Goal: Information Seeking & Learning: Learn about a topic

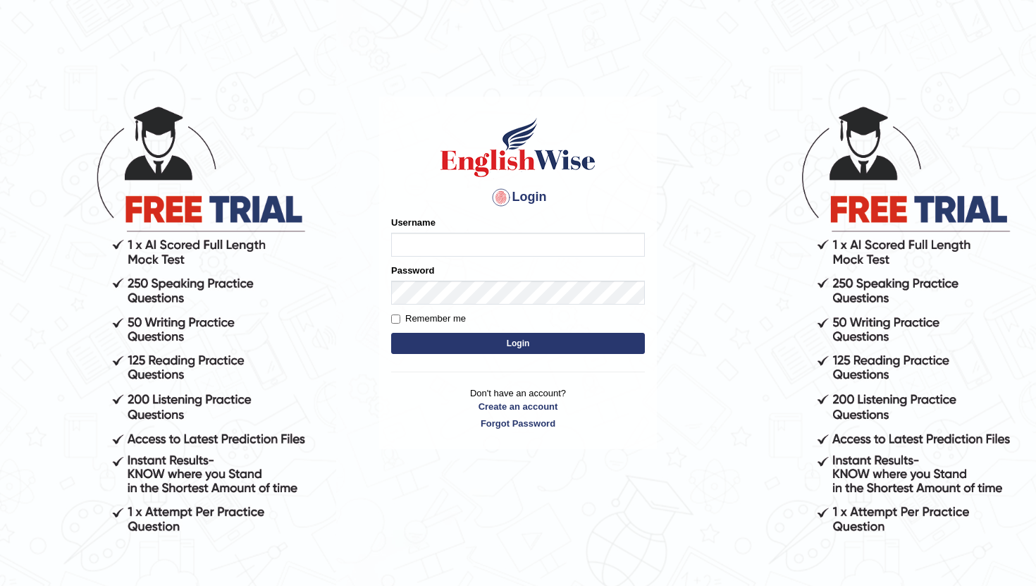
click at [467, 256] on input "Username" at bounding box center [518, 245] width 254 height 24
type input "pavithragowda"
click at [527, 345] on button "Login" at bounding box center [518, 343] width 254 height 21
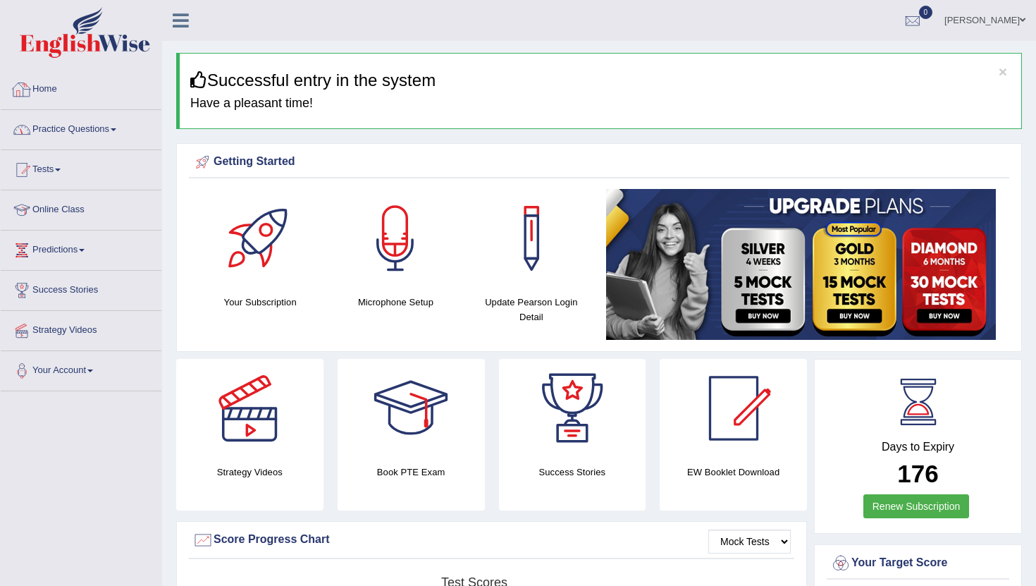
click at [98, 130] on link "Practice Questions" at bounding box center [81, 127] width 161 height 35
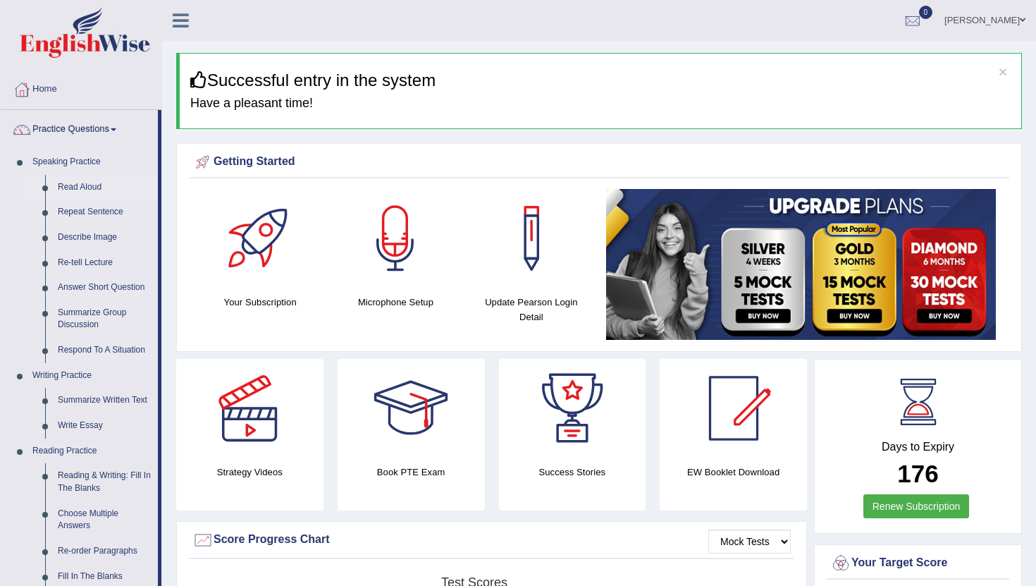
click at [72, 183] on link "Read Aloud" at bounding box center [104, 187] width 106 height 25
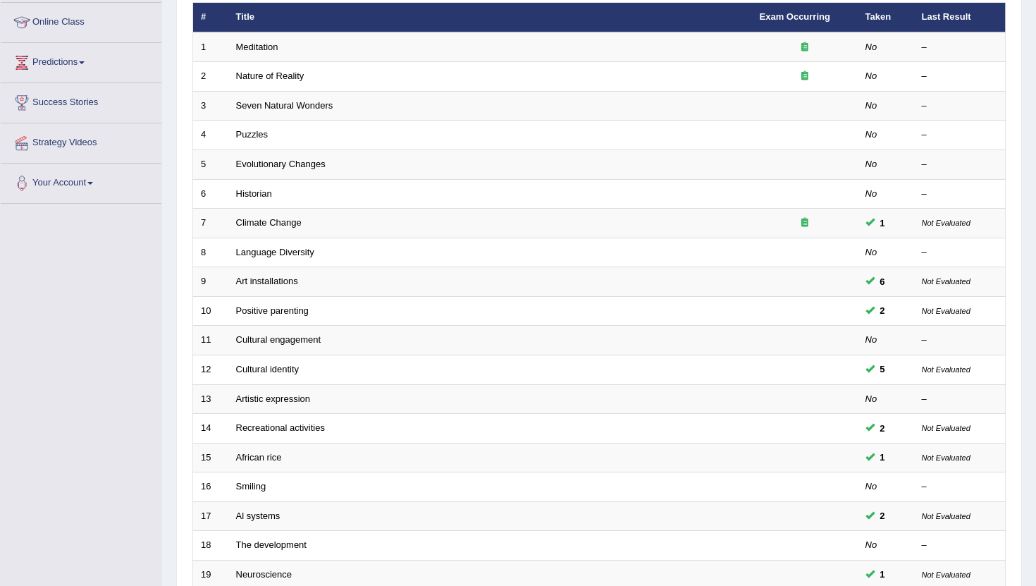
scroll to position [190, 0]
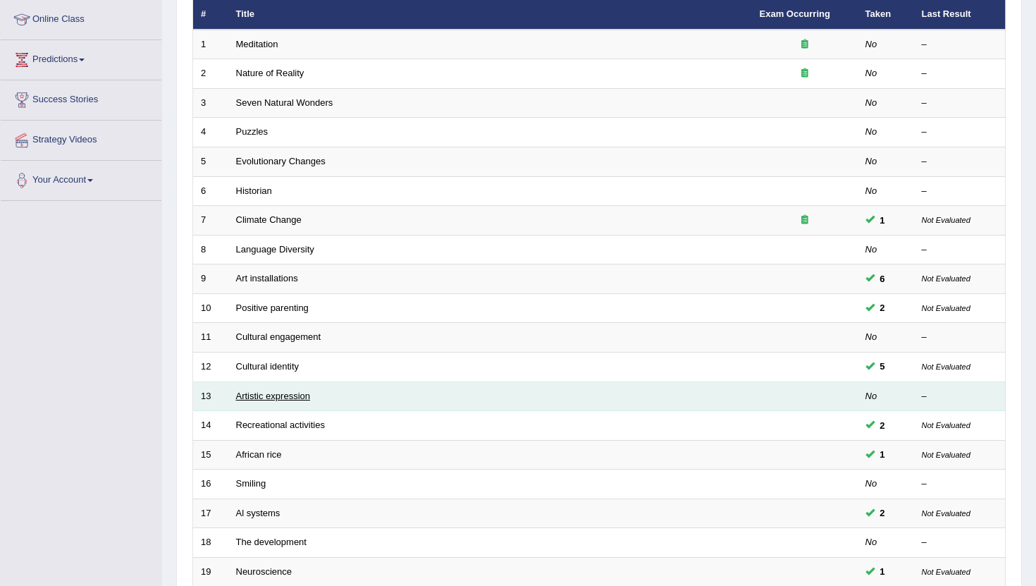
click at [305, 392] on link "Artistic expression" at bounding box center [273, 395] width 74 height 11
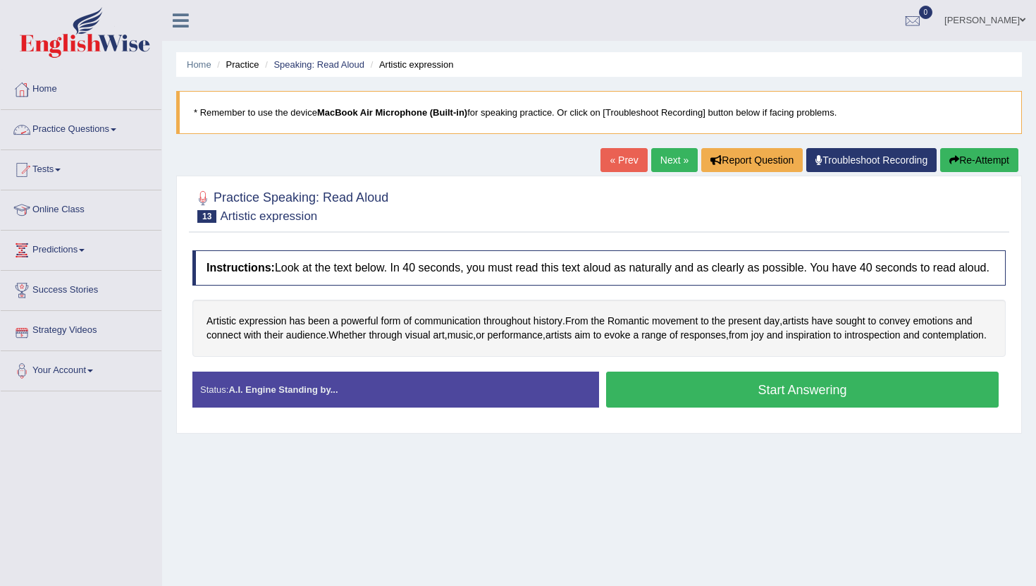
click at [68, 127] on link "Practice Questions" at bounding box center [81, 127] width 161 height 35
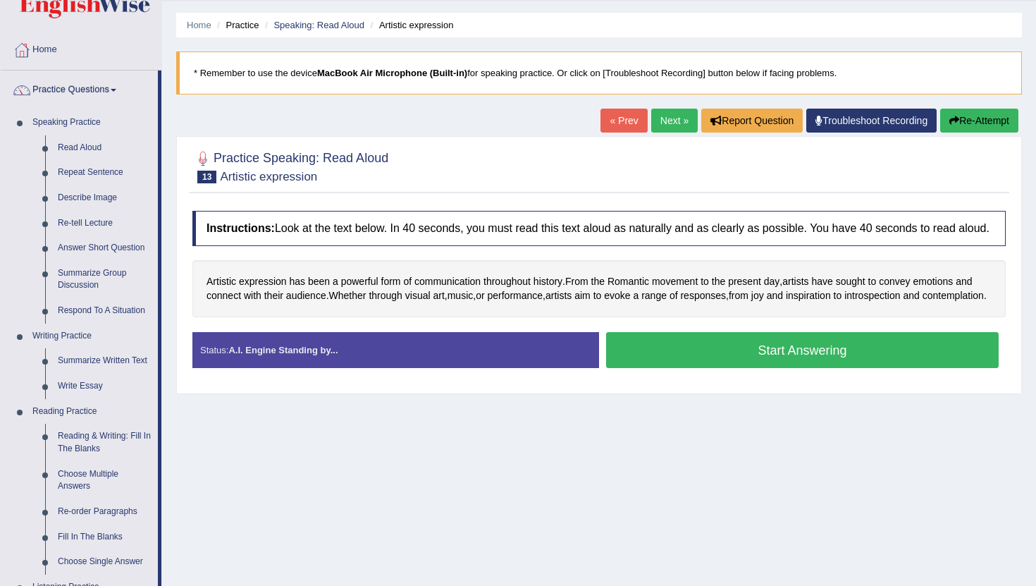
scroll to position [74, 0]
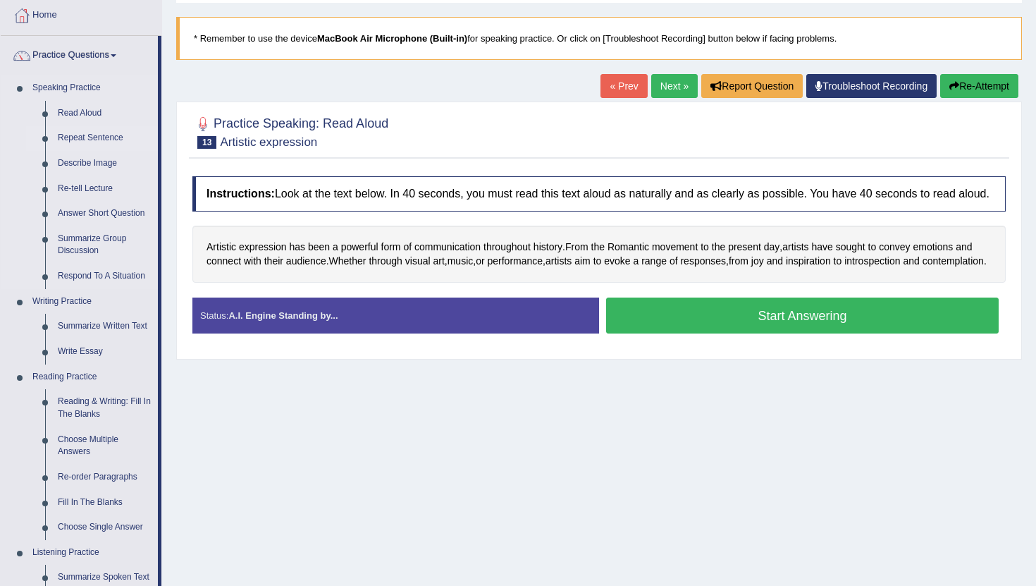
click at [104, 142] on link "Repeat Sentence" at bounding box center [104, 137] width 106 height 25
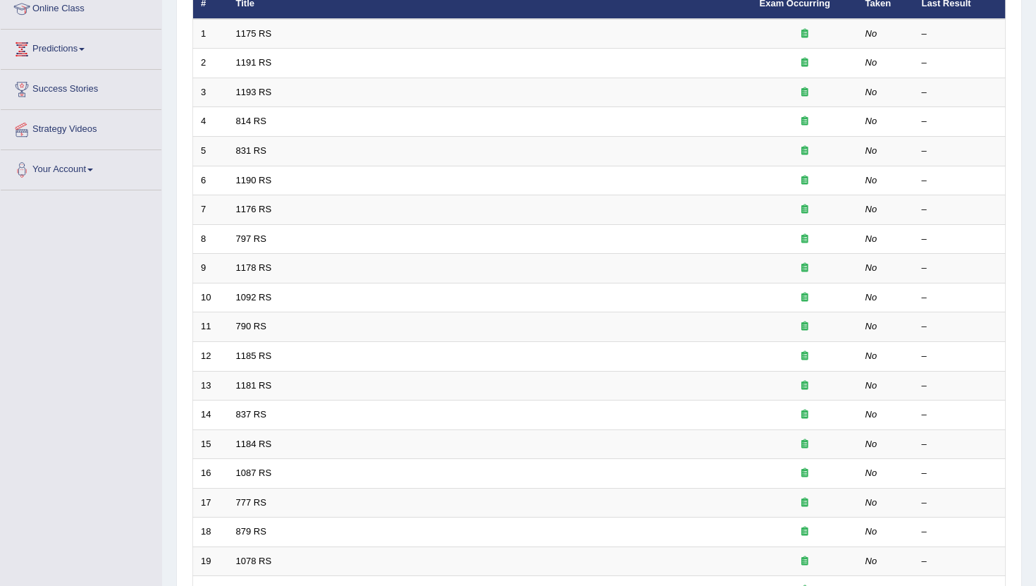
scroll to position [212, 0]
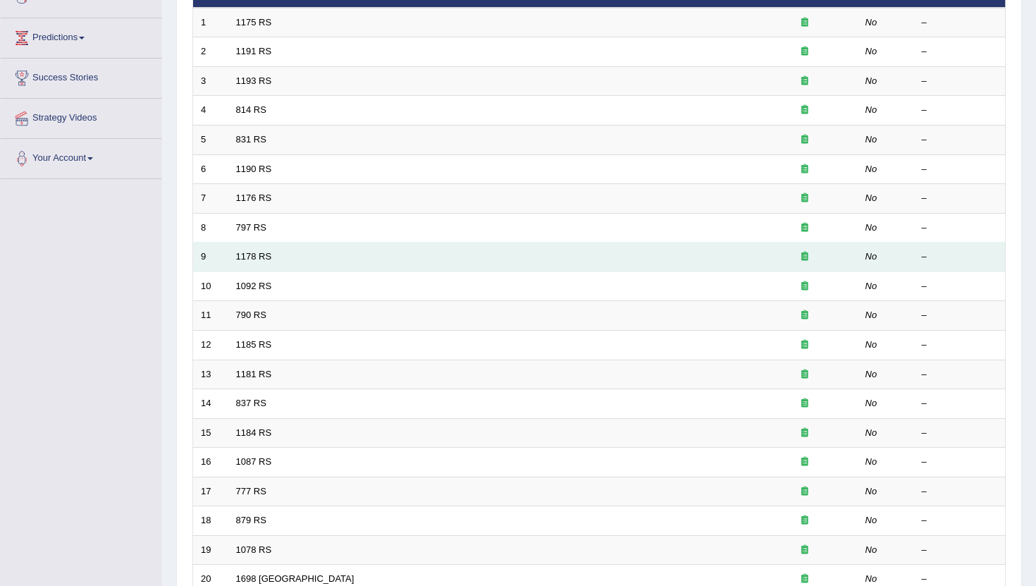
click at [259, 264] on td "1178 RS" at bounding box center [490, 257] width 524 height 30
click at [267, 252] on link "1178 RS" at bounding box center [254, 256] width 36 height 11
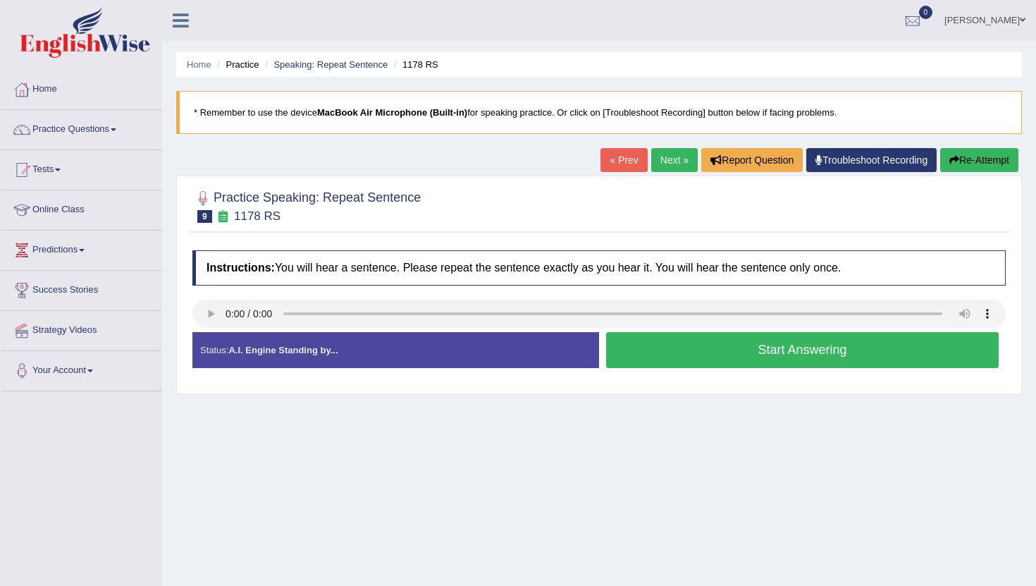
click at [664, 160] on link "Next »" at bounding box center [674, 160] width 47 height 24
click at [664, 164] on link "Next »" at bounding box center [674, 160] width 47 height 24
click at [664, 151] on link "Next »" at bounding box center [674, 160] width 47 height 24
click at [664, 157] on link "Next »" at bounding box center [674, 160] width 47 height 24
click at [84, 131] on link "Practice Questions" at bounding box center [81, 127] width 161 height 35
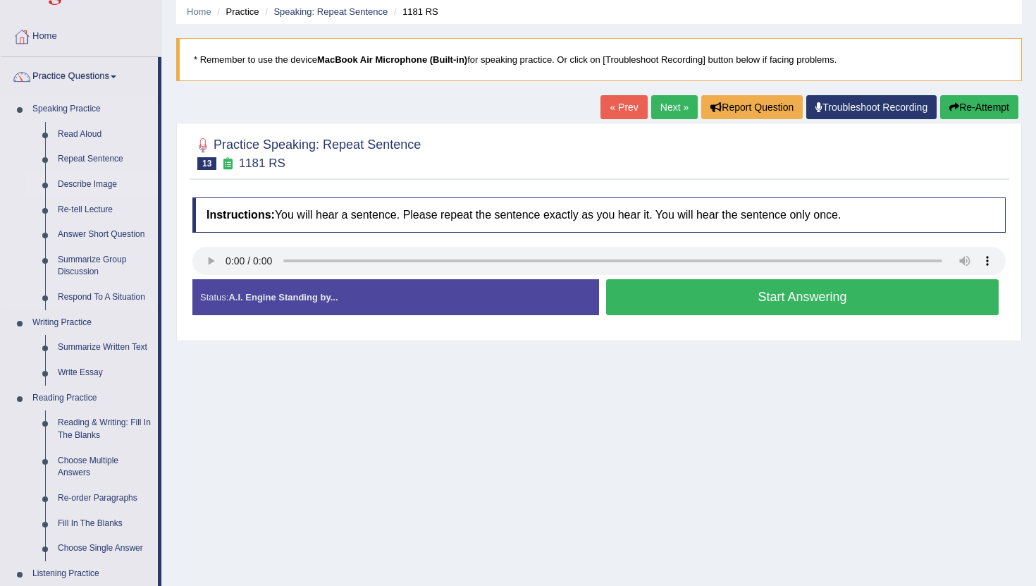
scroll to position [61, 0]
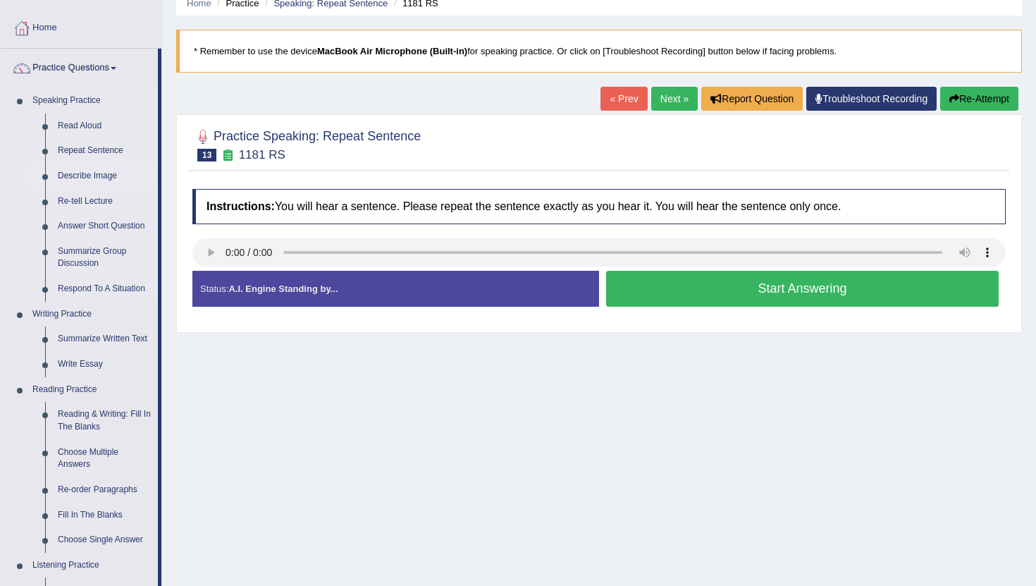
click at [107, 176] on link "Describe Image" at bounding box center [104, 175] width 106 height 25
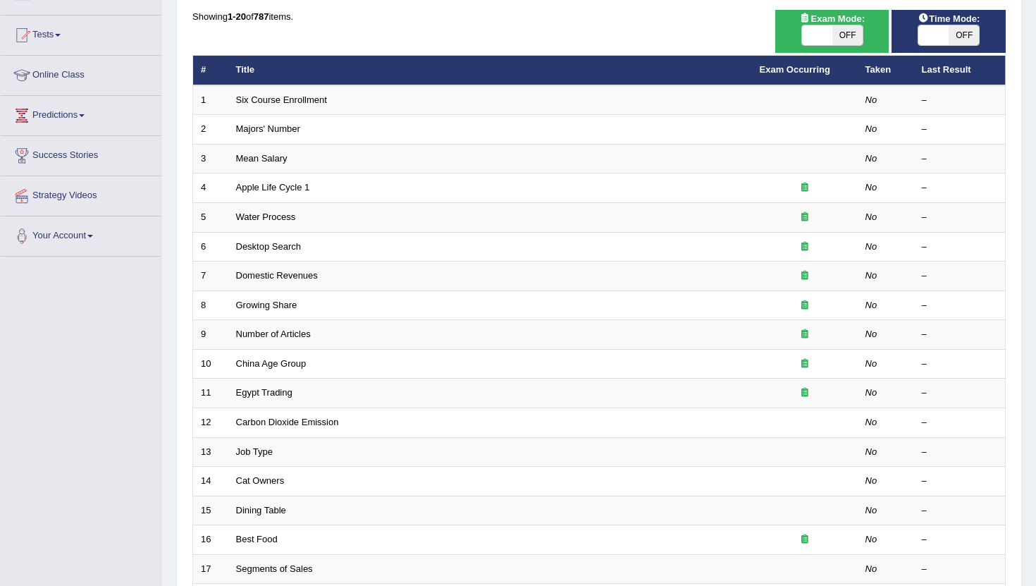
scroll to position [155, 0]
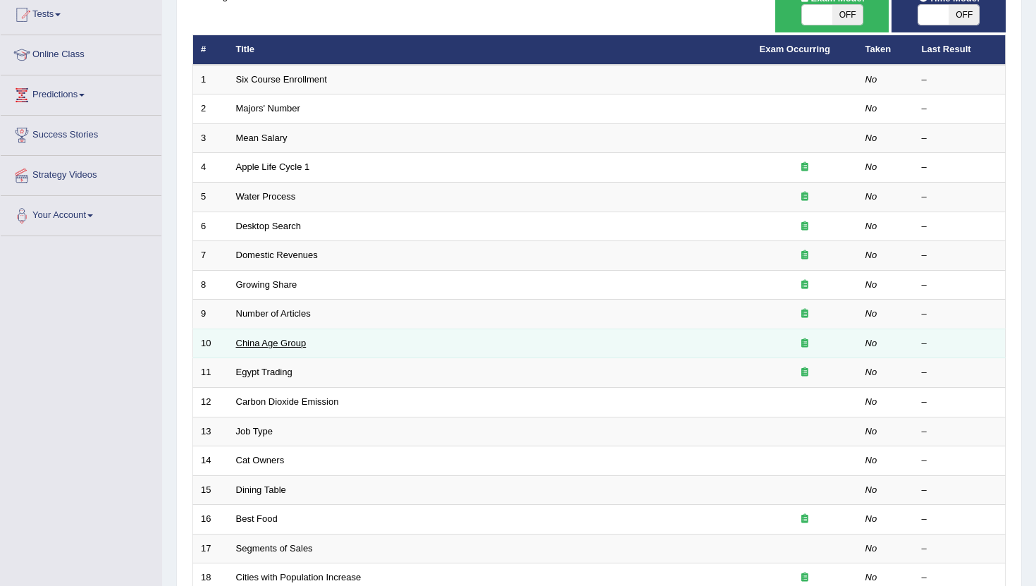
click at [285, 341] on link "China Age Group" at bounding box center [271, 343] width 70 height 11
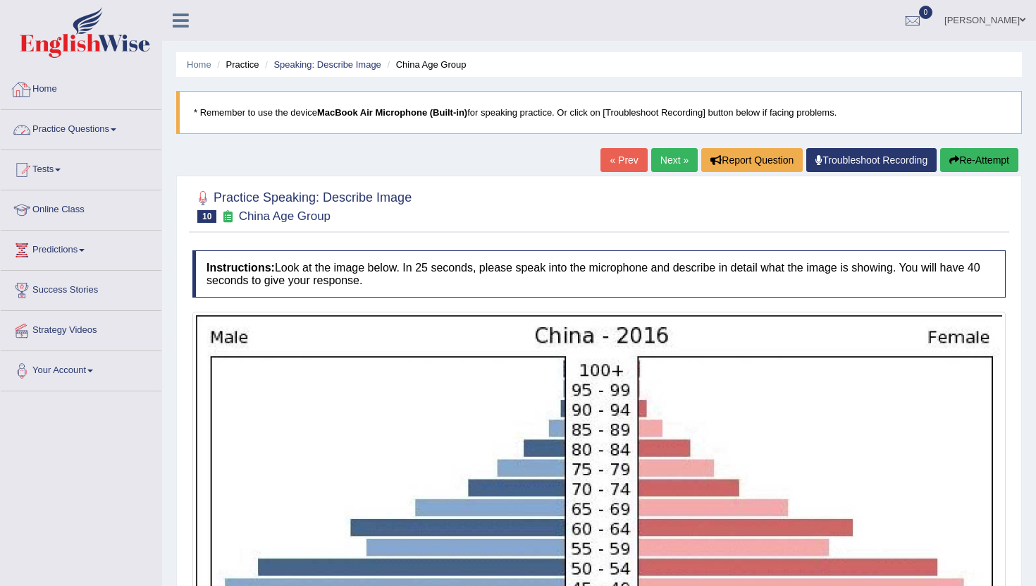
click at [77, 126] on link "Practice Questions" at bounding box center [81, 127] width 161 height 35
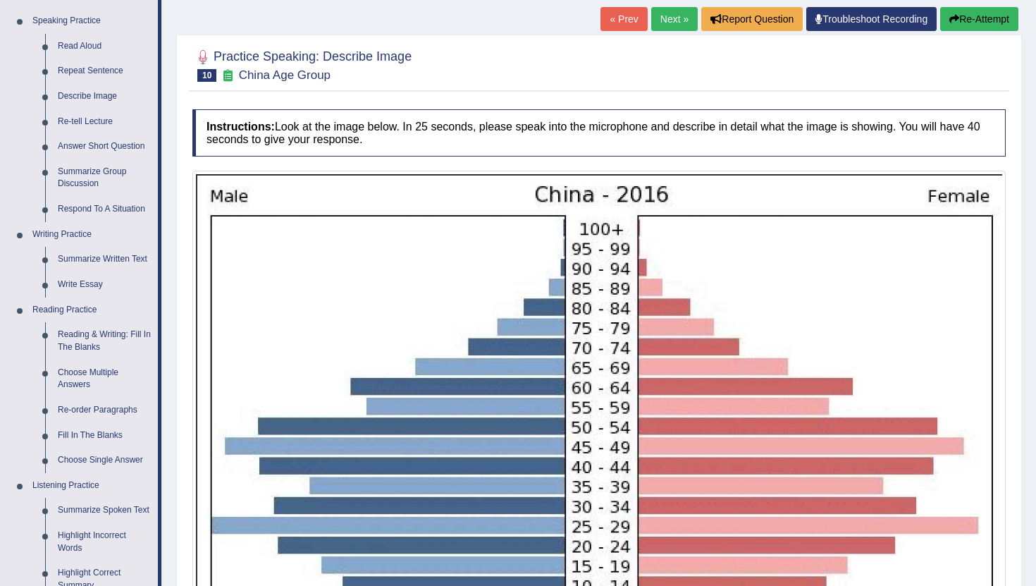
scroll to position [150, 0]
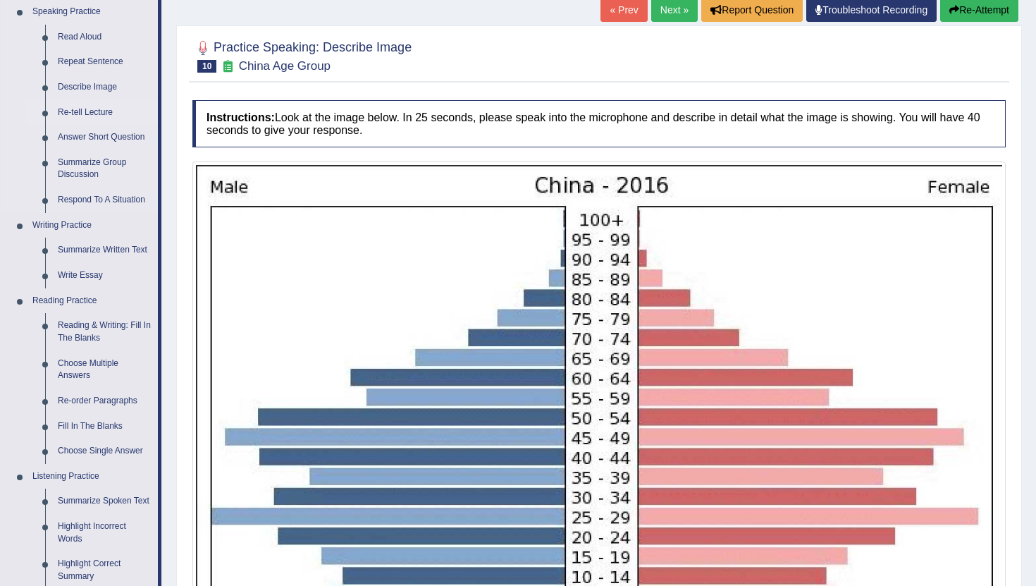
click at [75, 109] on link "Re-tell Lecture" at bounding box center [104, 112] width 106 height 25
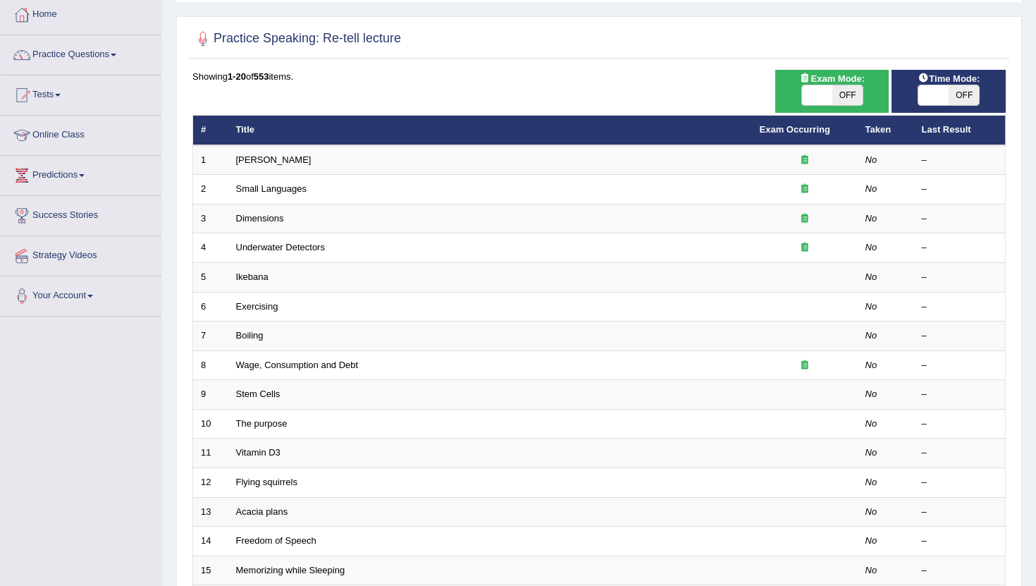
scroll to position [105, 0]
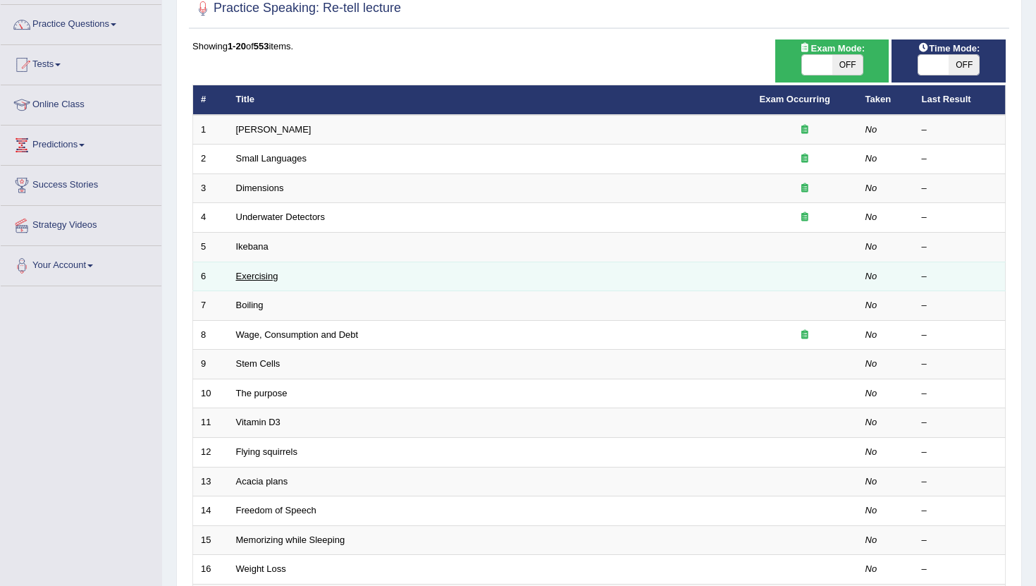
click at [271, 278] on link "Exercising" at bounding box center [257, 276] width 42 height 11
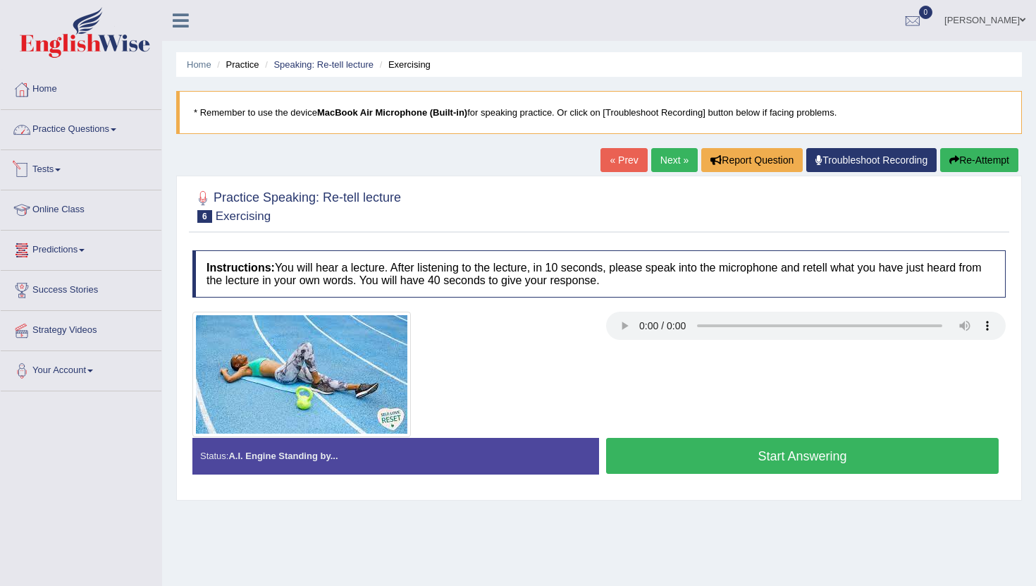
click at [109, 130] on link "Practice Questions" at bounding box center [81, 127] width 161 height 35
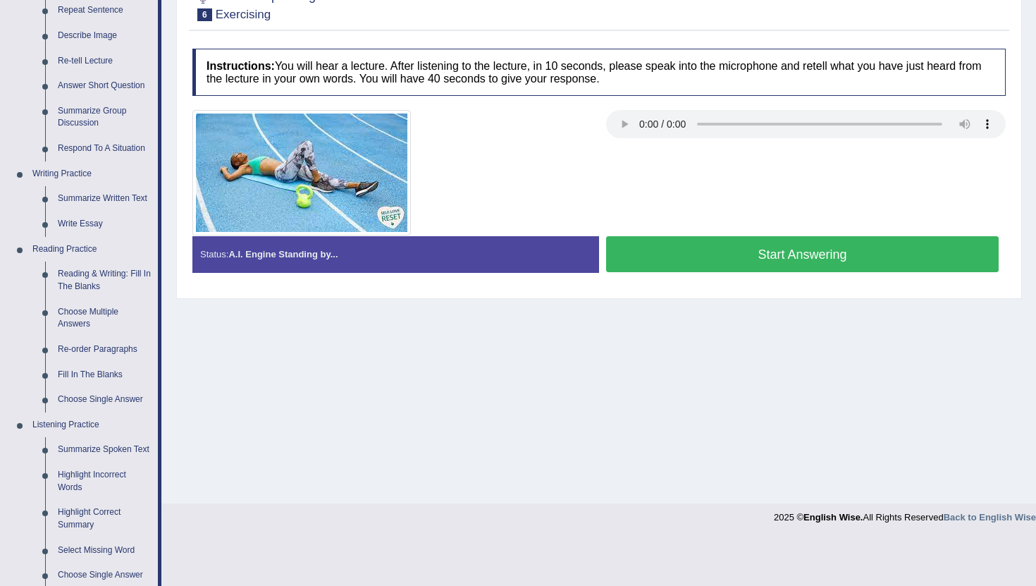
scroll to position [179, 0]
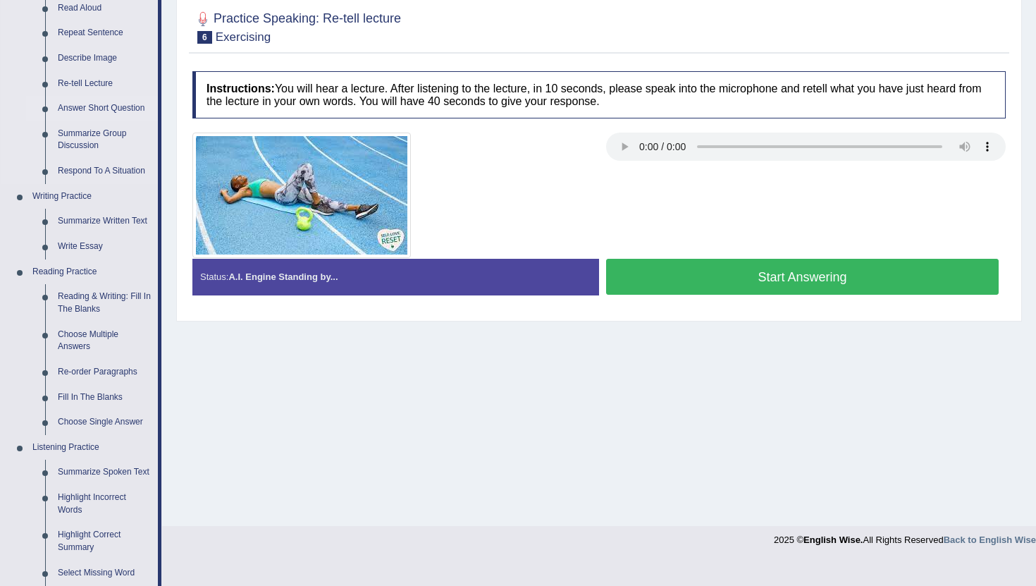
click at [127, 113] on link "Answer Short Question" at bounding box center [104, 108] width 106 height 25
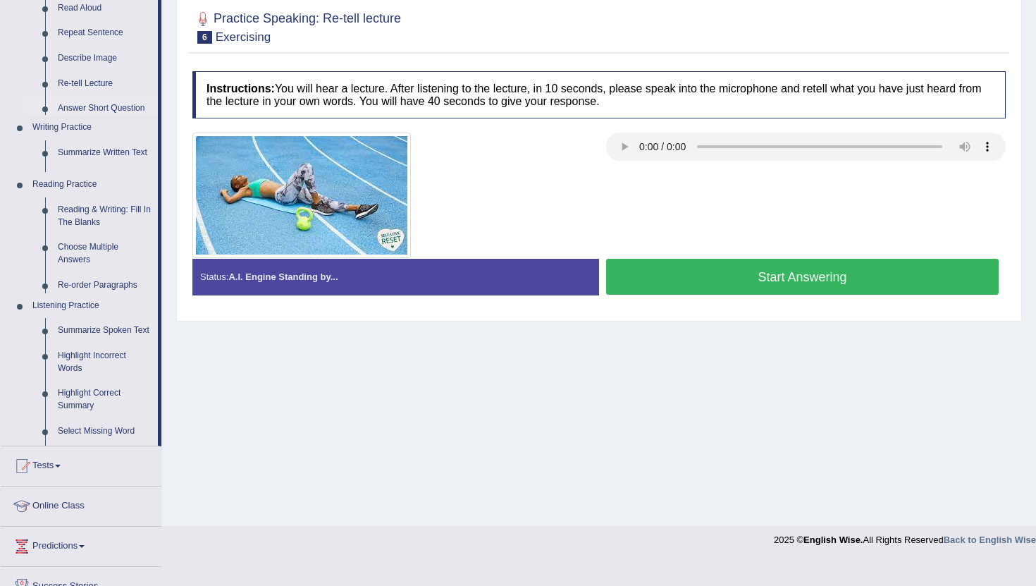
scroll to position [154, 0]
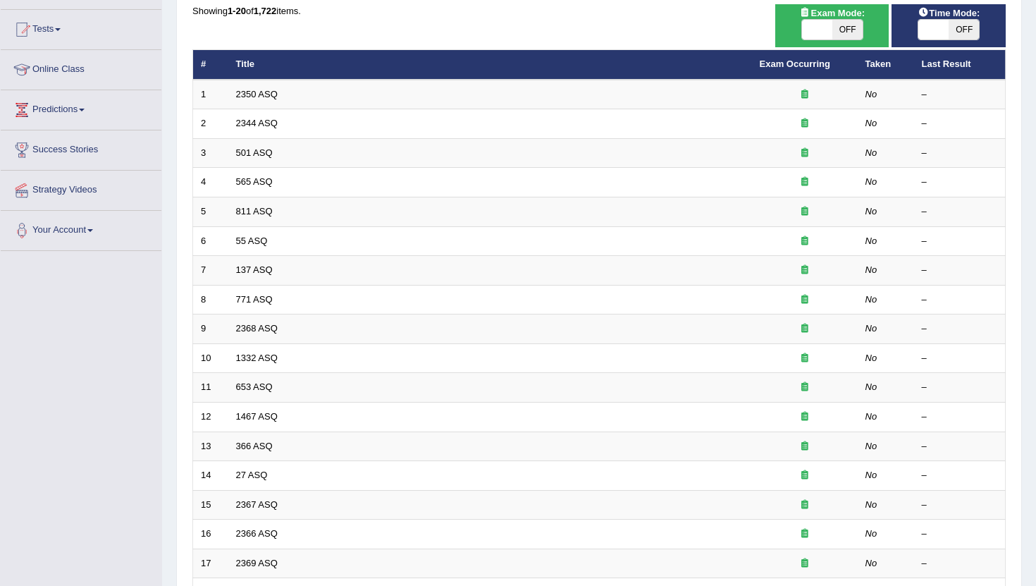
scroll to position [196, 0]
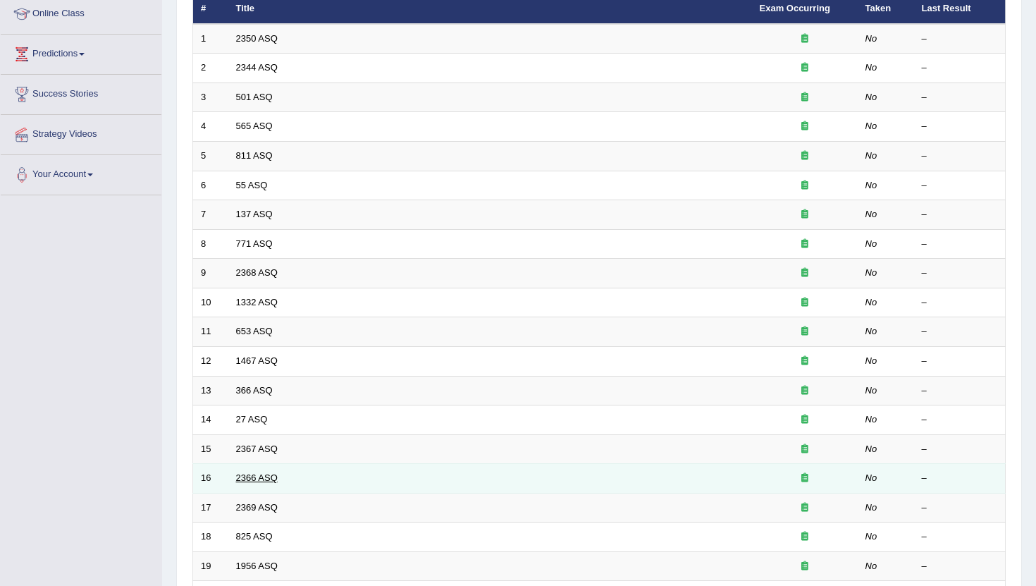
click at [271, 480] on link "2366 ASQ" at bounding box center [257, 477] width 42 height 11
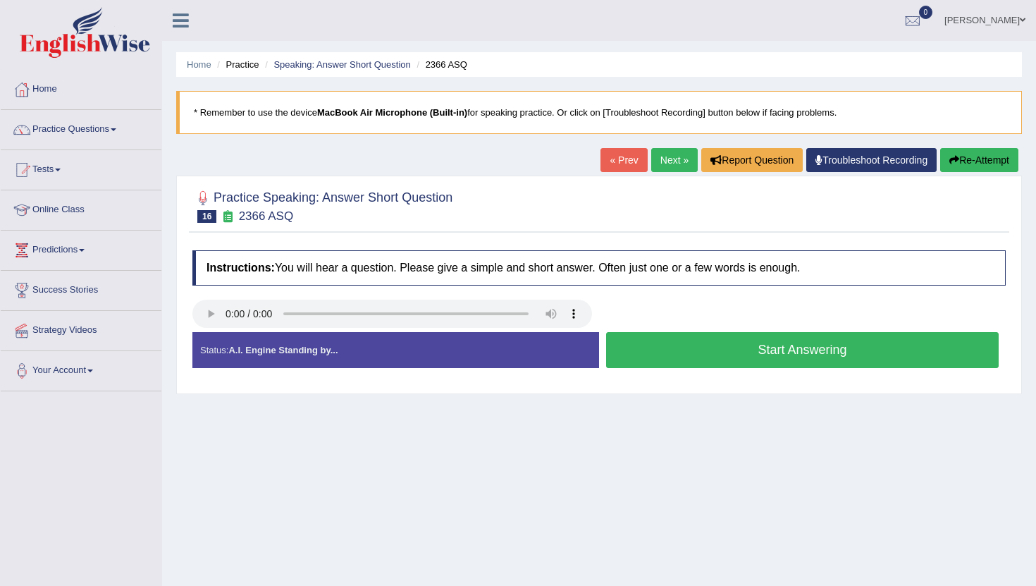
click at [736, 347] on button "Start Answering" at bounding box center [802, 350] width 392 height 36
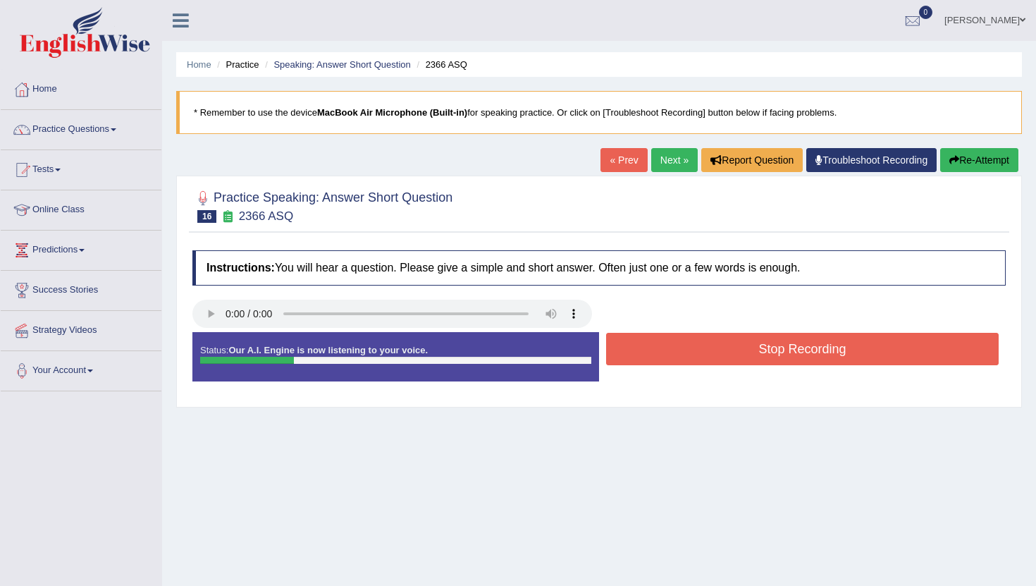
click at [736, 347] on button "Stop Recording" at bounding box center [802, 349] width 392 height 32
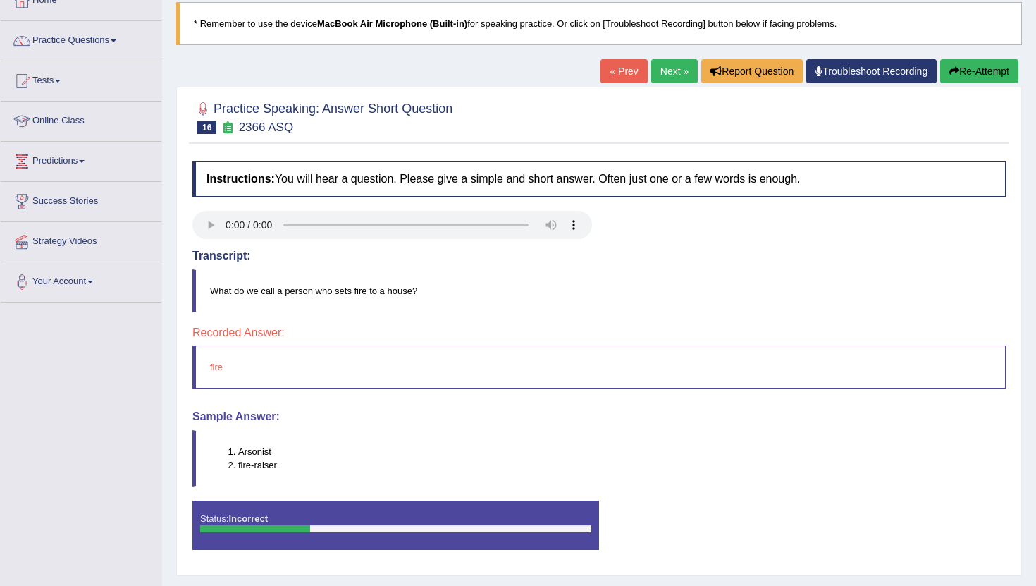
scroll to position [44, 0]
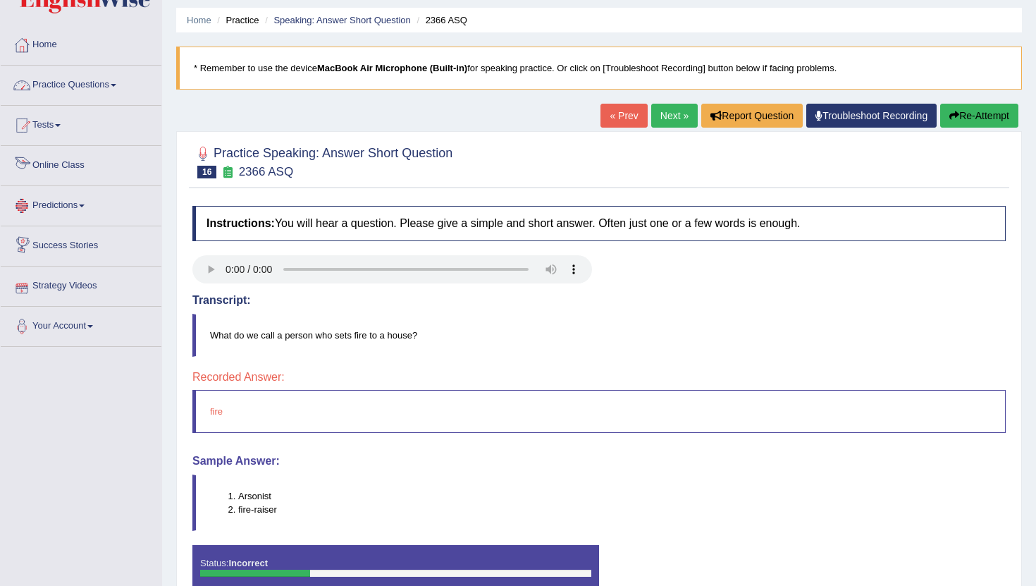
click at [106, 86] on link "Practice Questions" at bounding box center [81, 83] width 161 height 35
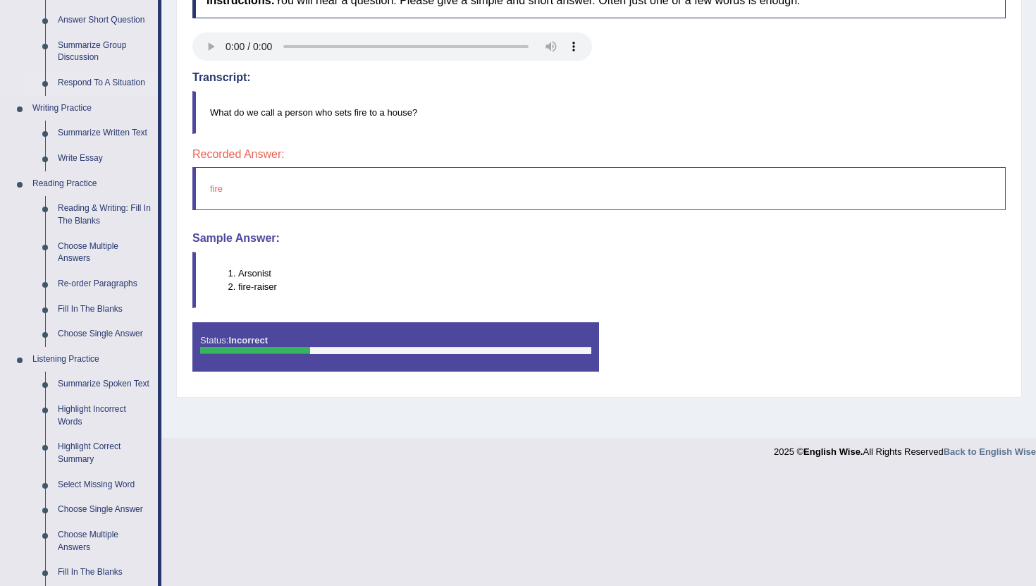
scroll to position [269, 0]
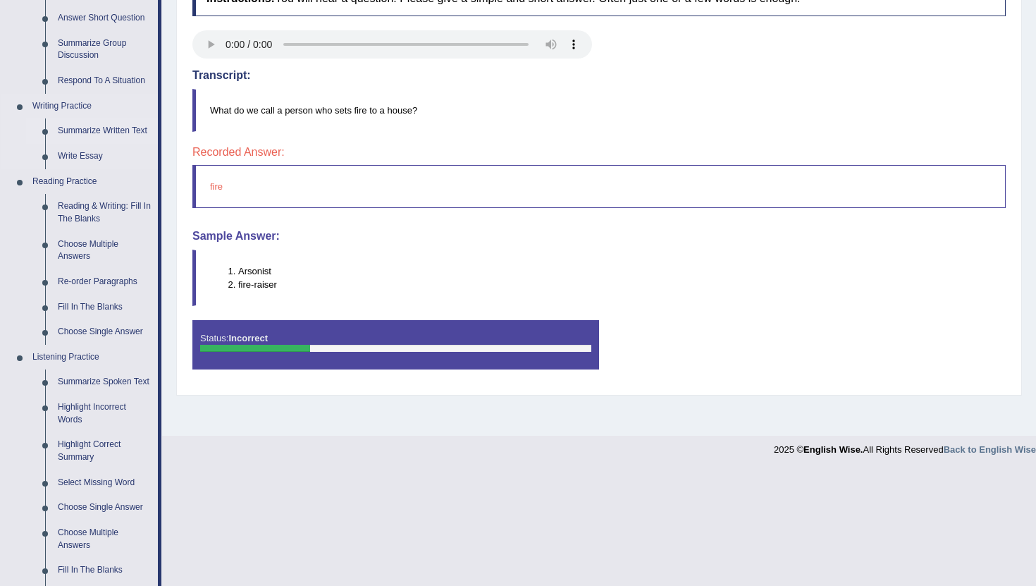
click at [106, 137] on link "Summarize Written Text" at bounding box center [104, 130] width 106 height 25
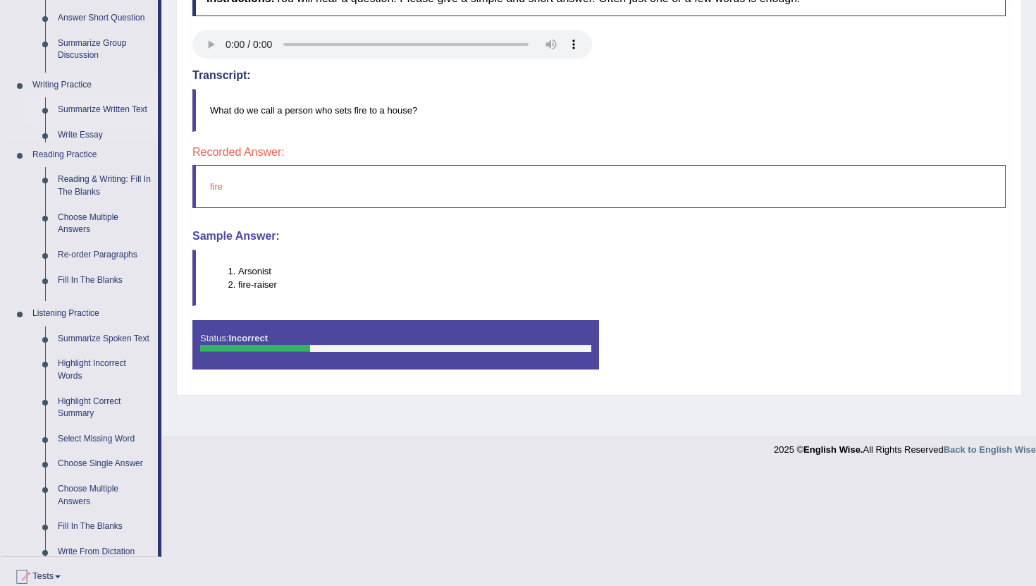
scroll to position [154, 0]
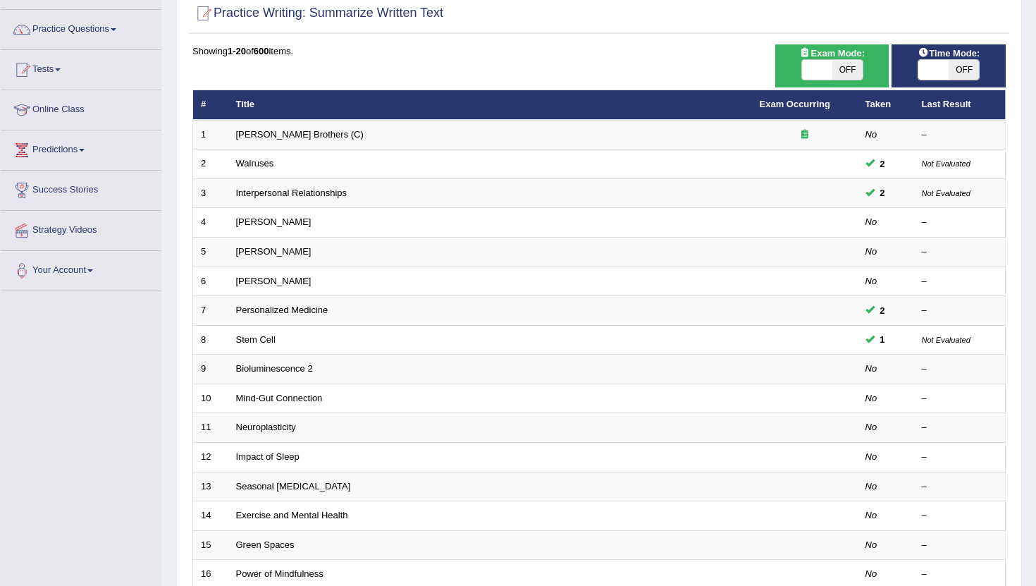
scroll to position [148, 0]
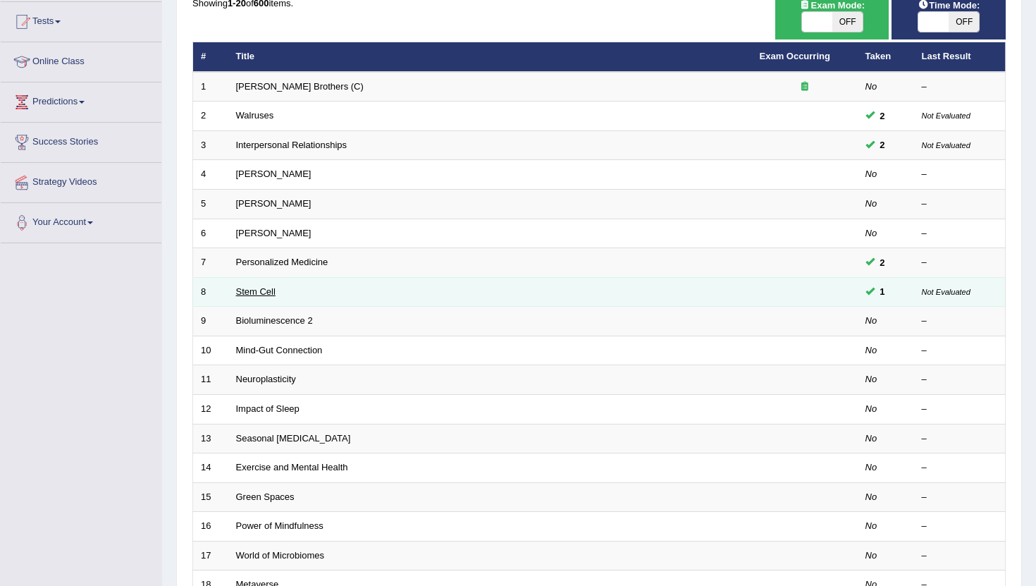
click at [273, 290] on link "Stem Cell" at bounding box center [255, 291] width 39 height 11
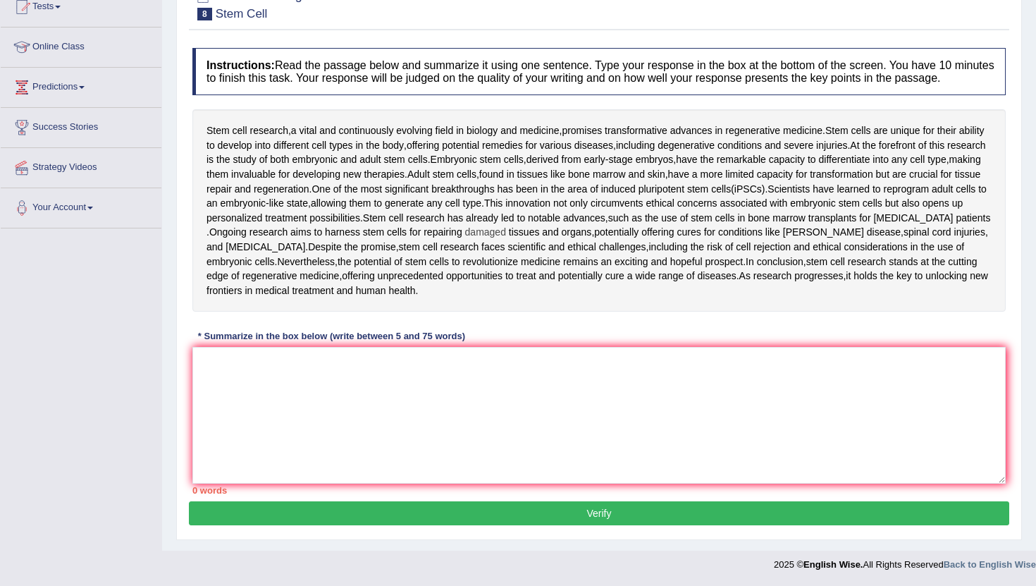
scroll to position [175, 0]
drag, startPoint x: 397, startPoint y: 335, endPoint x: 463, endPoint y: 339, distance: 66.4
click at [463, 338] on div "* Summarize in the box below (write between 5 and 75 words)" at bounding box center [331, 335] width 278 height 13
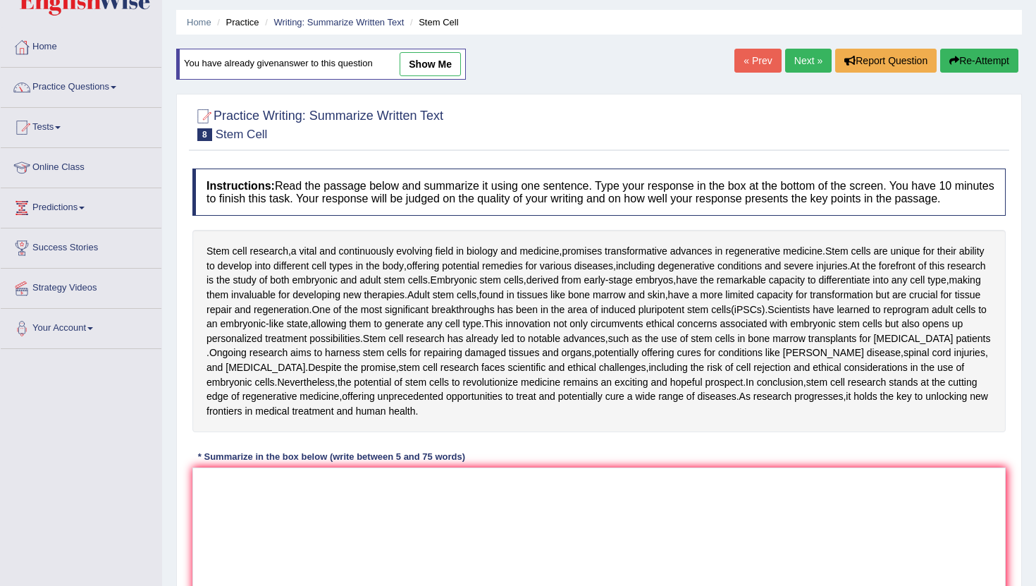
scroll to position [0, 0]
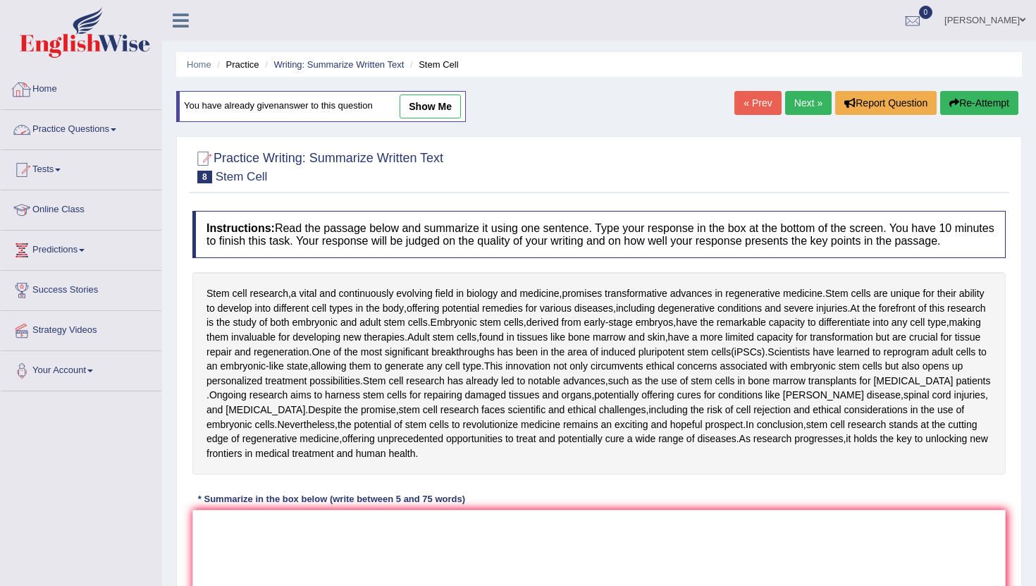
click at [70, 127] on link "Practice Questions" at bounding box center [81, 127] width 161 height 35
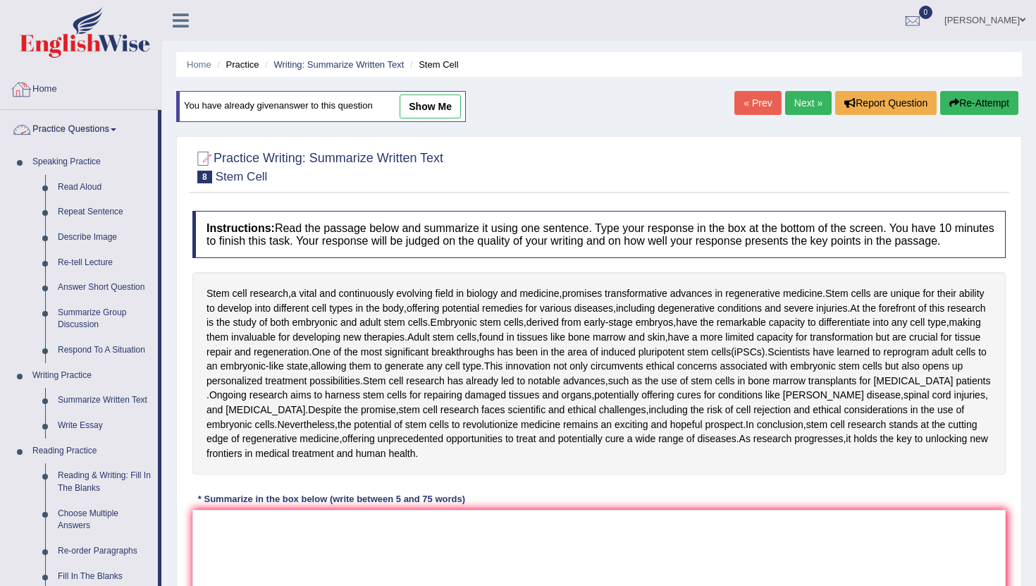
click at [48, 95] on link "Home" at bounding box center [81, 87] width 161 height 35
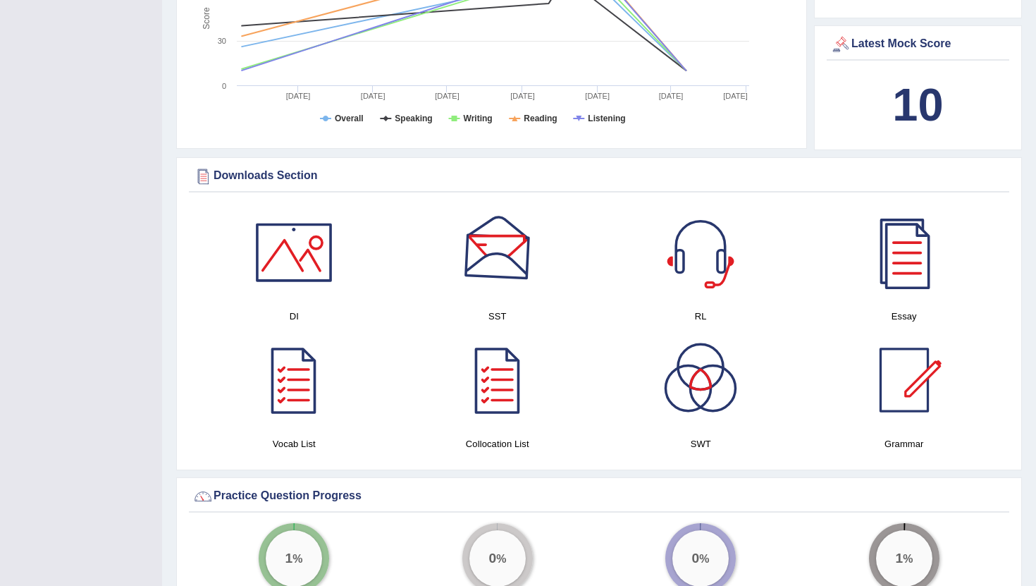
scroll to position [562, 0]
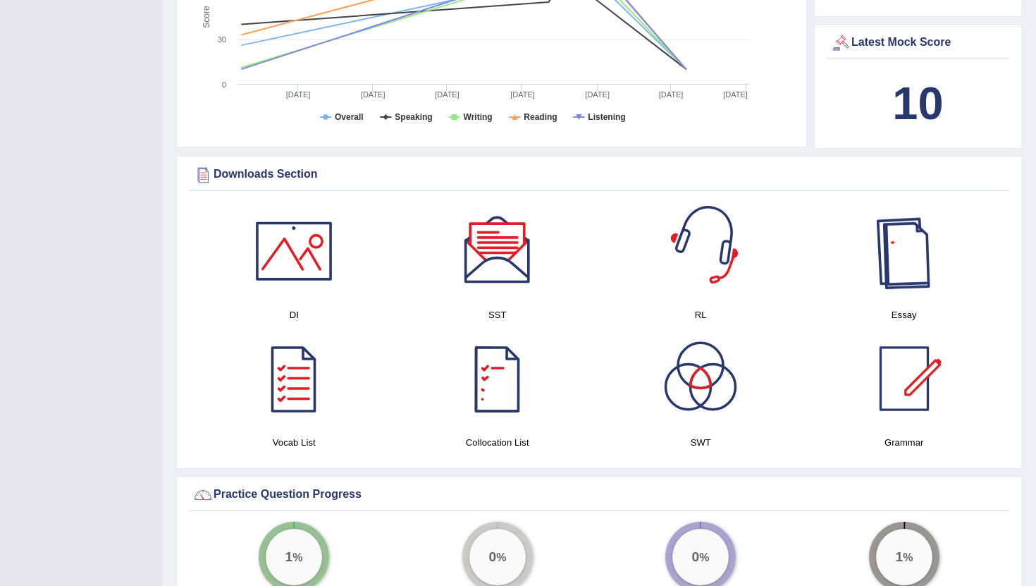
click at [917, 258] on div at bounding box center [904, 251] width 99 height 99
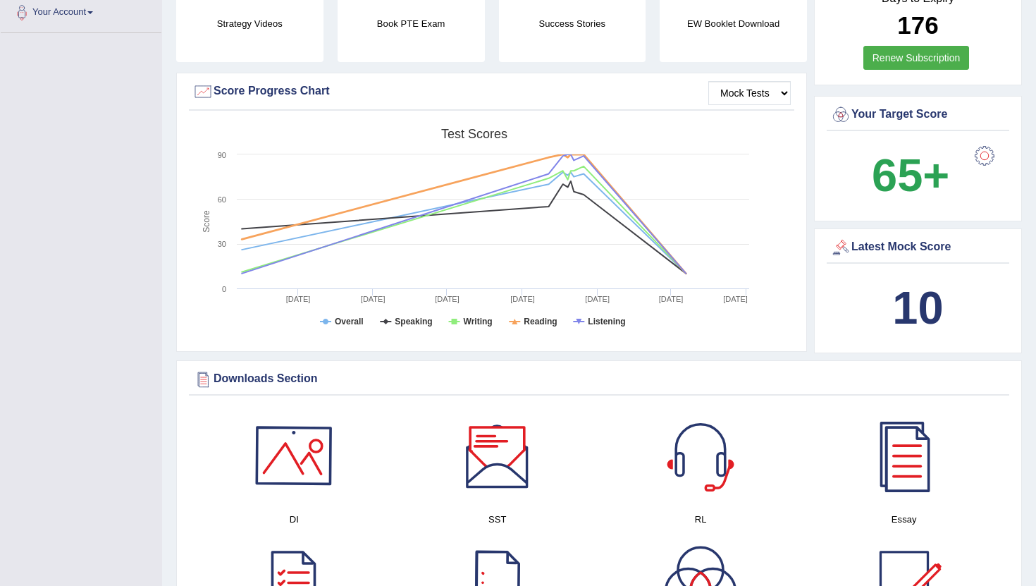
scroll to position [0, 0]
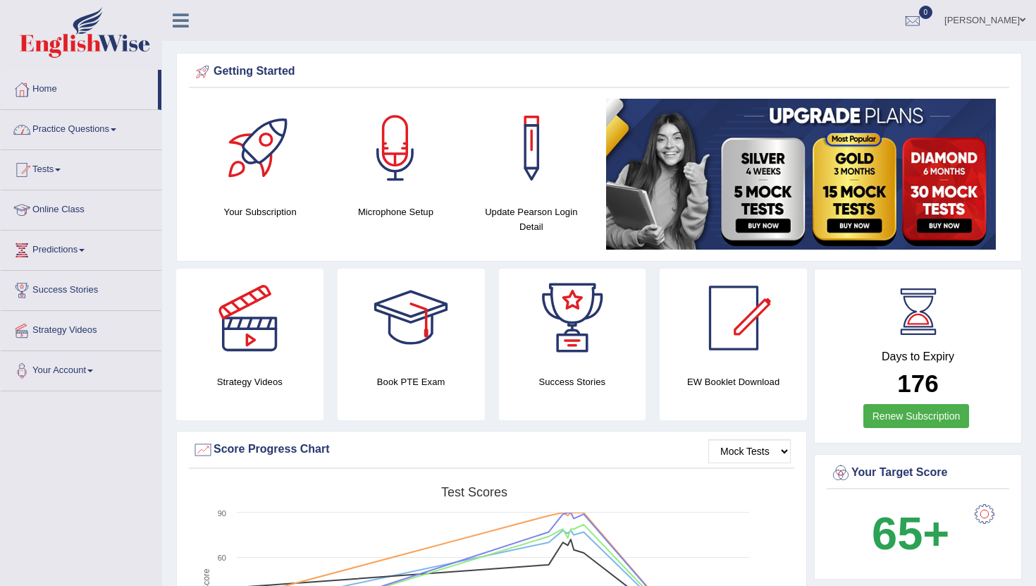
click at [84, 128] on link "Practice Questions" at bounding box center [81, 127] width 161 height 35
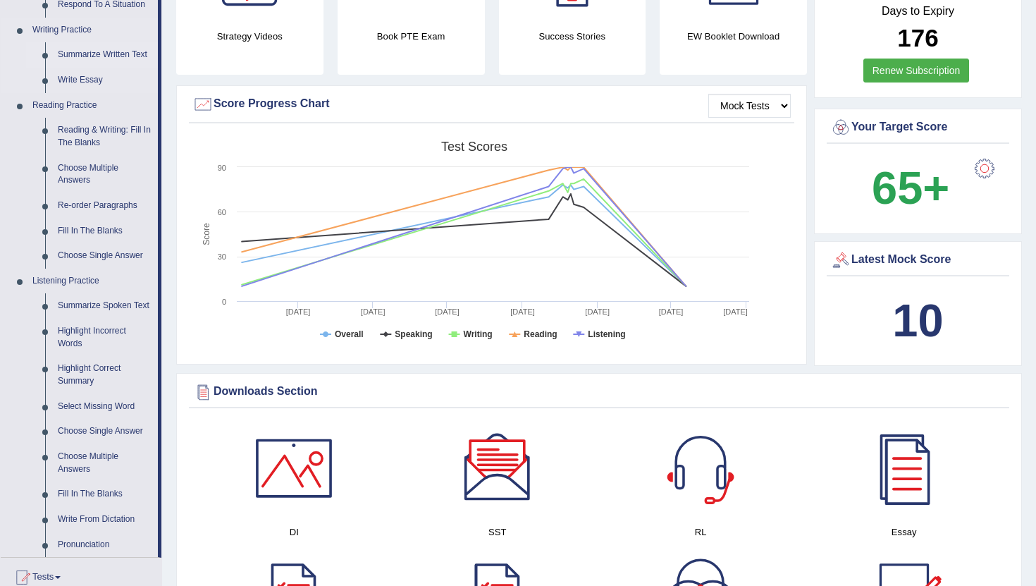
scroll to position [355, 0]
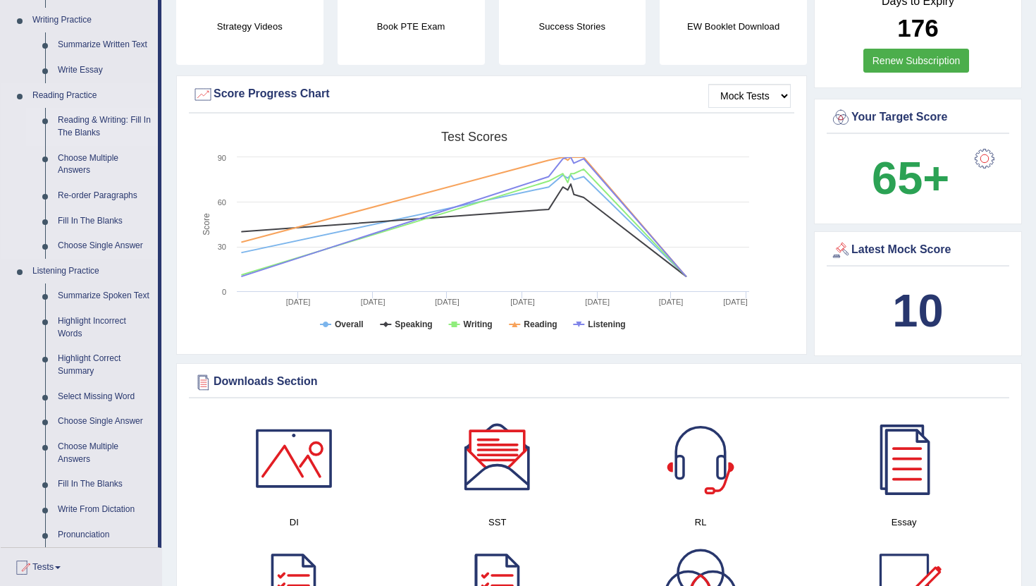
click at [92, 126] on link "Reading & Writing: Fill In The Blanks" at bounding box center [104, 126] width 106 height 37
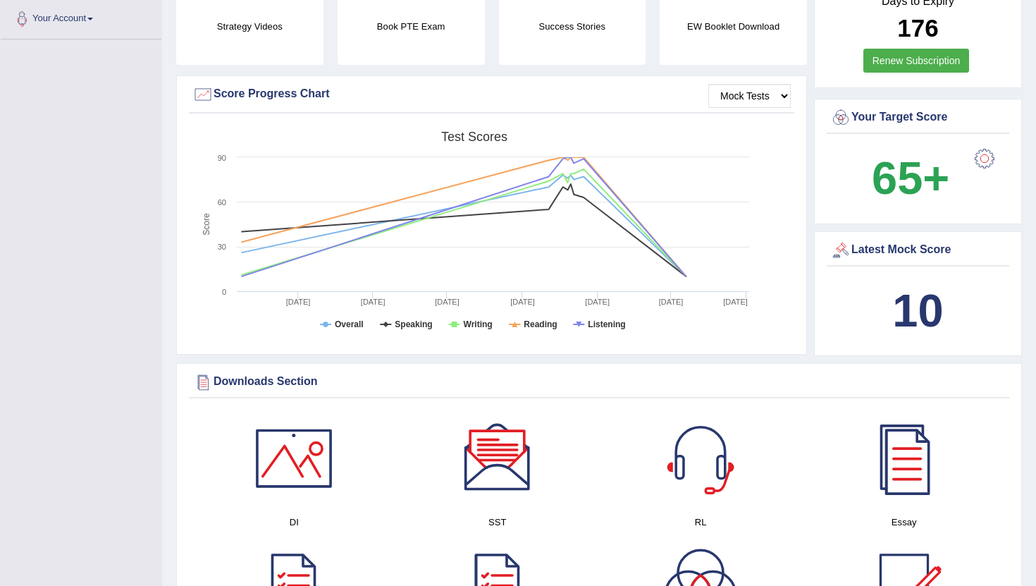
scroll to position [353, 0]
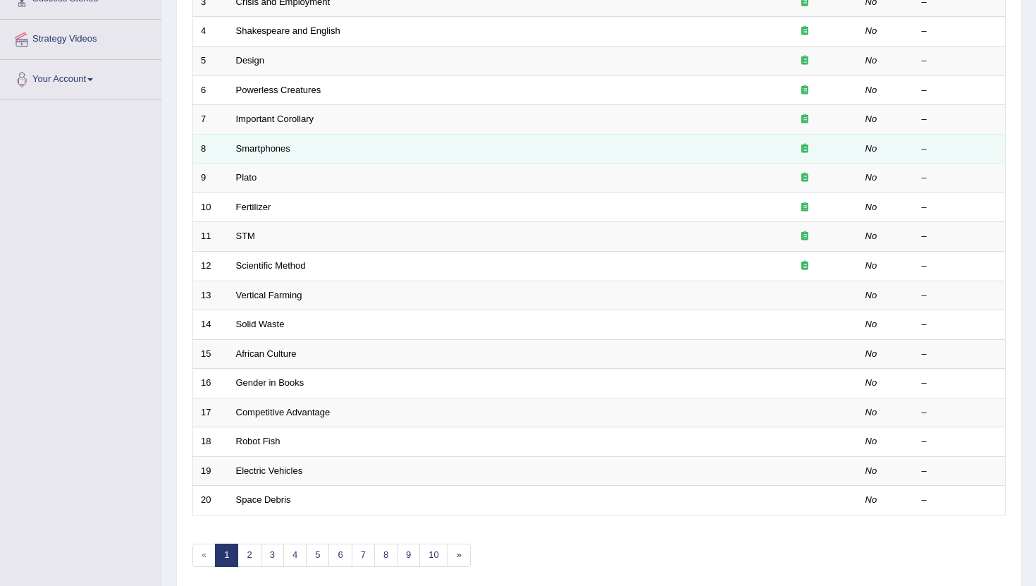
scroll to position [293, 0]
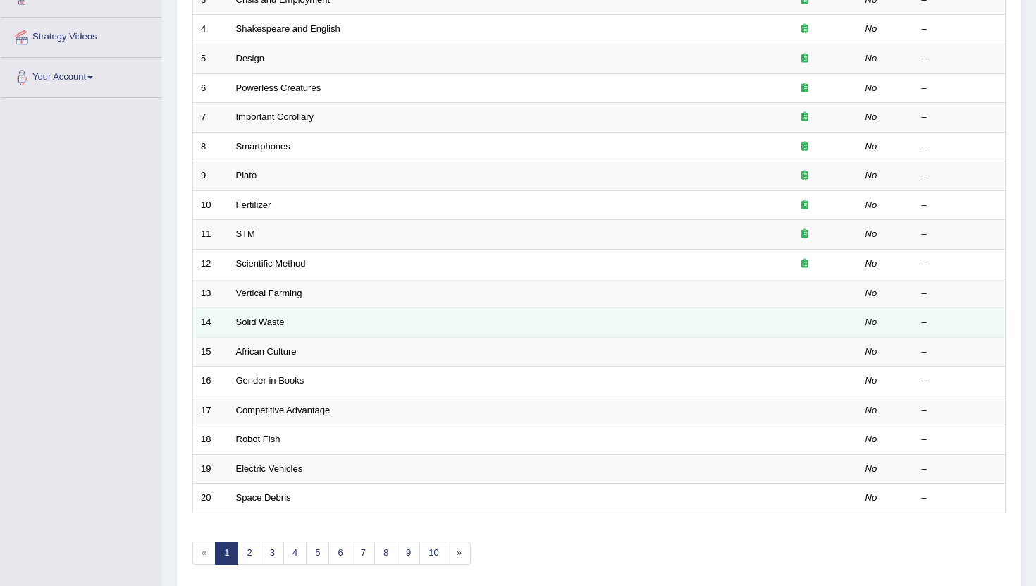
click at [269, 326] on link "Solid Waste" at bounding box center [260, 321] width 49 height 11
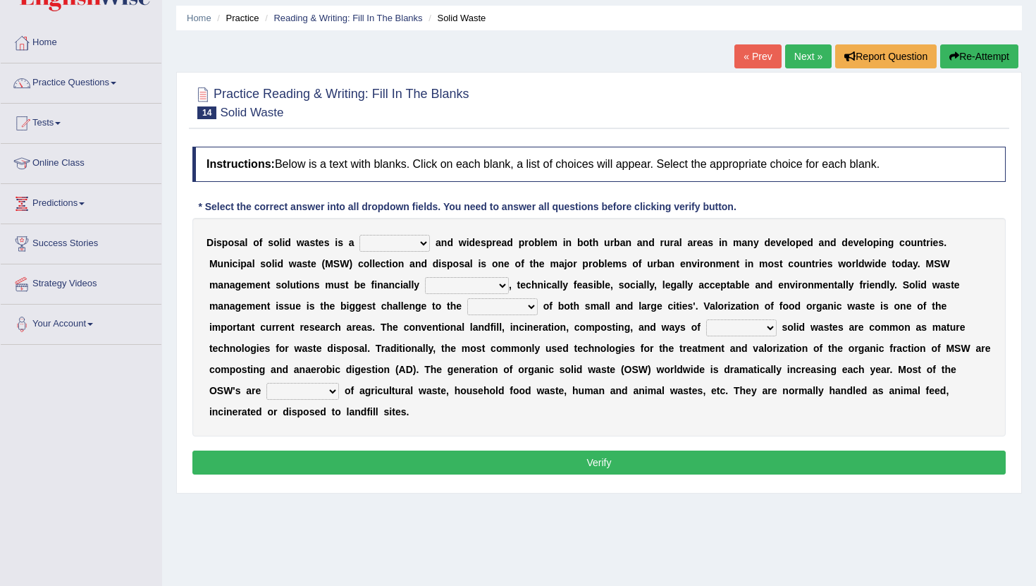
scroll to position [49, 0]
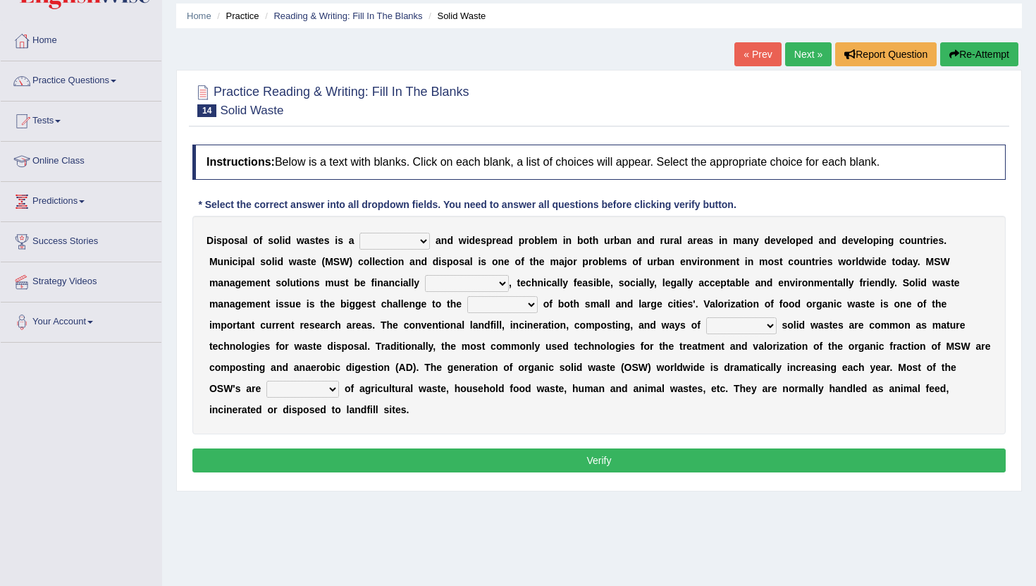
click at [431, 241] on b at bounding box center [433, 240] width 6 height 11
click at [422, 240] on select "slanting stinging stalling shafting" at bounding box center [394, 241] width 70 height 17
click at [423, 242] on select "slanting stinging stalling shafting" at bounding box center [394, 241] width 70 height 17
select select "stinging"
click at [509, 278] on b "," at bounding box center [510, 282] width 3 height 11
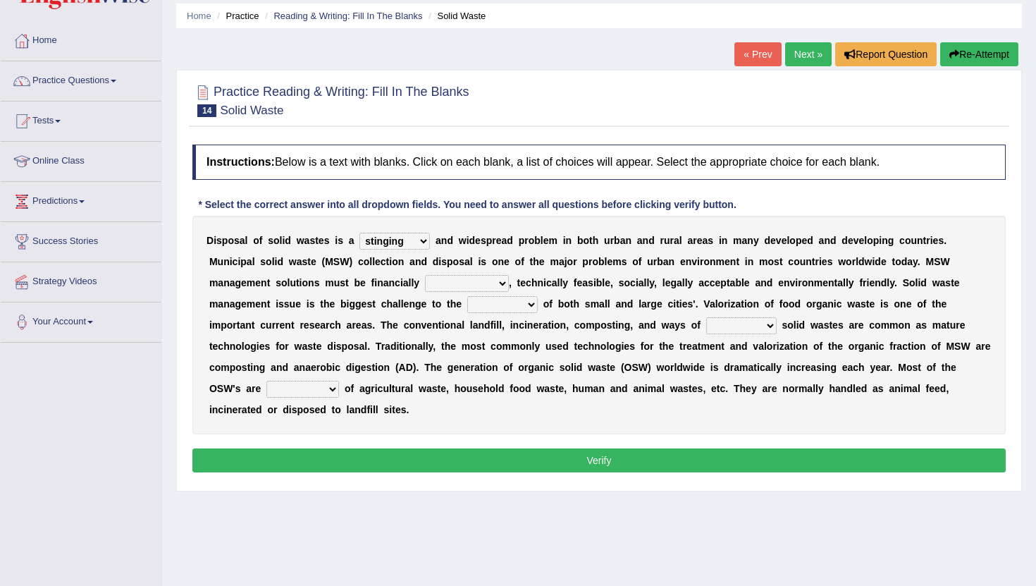
click at [495, 280] on select "unattainable sustainable objectionable treasonable" at bounding box center [467, 283] width 84 height 17
select select "objectionable"
click at [525, 297] on select "plants culture authorities history" at bounding box center [502, 304] width 70 height 17
select select "culture"
click at [426, 243] on select "slanting stinging stalling shafting" at bounding box center [394, 241] width 70 height 17
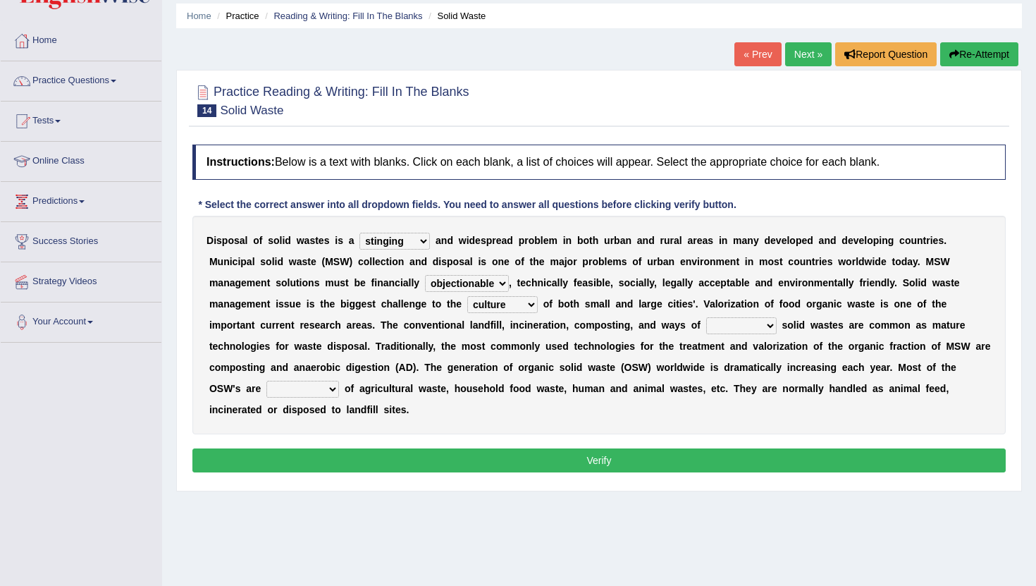
click at [414, 244] on select "slanting stinging stalling shafting" at bounding box center [394, 241] width 70 height 17
click at [98, 83] on link "Practice Questions" at bounding box center [81, 78] width 161 height 35
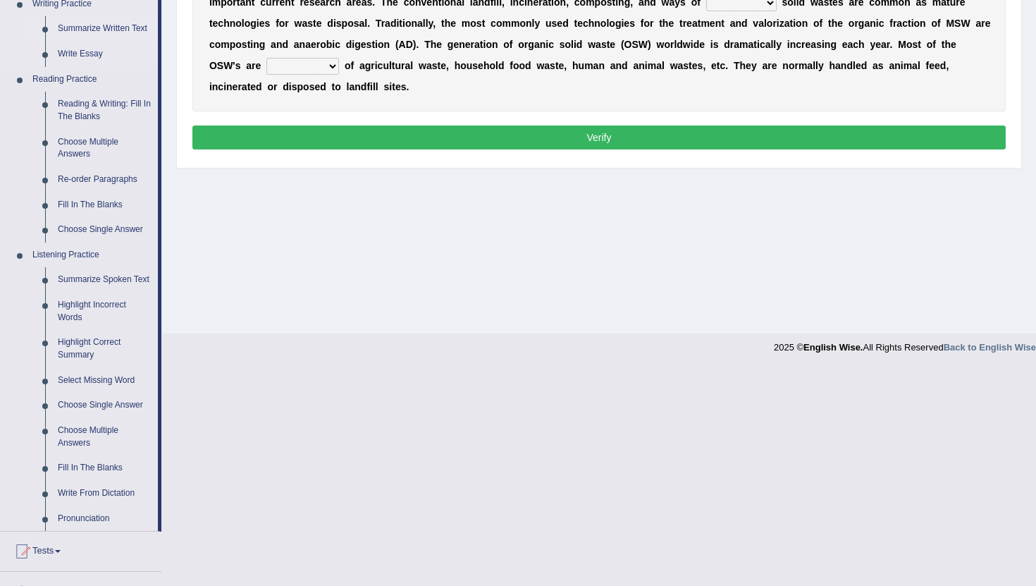
scroll to position [373, 0]
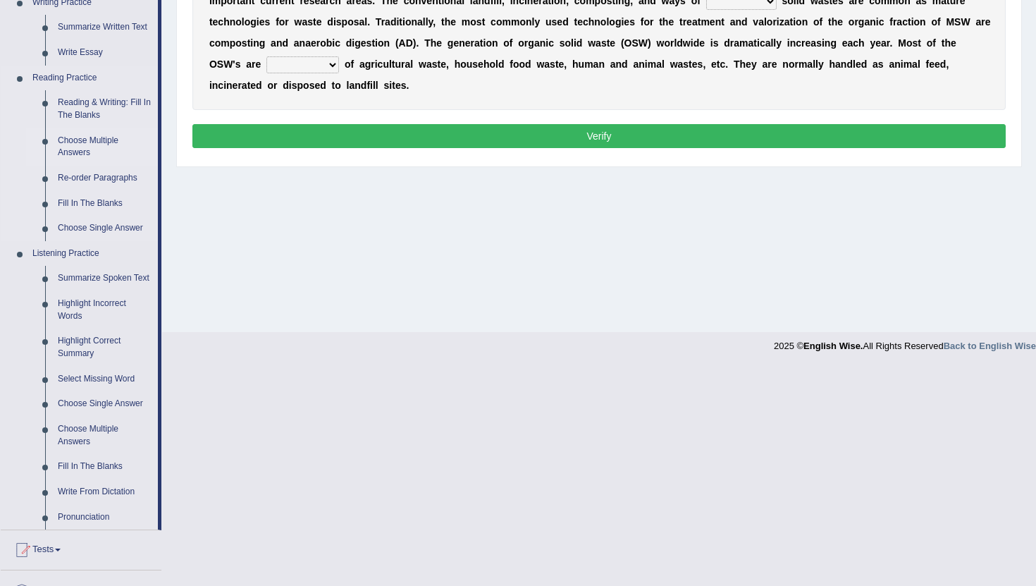
click at [93, 144] on link "Choose Multiple Answers" at bounding box center [104, 146] width 106 height 37
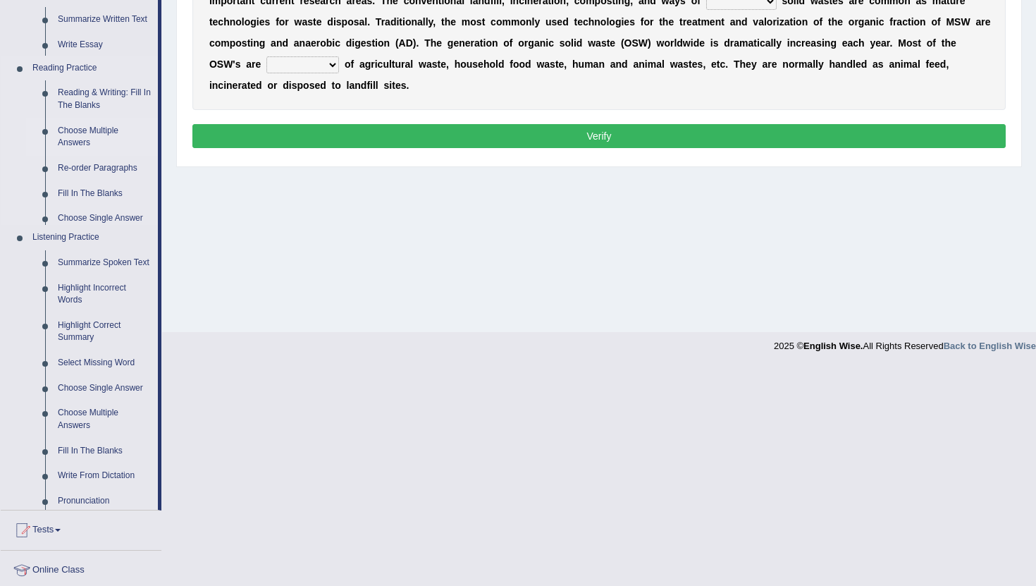
scroll to position [154, 0]
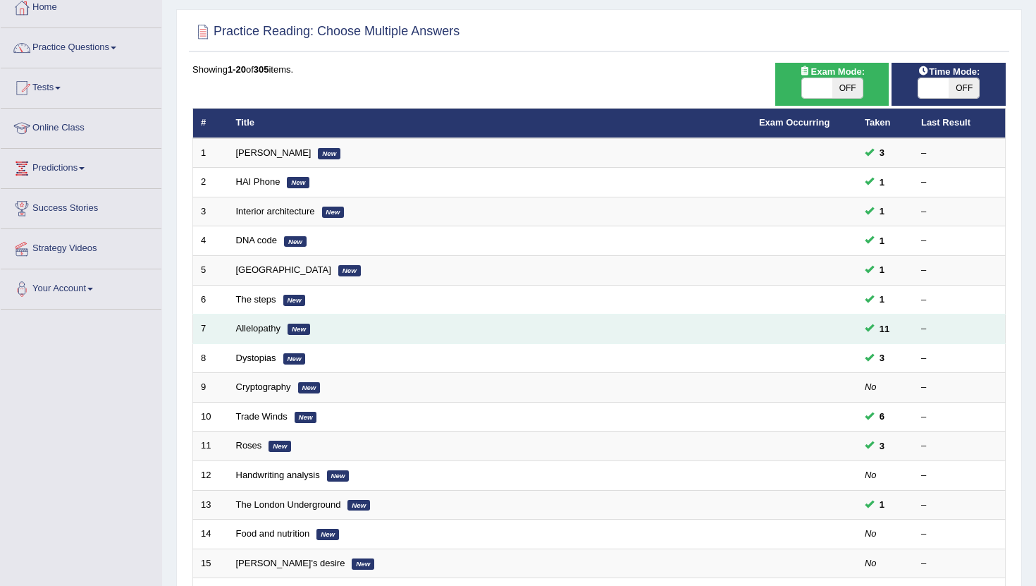
scroll to position [116, 0]
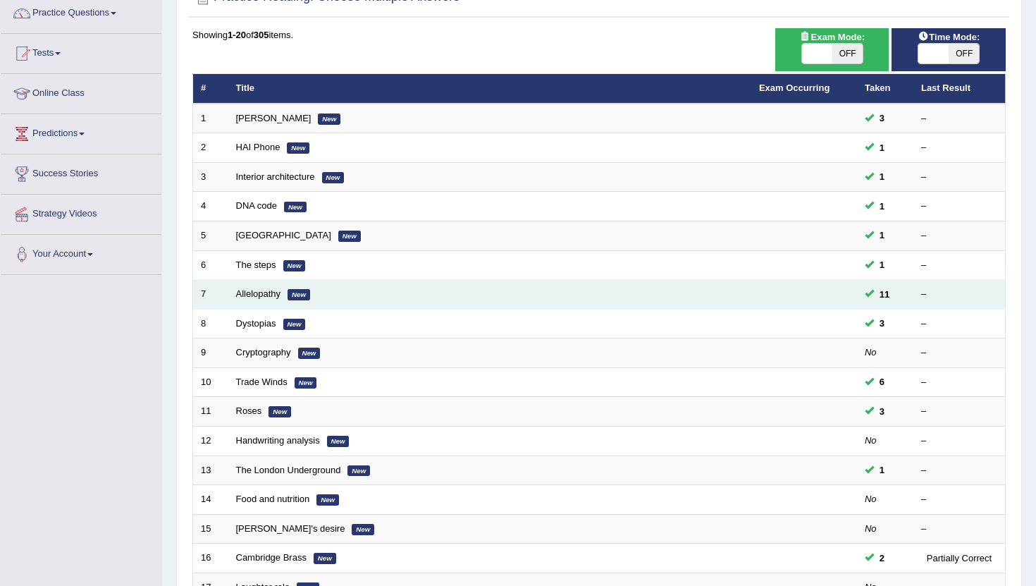
click at [261, 287] on td "Allelopathy New" at bounding box center [489, 295] width 523 height 30
click at [259, 292] on link "Allelopathy" at bounding box center [258, 293] width 45 height 11
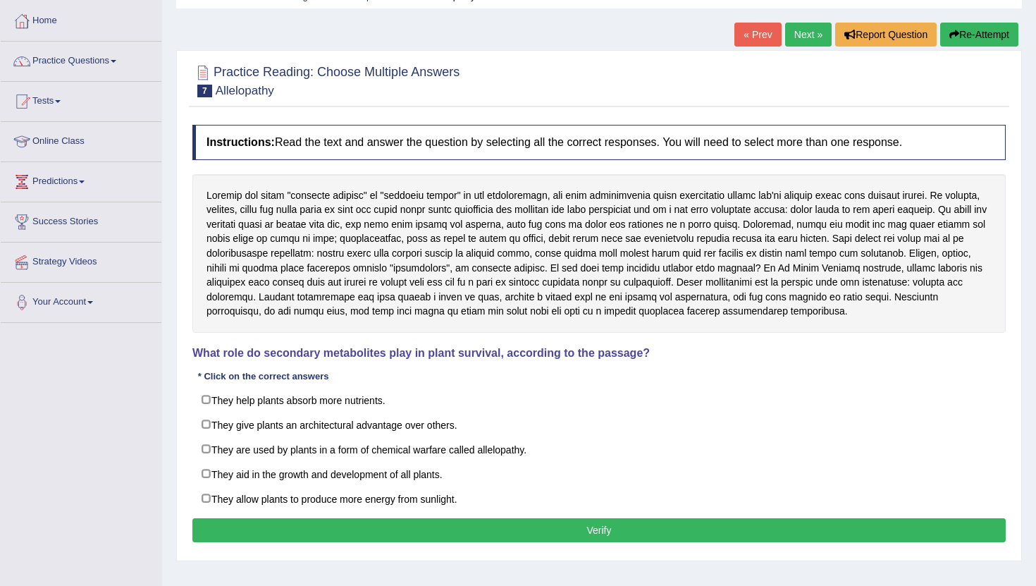
scroll to position [121, 0]
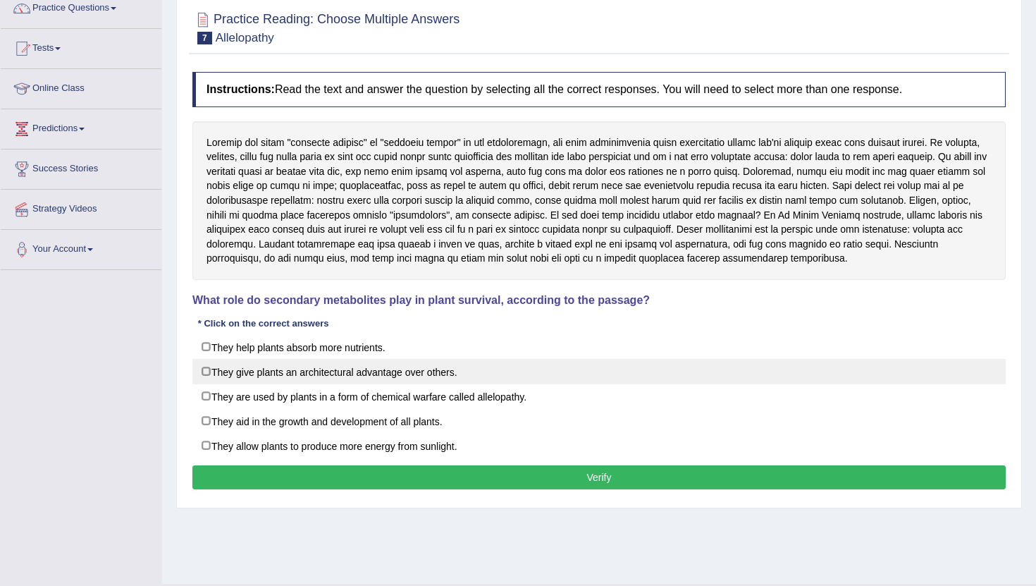
click at [209, 374] on label "They give plants an architectural advantage over others." at bounding box center [598, 371] width 813 height 25
checkbox input "true"
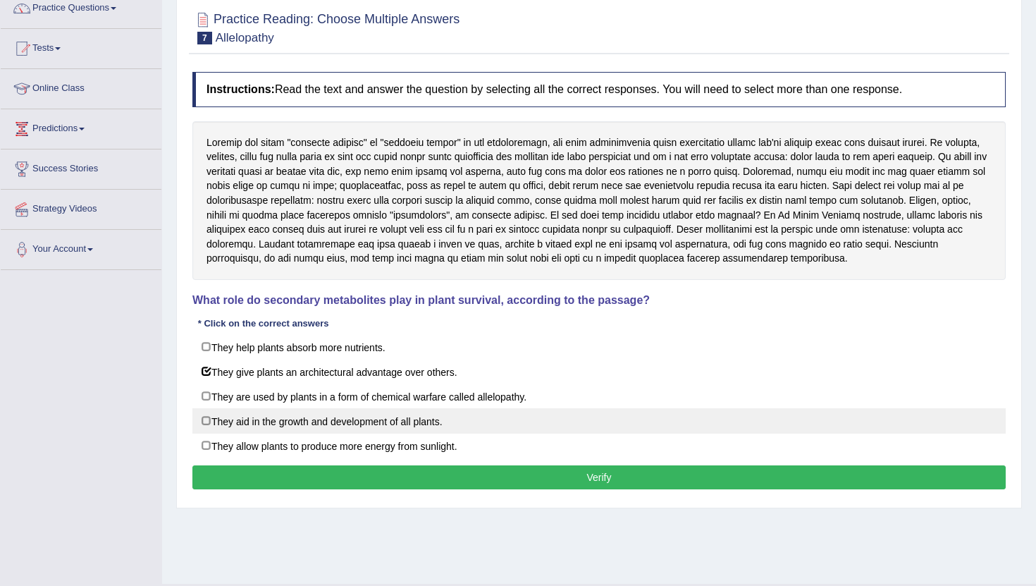
click at [212, 419] on label "They aid in the growth and development of all plants." at bounding box center [598, 420] width 813 height 25
checkbox input "true"
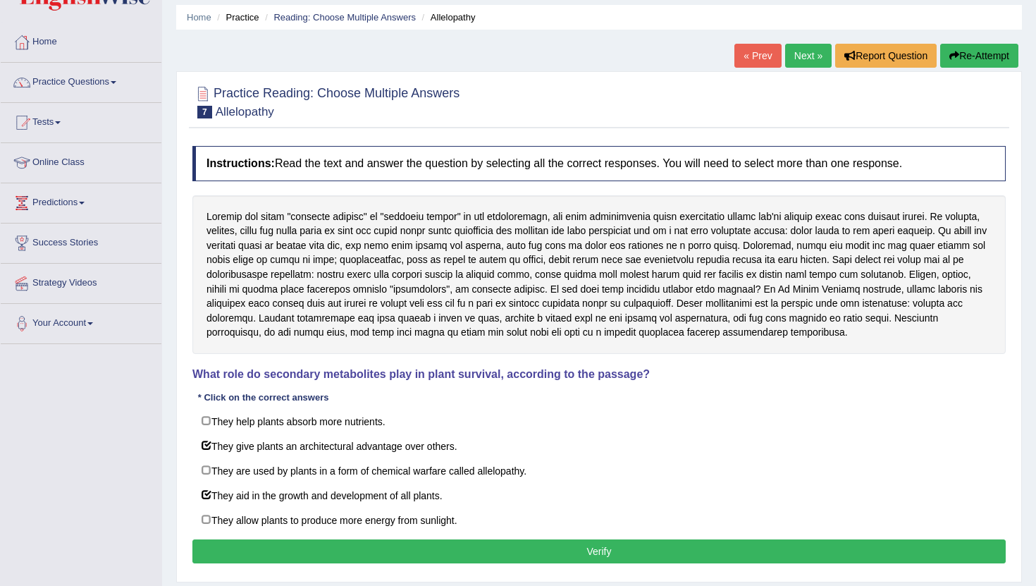
scroll to position [35, 0]
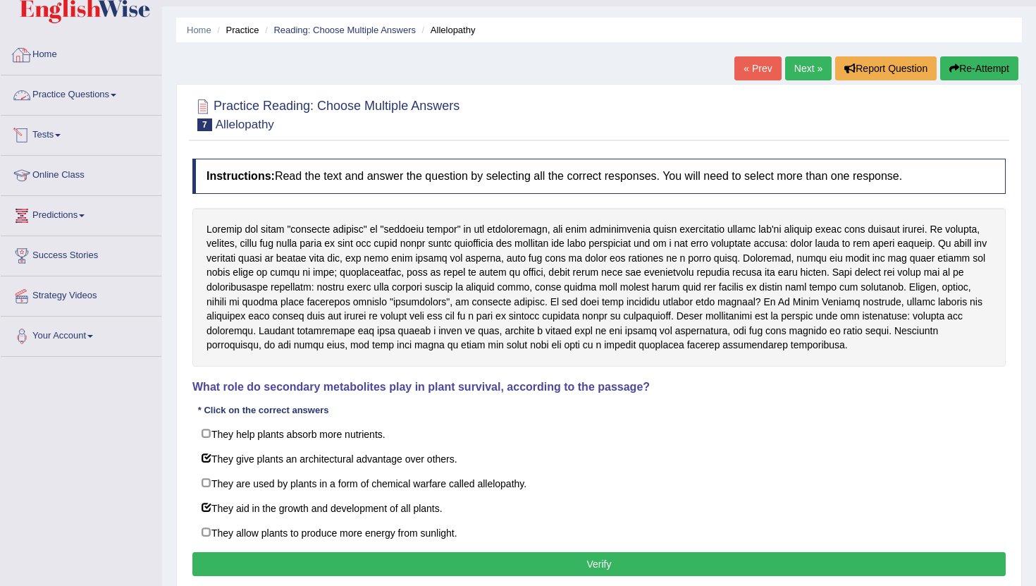
click at [75, 92] on link "Practice Questions" at bounding box center [81, 92] width 161 height 35
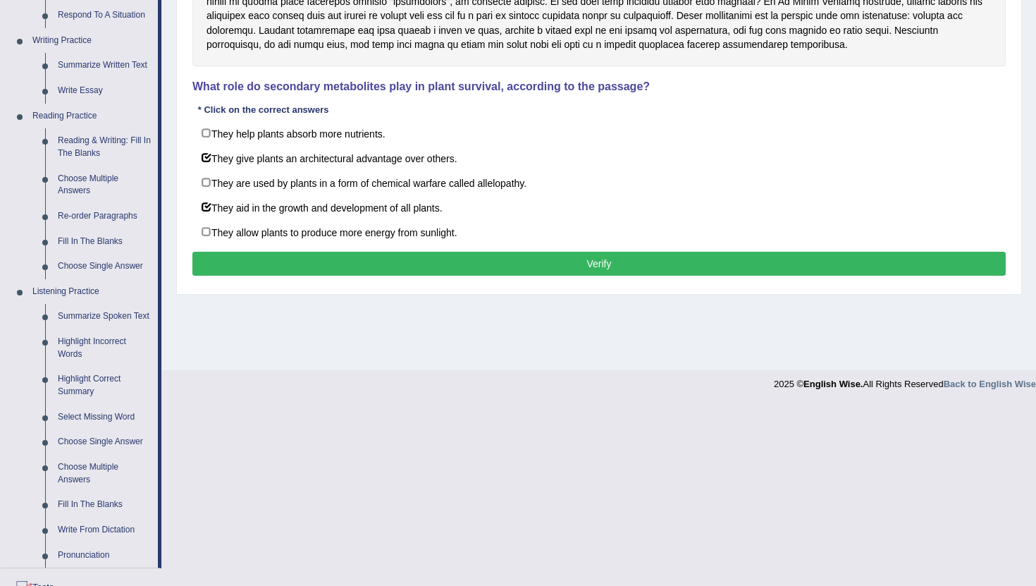
scroll to position [337, 0]
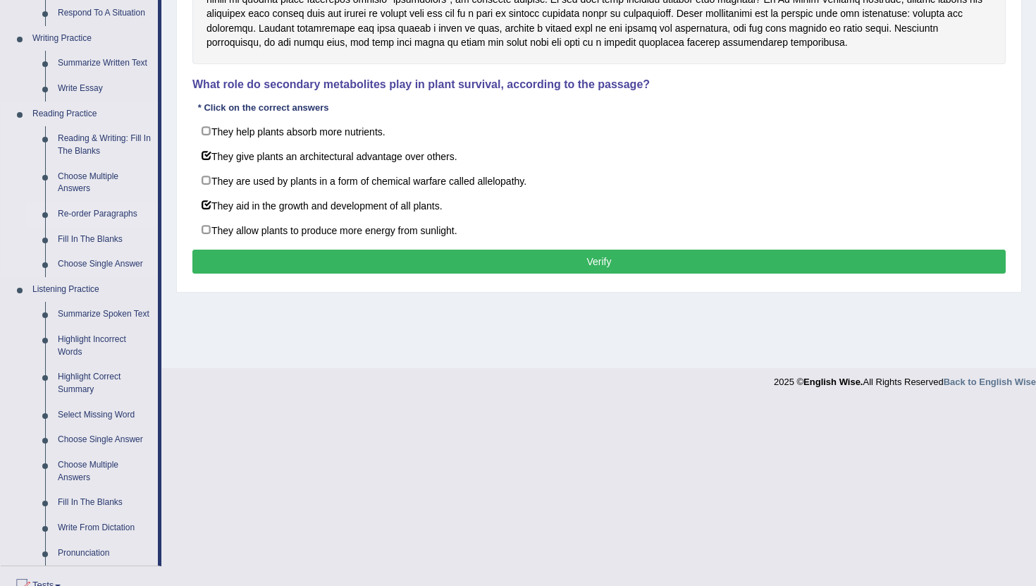
click at [127, 213] on link "Re-order Paragraphs" at bounding box center [104, 214] width 106 height 25
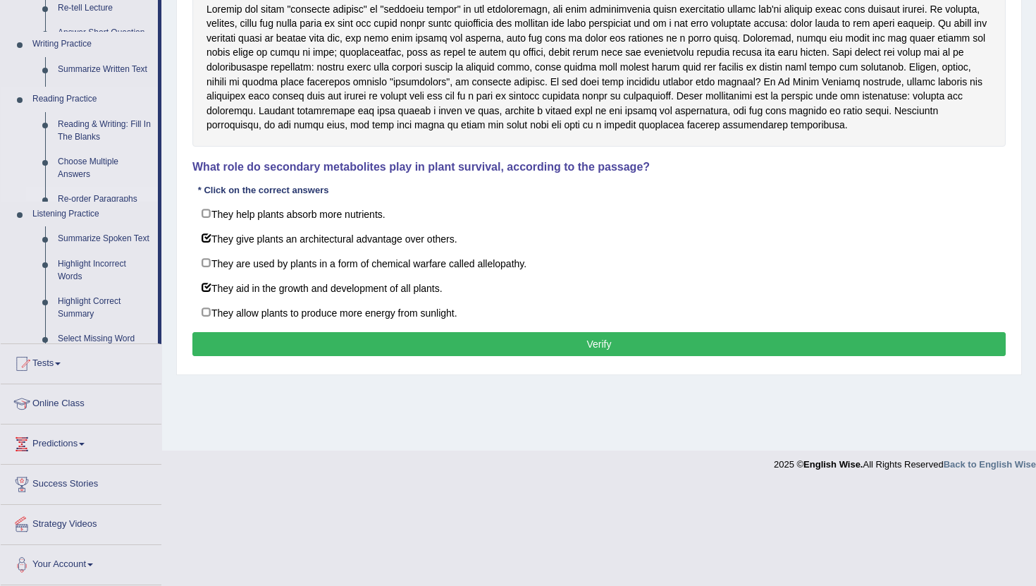
scroll to position [154, 0]
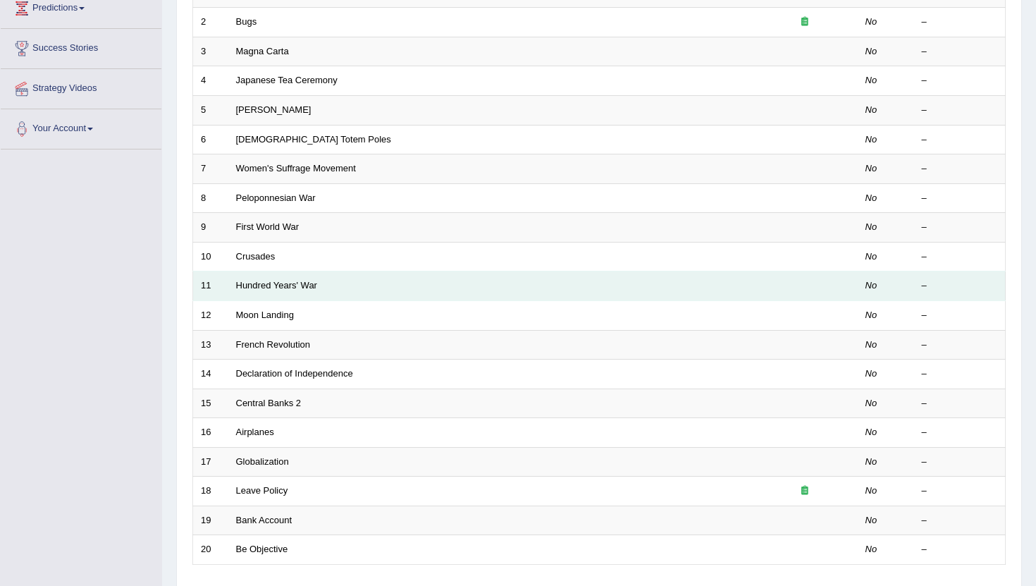
click at [271, 292] on td "Hundred Years' War" at bounding box center [490, 286] width 524 height 30
click at [281, 282] on link "Hundred Years' War" at bounding box center [276, 285] width 81 height 11
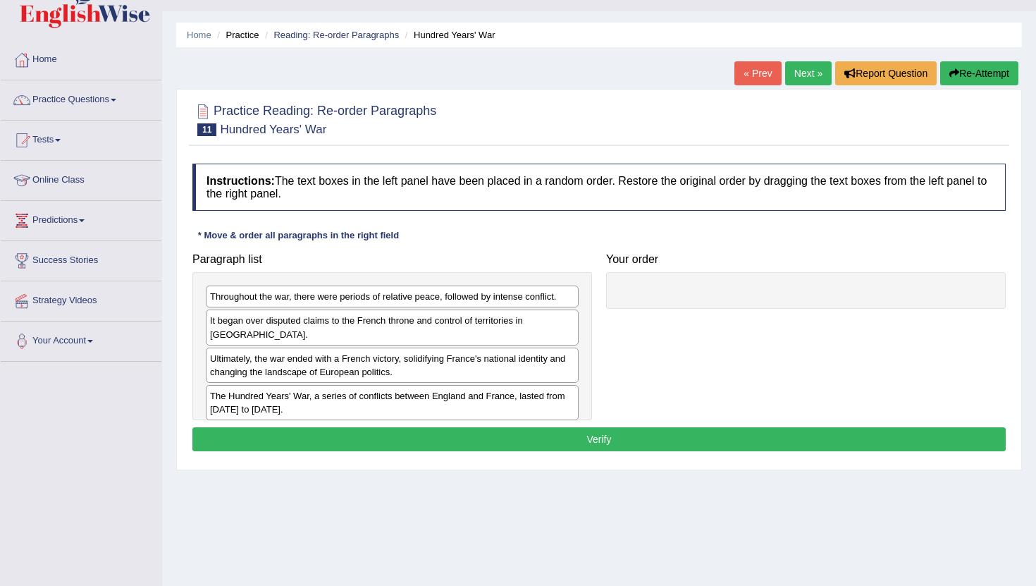
scroll to position [39, 0]
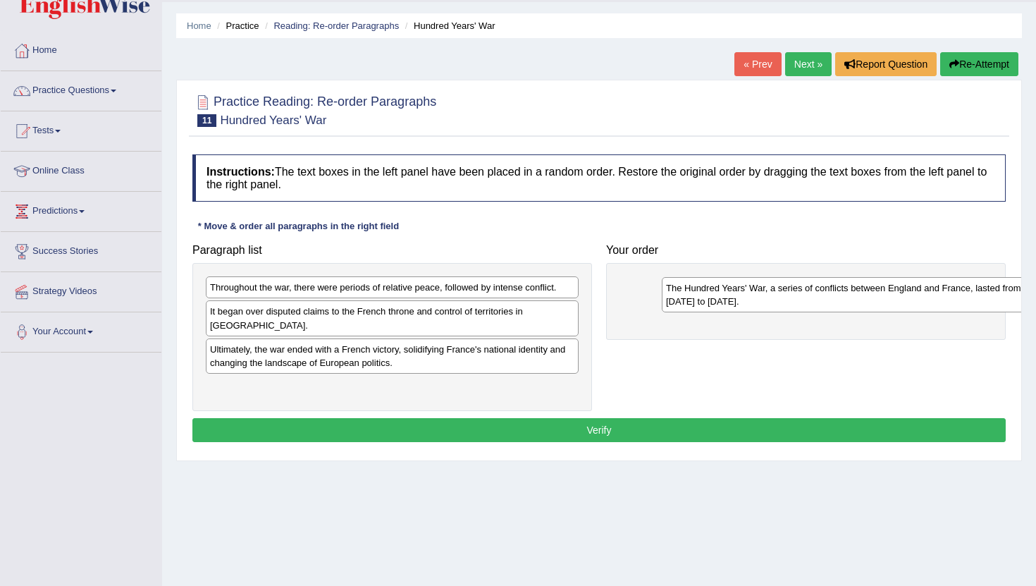
drag, startPoint x: 347, startPoint y: 383, endPoint x: 803, endPoint y: 297, distance: 463.9
click at [803, 297] on div "The Hundred Years' War, a series of conflicts between England and France, laste…" at bounding box center [848, 294] width 373 height 35
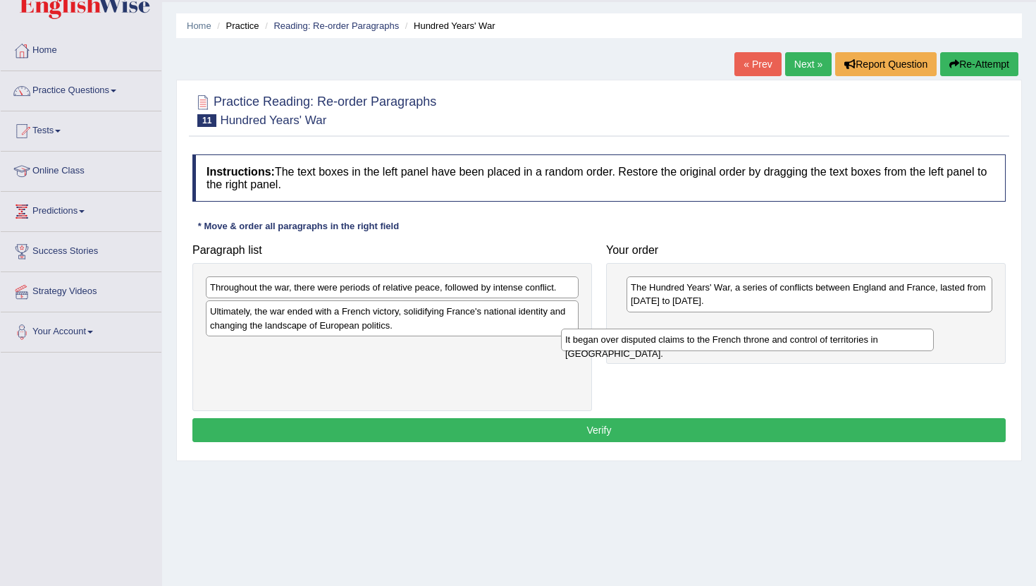
drag, startPoint x: 364, startPoint y: 314, endPoint x: 742, endPoint y: 335, distance: 378.3
click at [742, 335] on div "It began over disputed claims to the French throne and control of territories i…" at bounding box center [747, 339] width 373 height 22
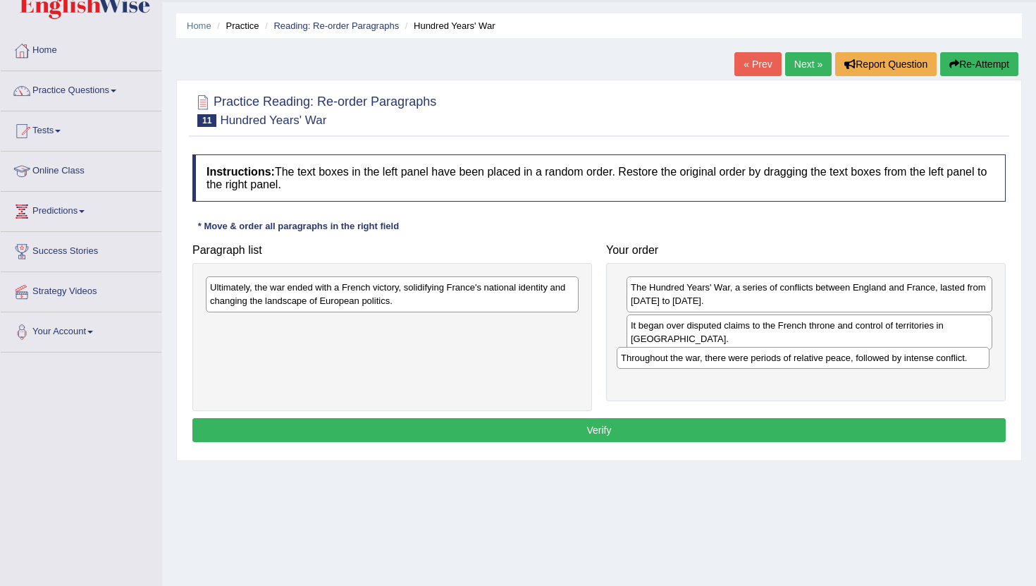
drag, startPoint x: 314, startPoint y: 285, endPoint x: 721, endPoint y: 322, distance: 408.2
click at [721, 347] on div "Throughout the war, there were periods of relative peace, followed by intense c…" at bounding box center [803, 358] width 373 height 22
drag, startPoint x: 721, startPoint y: 322, endPoint x: 723, endPoint y: 341, distance: 19.1
click at [723, 341] on div "Throughout the war, there were periods of relative peace, followed by intense c…" at bounding box center [812, 345] width 366 height 22
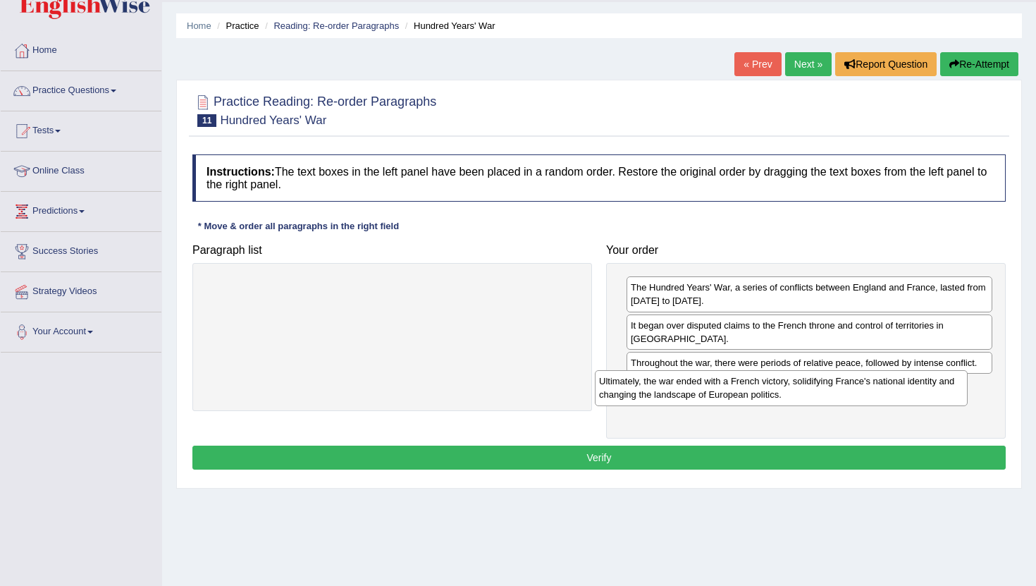
drag, startPoint x: 425, startPoint y: 292, endPoint x: 817, endPoint y: 377, distance: 401.6
click at [817, 377] on div "Ultimately, the war ended with a French victory, solidifying France's national …" at bounding box center [781, 387] width 373 height 35
click at [698, 386] on div "Ultimately, the war ended with a French victory, solidifying France's national …" at bounding box center [809, 393] width 366 height 35
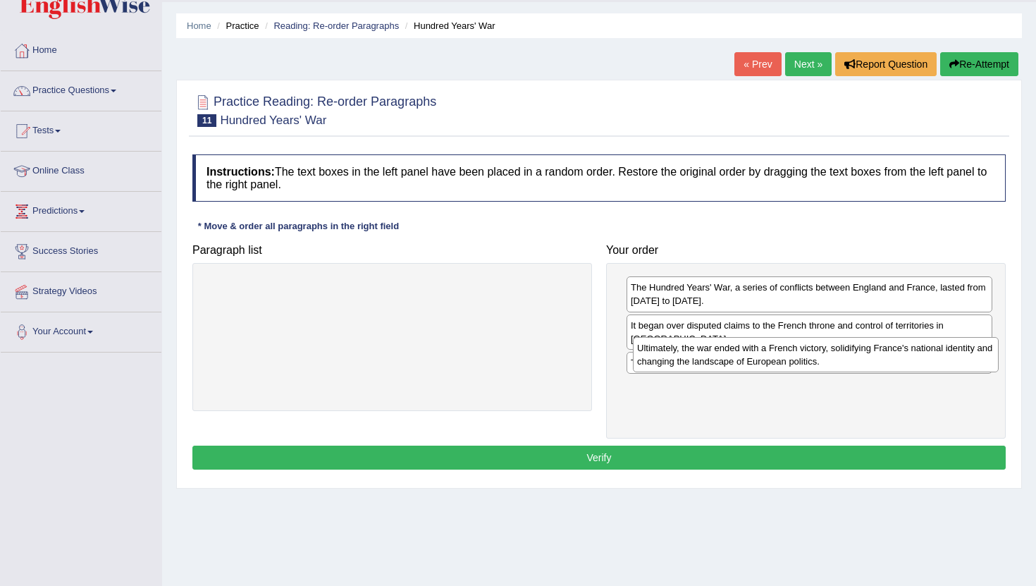
drag, startPoint x: 698, startPoint y: 386, endPoint x: 698, endPoint y: 349, distance: 36.6
click at [698, 345] on div "Ultimately, the war ended with a French victory, solidifying France's national …" at bounding box center [816, 354] width 366 height 35
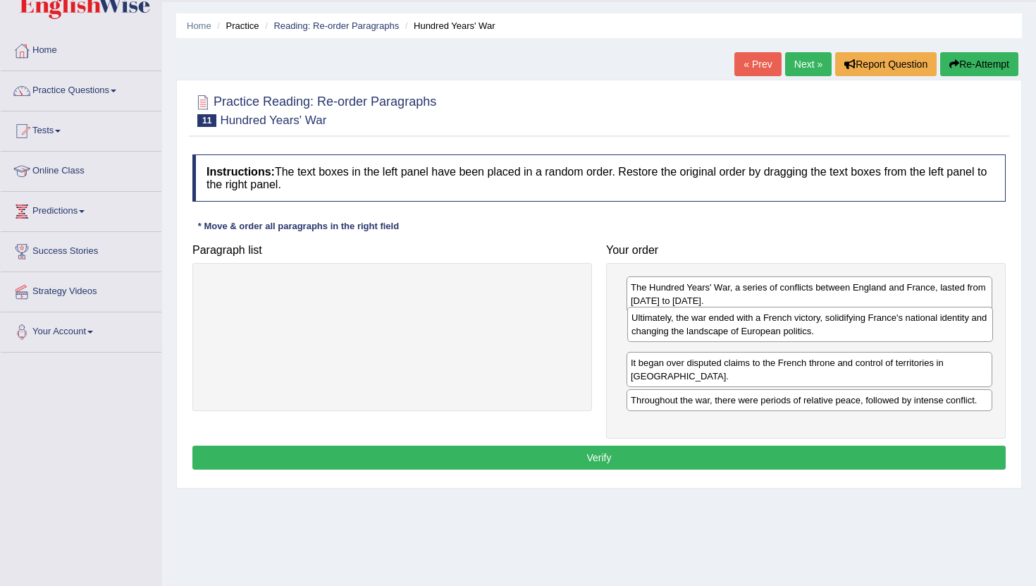
drag, startPoint x: 700, startPoint y: 347, endPoint x: 700, endPoint y: 315, distance: 32.4
click at [700, 315] on div "Ultimately, the war ended with a French victory, solidifying France's national …" at bounding box center [810, 323] width 366 height 35
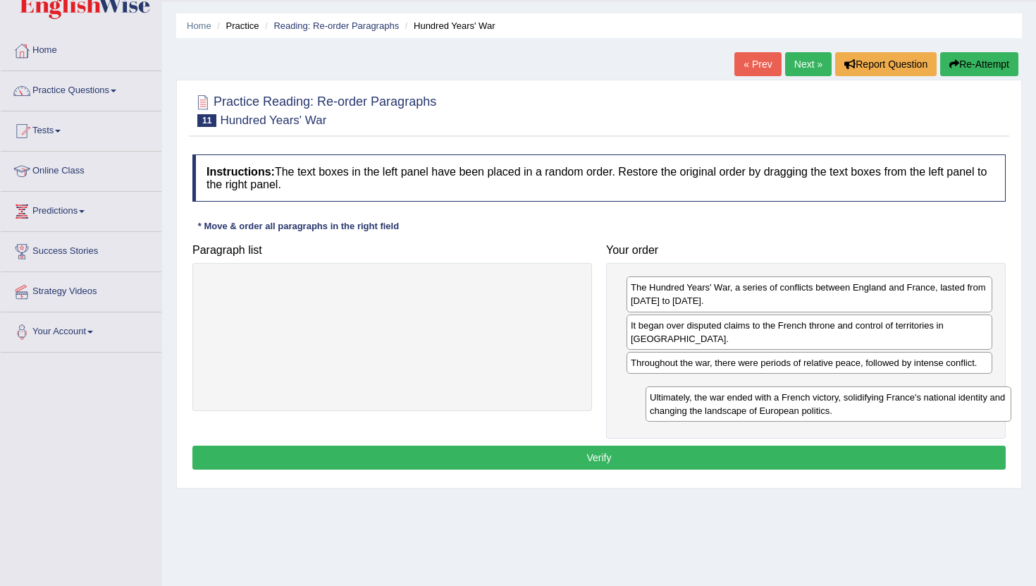
drag, startPoint x: 698, startPoint y: 320, endPoint x: 712, endPoint y: 375, distance: 56.7
click at [712, 386] on div "Ultimately, the war ended with a French victory, solidifying France's national …" at bounding box center [828, 403] width 366 height 35
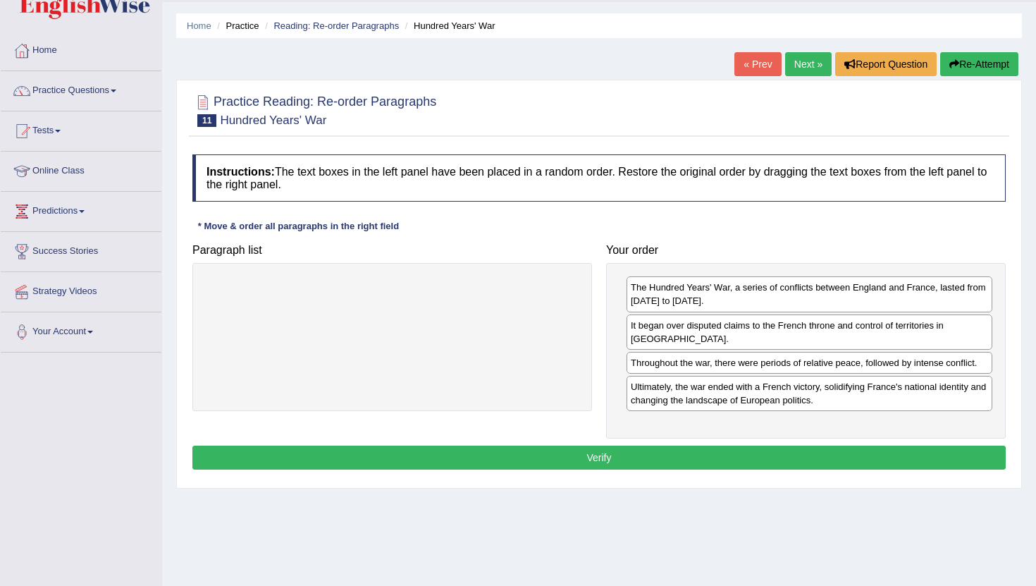
click at [604, 445] on button "Verify" at bounding box center [598, 457] width 813 height 24
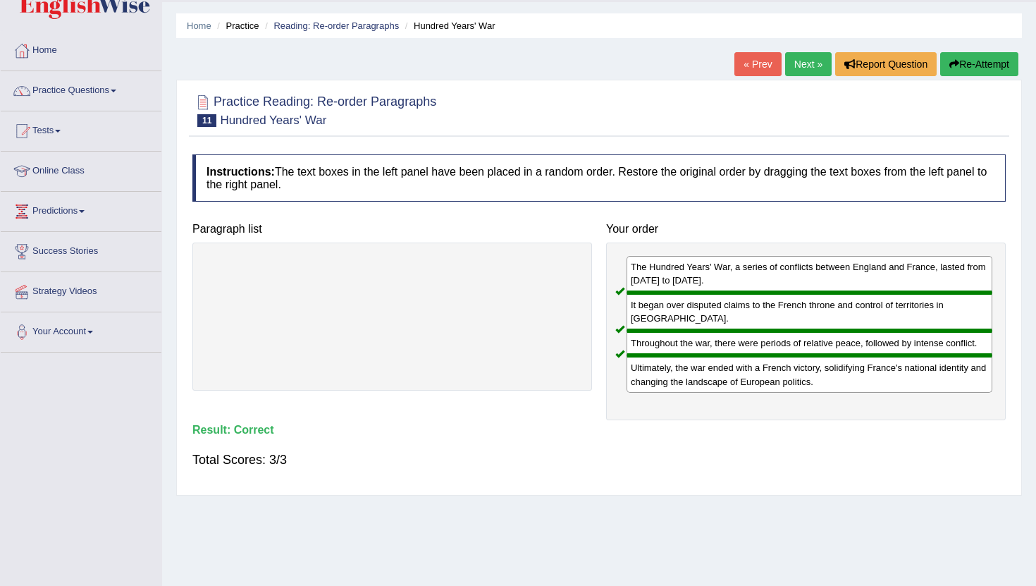
scroll to position [0, 0]
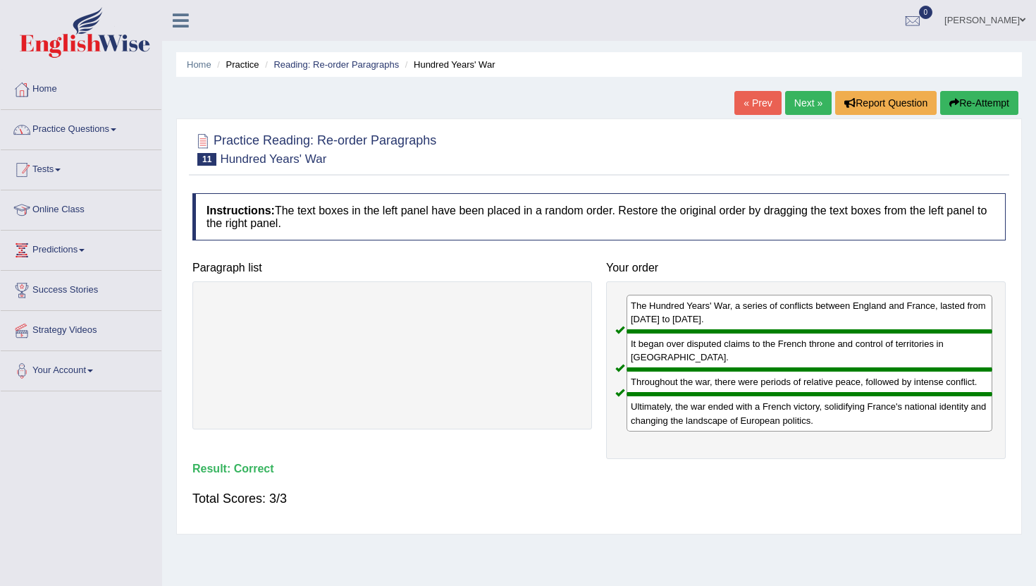
click at [96, 130] on link "Practice Questions" at bounding box center [81, 127] width 161 height 35
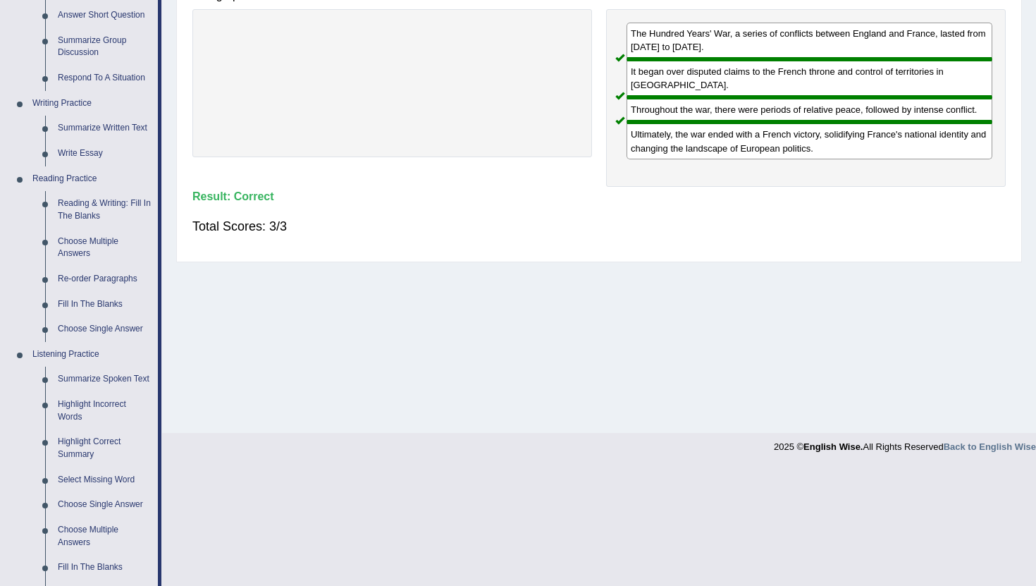
scroll to position [290, 0]
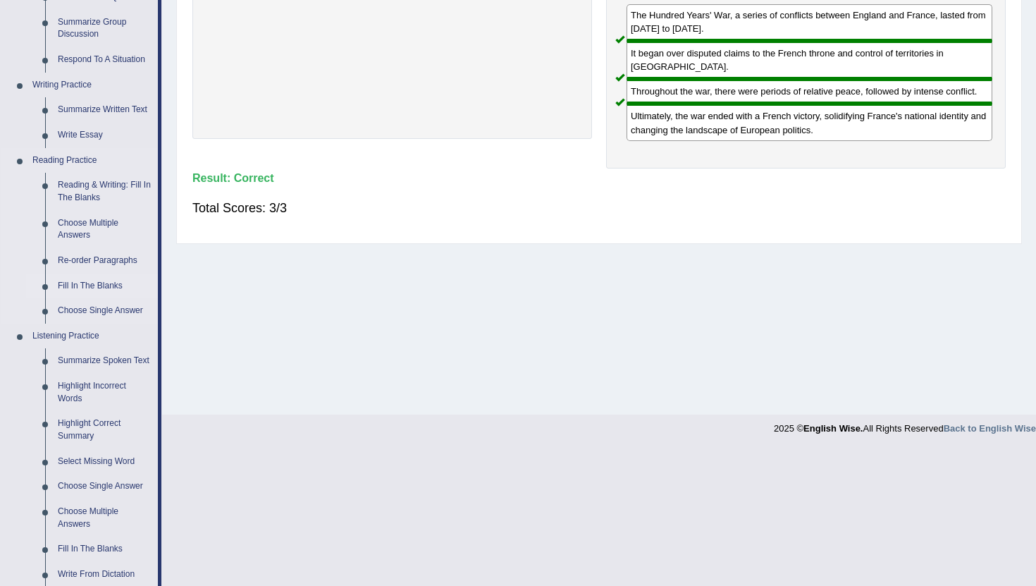
click at [99, 288] on link "Fill In The Blanks" at bounding box center [104, 285] width 106 height 25
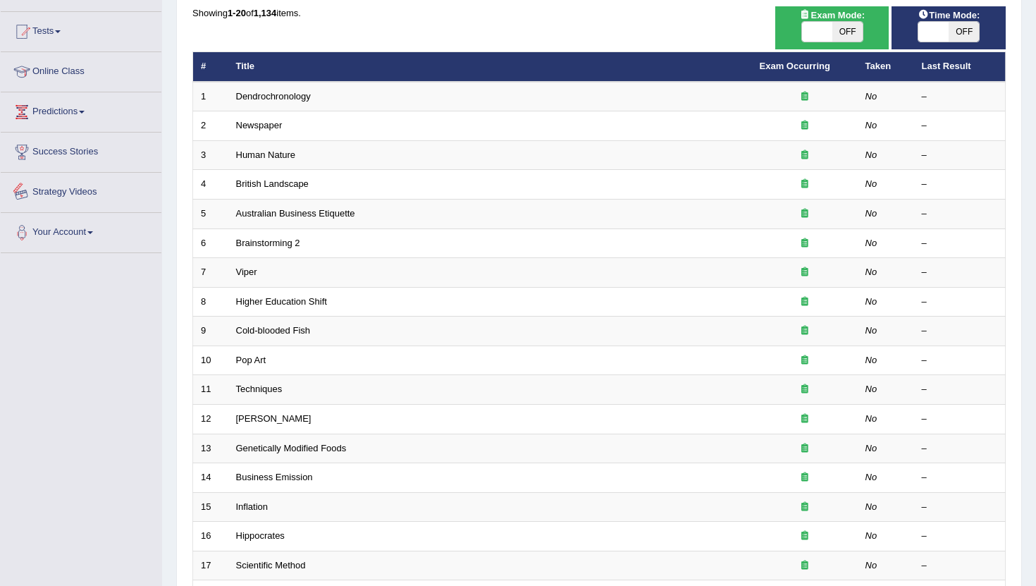
scroll to position [211, 0]
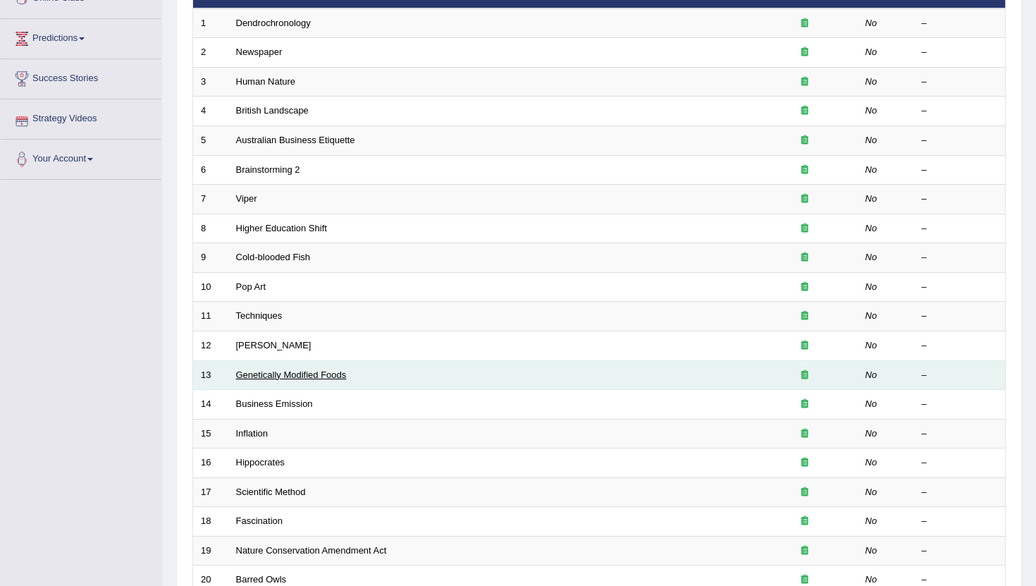
click at [283, 373] on link "Genetically Modified Foods" at bounding box center [291, 374] width 111 height 11
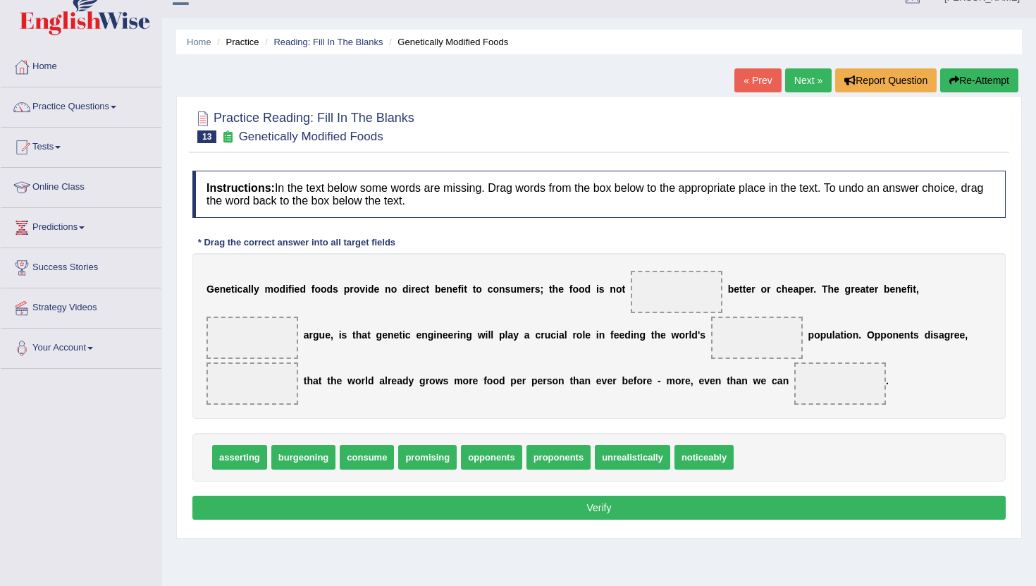
scroll to position [51, 0]
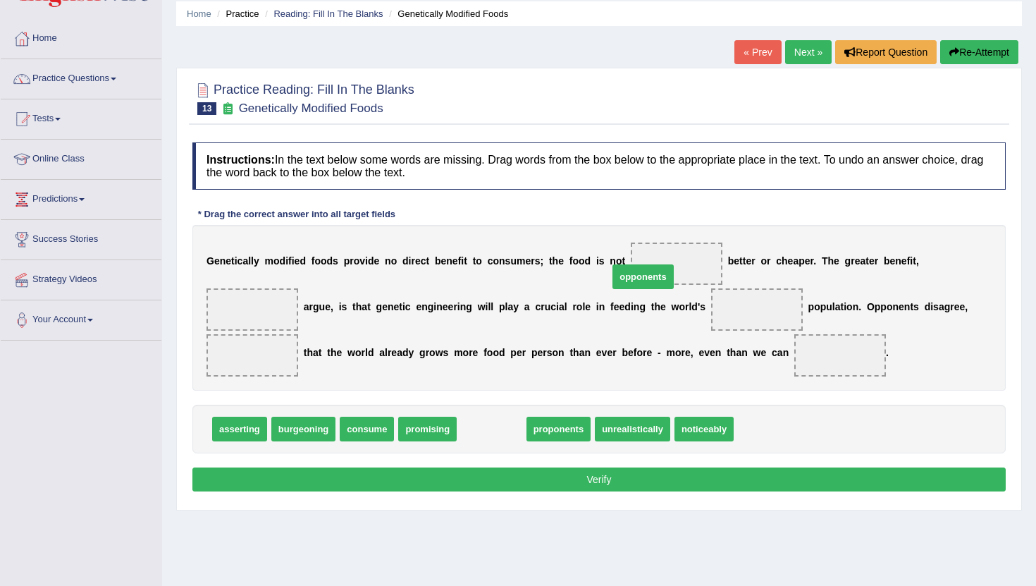
drag, startPoint x: 502, startPoint y: 426, endPoint x: 660, endPoint y: 268, distance: 223.7
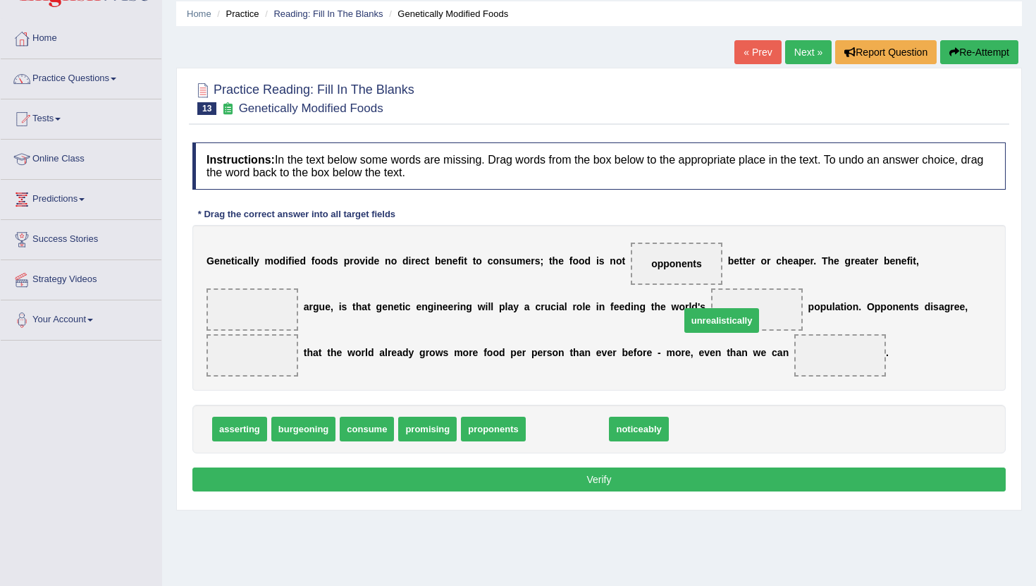
drag, startPoint x: 586, startPoint y: 421, endPoint x: 748, endPoint y: 309, distance: 196.6
drag, startPoint x: 536, startPoint y: 434, endPoint x: 798, endPoint y: 362, distance: 271.1
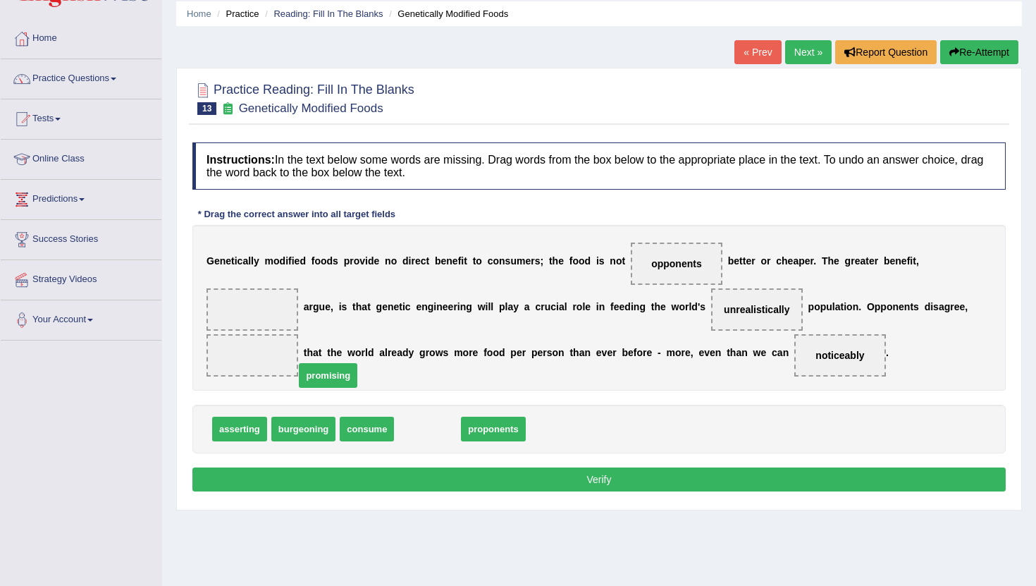
drag, startPoint x: 427, startPoint y: 434, endPoint x: 279, endPoint y: 374, distance: 159.6
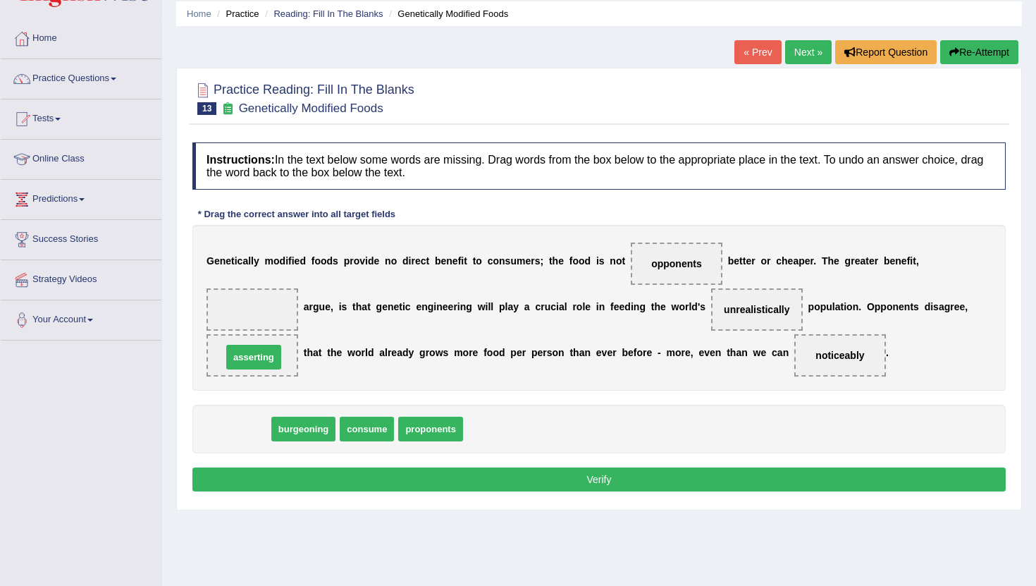
drag, startPoint x: 238, startPoint y: 424, endPoint x: 256, endPoint y: 290, distance: 135.1
click at [97, 74] on link "Practice Questions" at bounding box center [81, 76] width 161 height 35
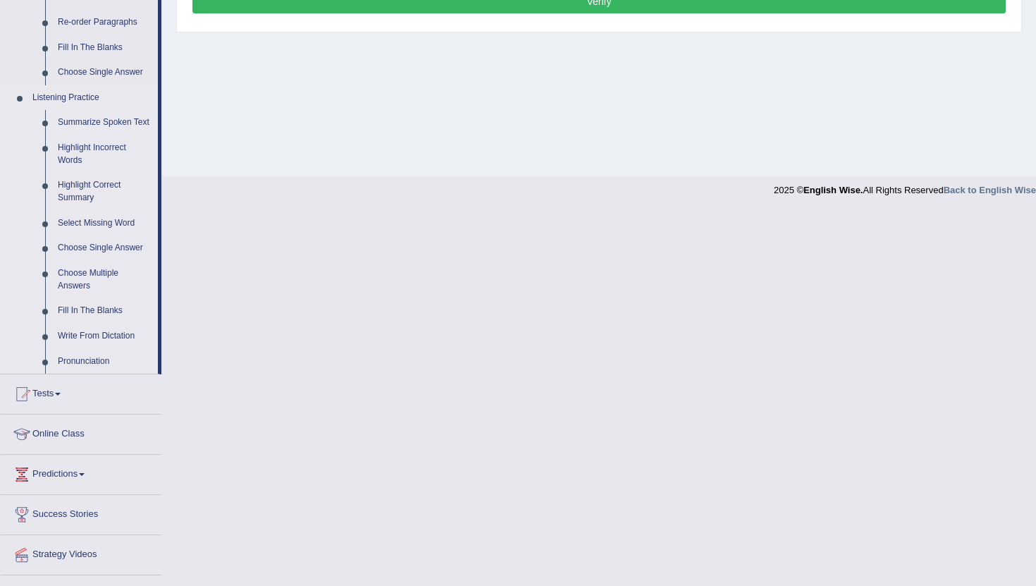
scroll to position [533, 0]
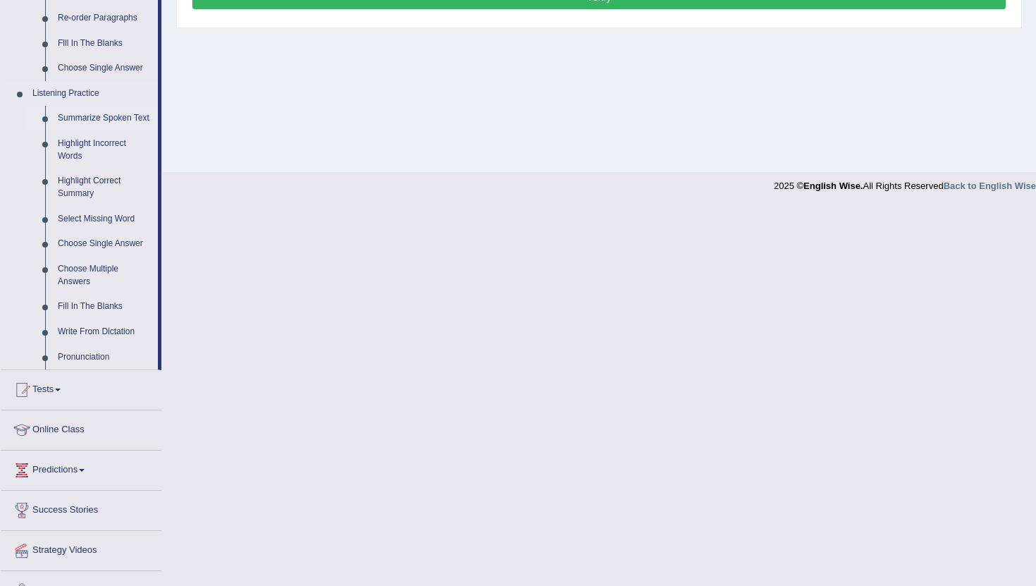
click at [91, 124] on link "Summarize Spoken Text" at bounding box center [104, 118] width 106 height 25
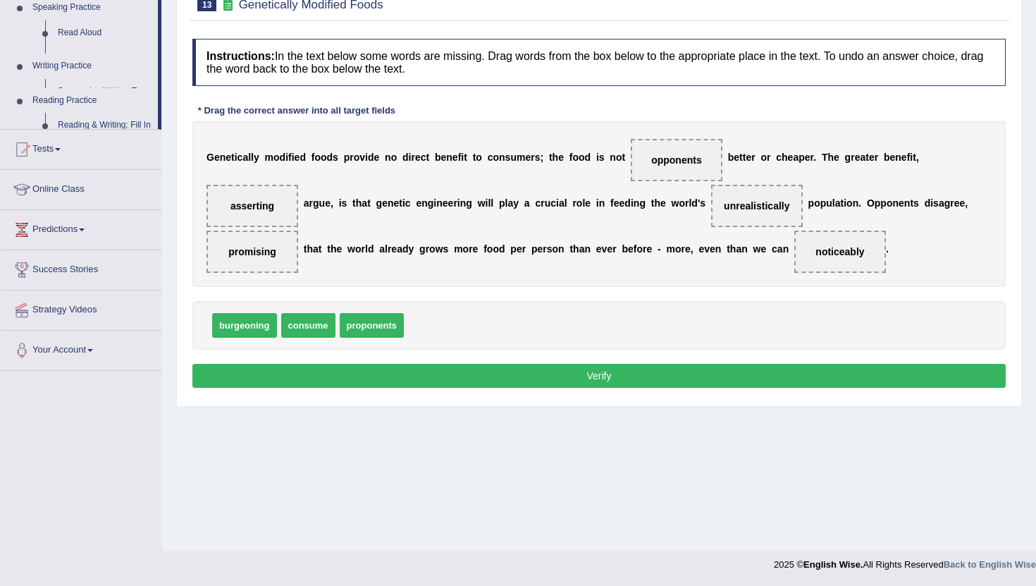
scroll to position [154, 0]
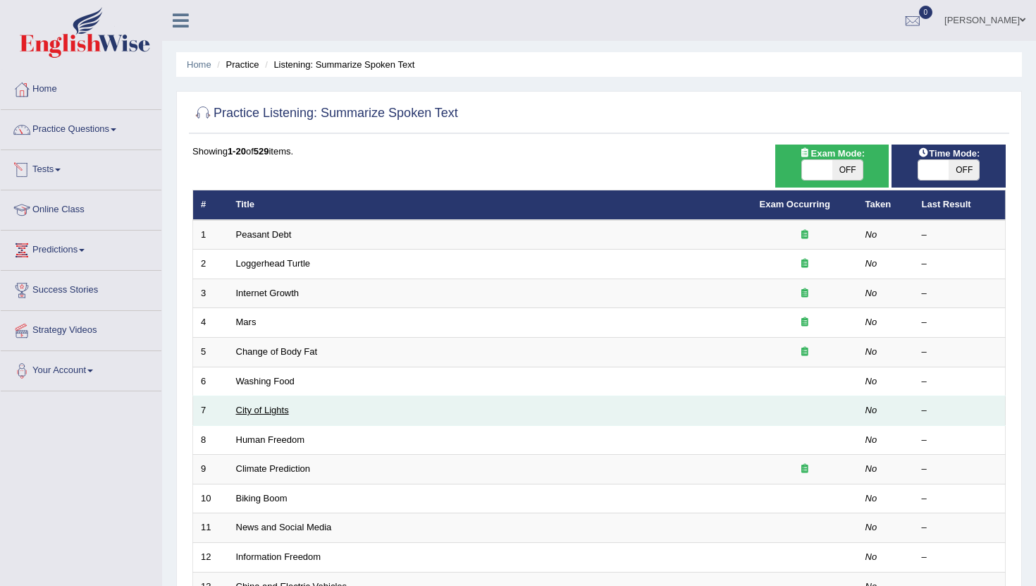
click at [285, 411] on link "City of Lights" at bounding box center [262, 409] width 53 height 11
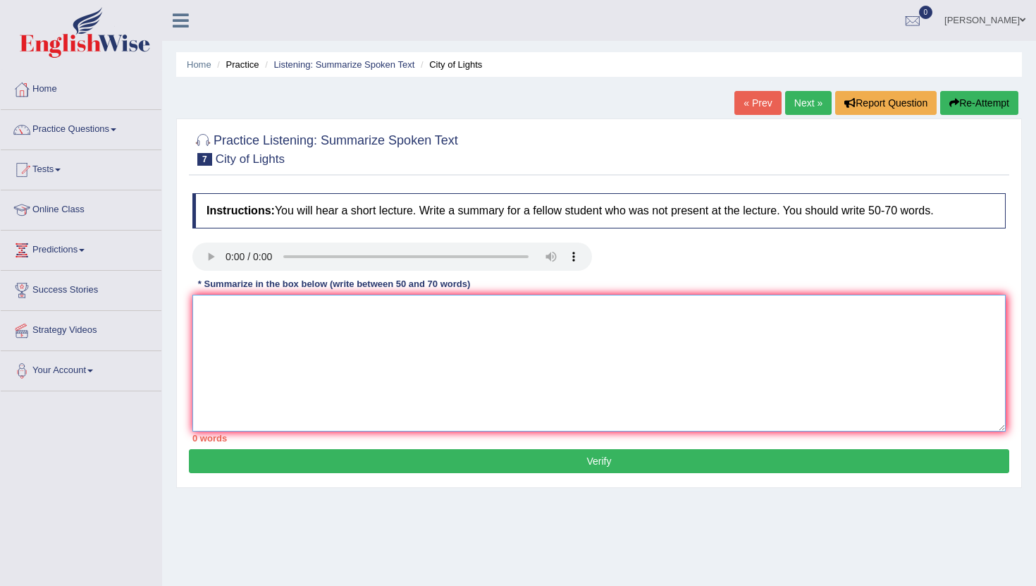
click at [357, 311] on textarea at bounding box center [598, 363] width 813 height 137
click at [75, 131] on link "Practice Questions" at bounding box center [81, 127] width 161 height 35
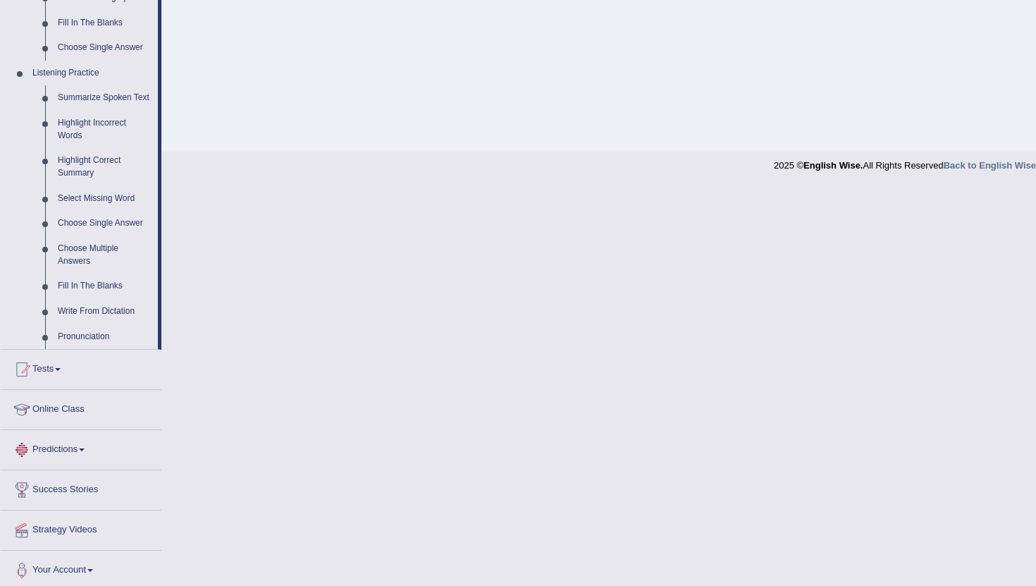
scroll to position [551, 0]
click at [80, 139] on link "Highlight Incorrect Words" at bounding box center [104, 131] width 106 height 37
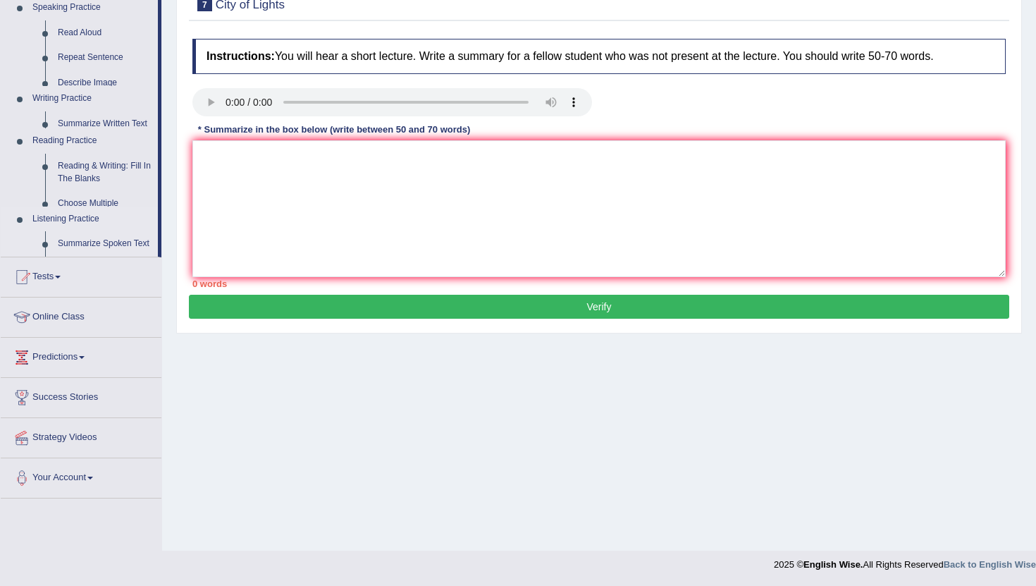
scroll to position [154, 0]
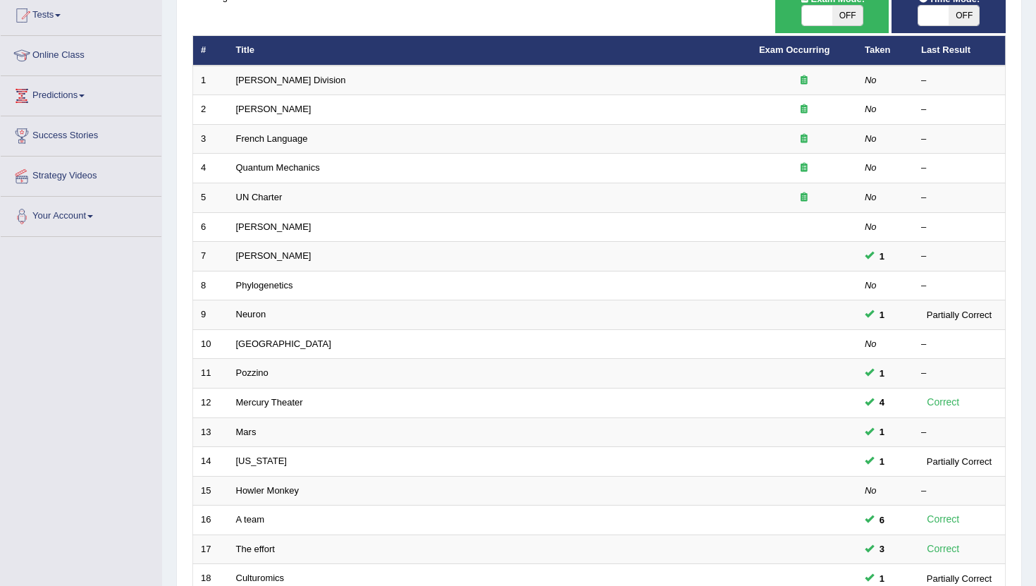
scroll to position [207, 0]
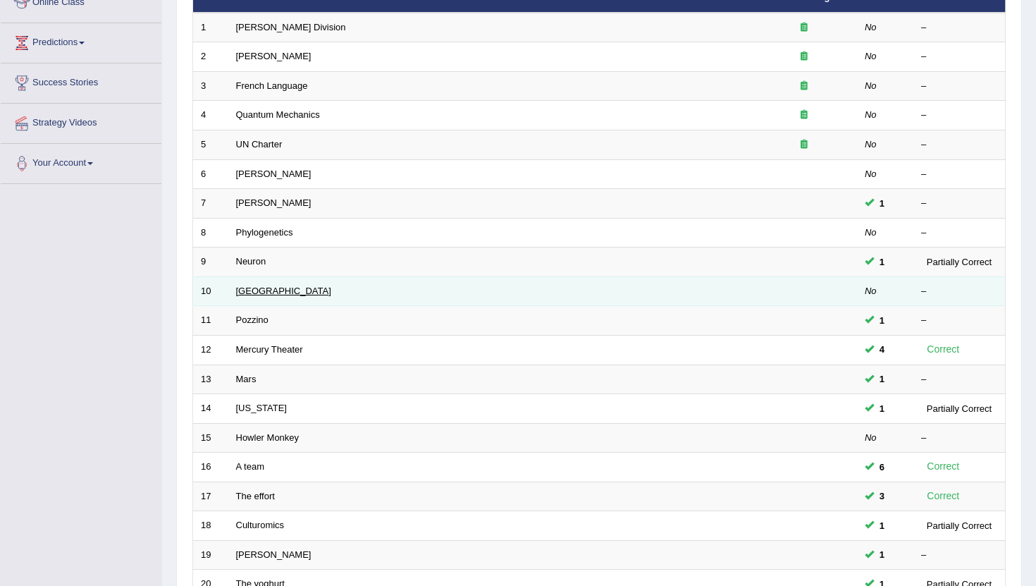
click at [259, 295] on link "[GEOGRAPHIC_DATA]" at bounding box center [283, 290] width 95 height 11
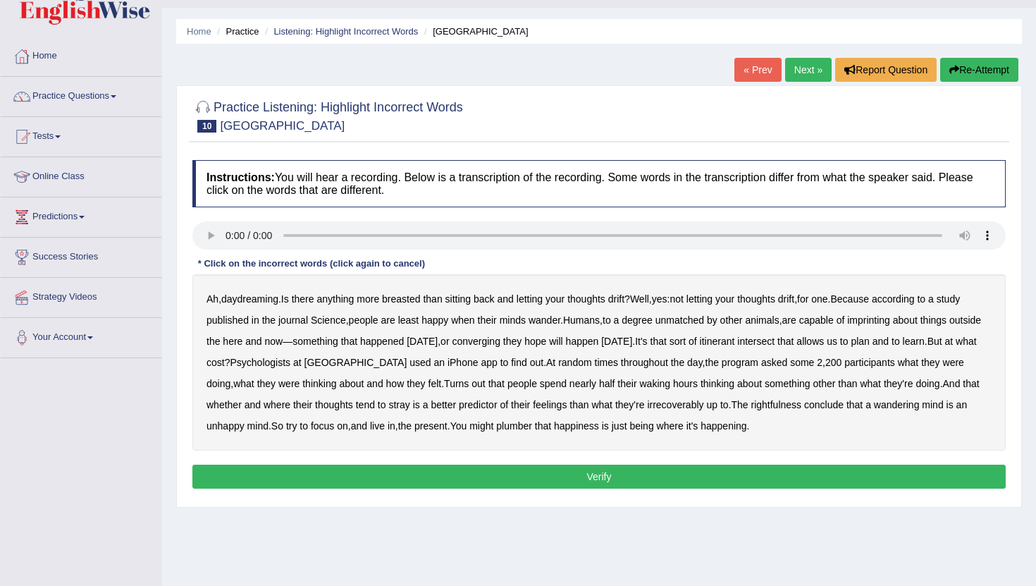
scroll to position [41, 0]
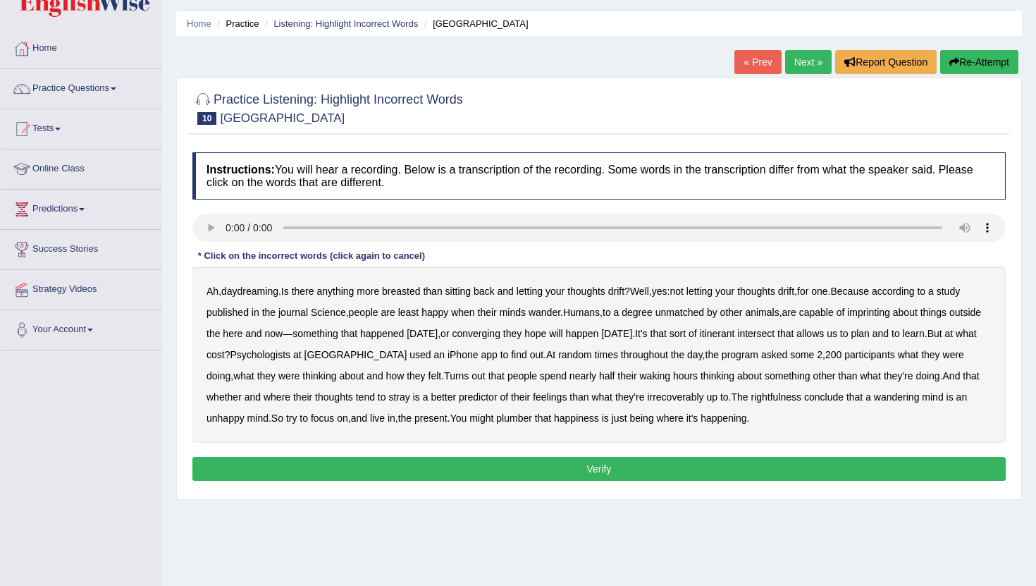
click at [495, 295] on b "back" at bounding box center [483, 290] width 21 height 11
click at [500, 331] on b "converging" at bounding box center [476, 333] width 49 height 11
drag, startPoint x: 564, startPoint y: 331, endPoint x: 593, endPoint y: 332, distance: 29.6
click at [574, 332] on div "Ah , daydreaming . Is there anything more breasted than sitting back and lettin…" at bounding box center [598, 354] width 813 height 176
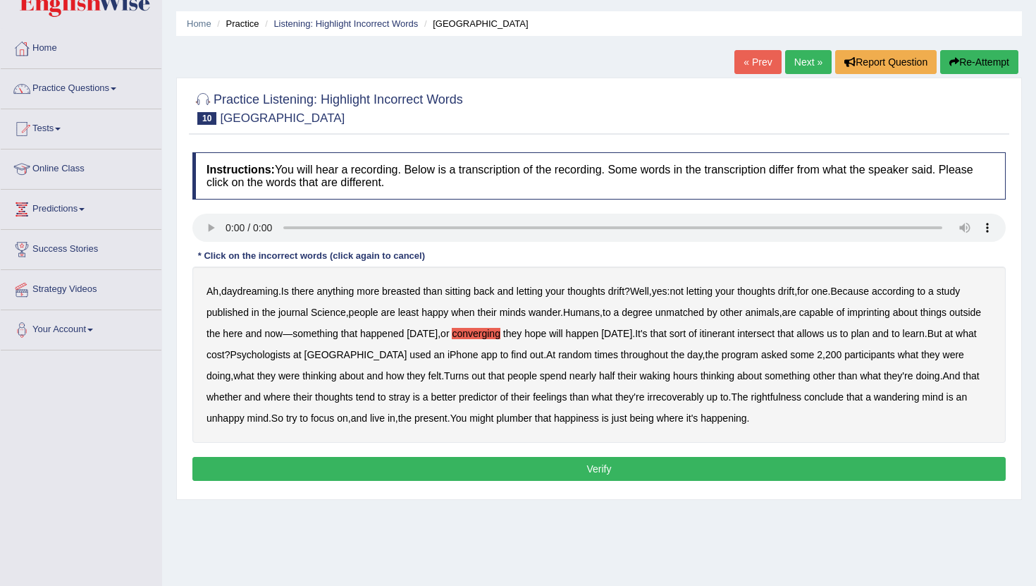
click at [703, 399] on b "irrecoverably" at bounding box center [675, 396] width 56 height 11
click at [532, 422] on b "plumber" at bounding box center [514, 417] width 36 height 11
click at [493, 422] on b "might" at bounding box center [481, 417] width 24 height 11
click at [605, 473] on button "Verify" at bounding box center [598, 469] width 813 height 24
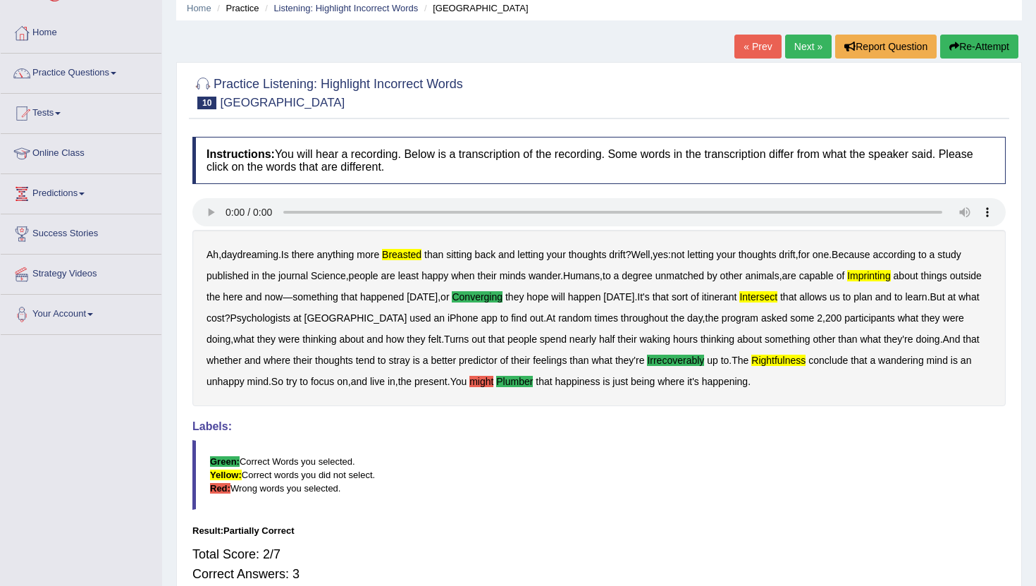
scroll to position [49, 0]
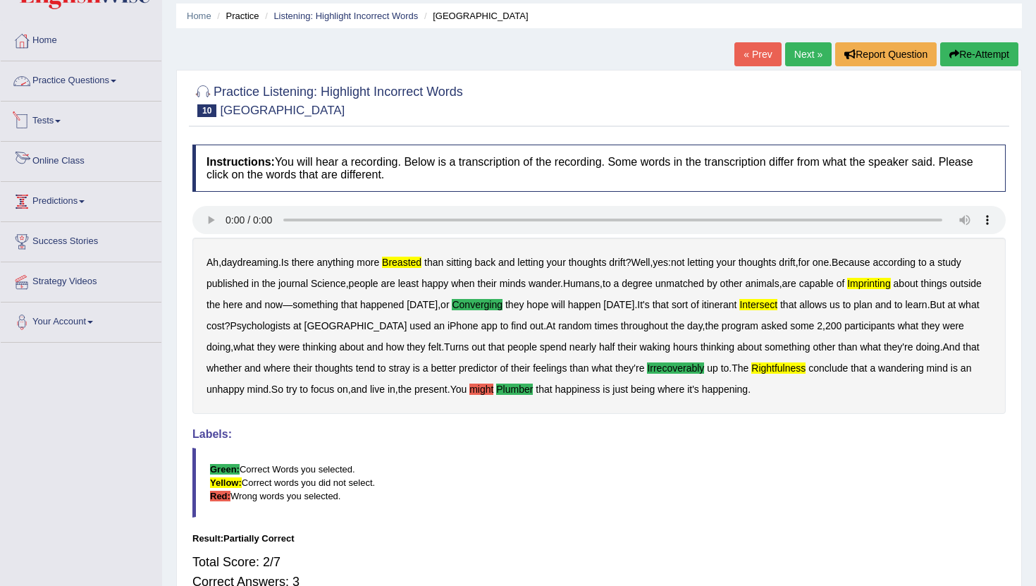
click at [104, 77] on link "Practice Questions" at bounding box center [81, 78] width 161 height 35
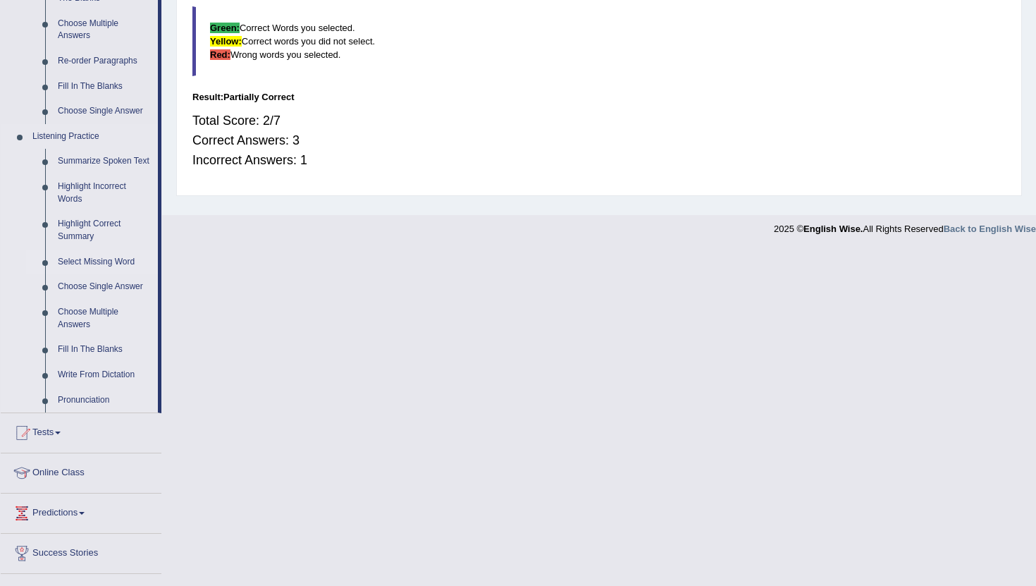
scroll to position [506, 0]
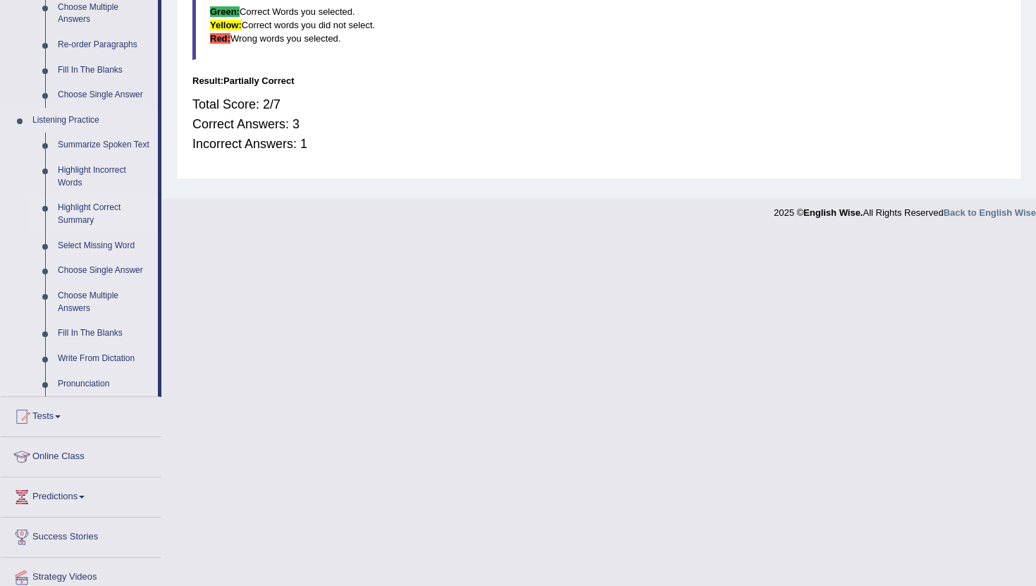
click at [85, 219] on link "Highlight Correct Summary" at bounding box center [104, 213] width 106 height 37
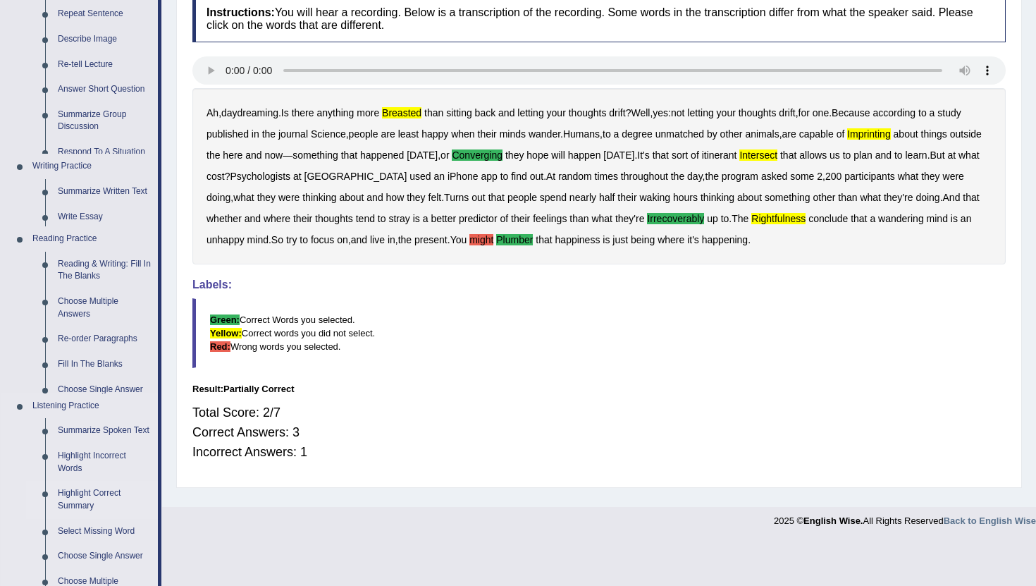
scroll to position [154, 0]
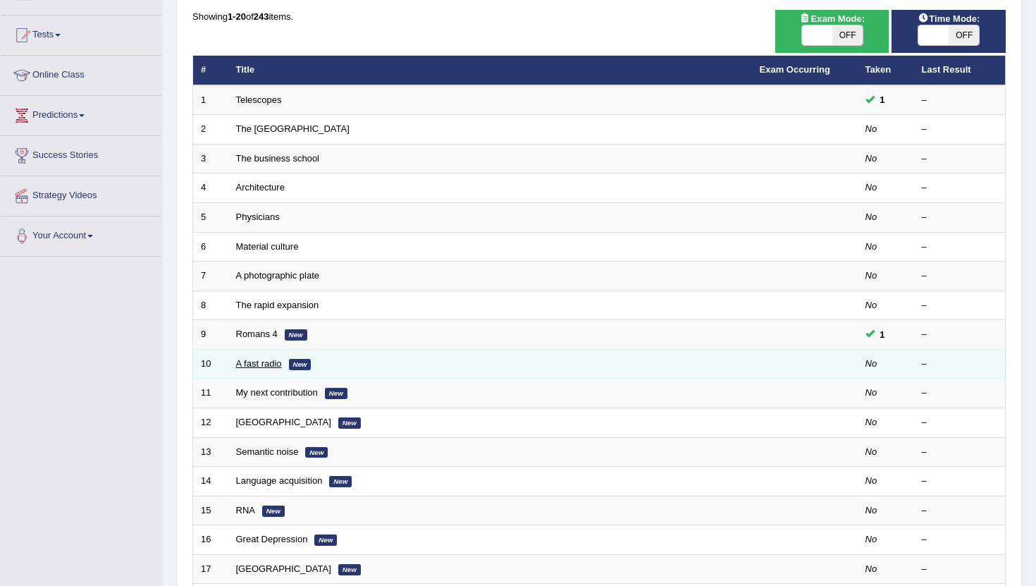
click at [260, 364] on link "A fast radio" at bounding box center [259, 363] width 46 height 11
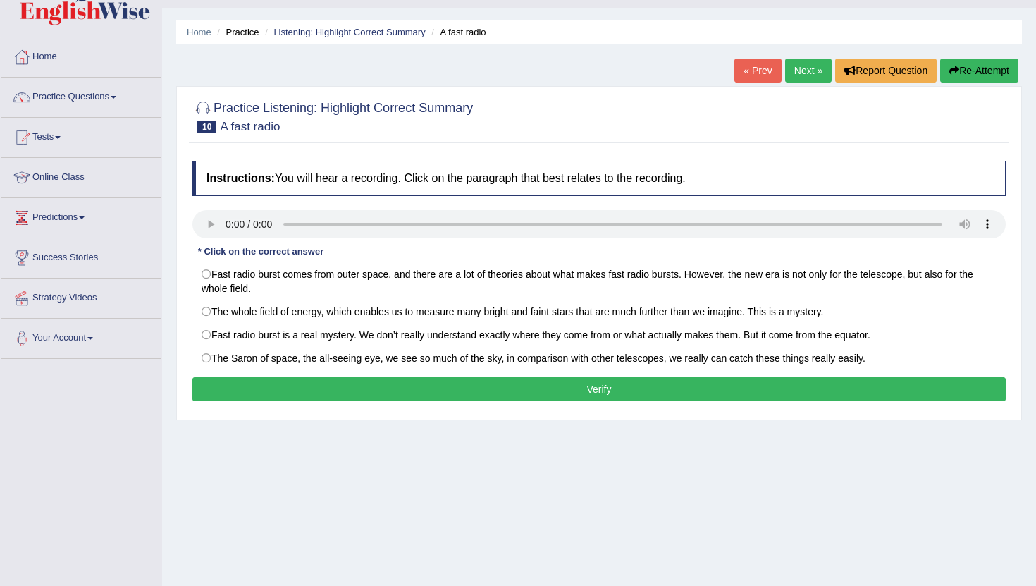
scroll to position [15, 0]
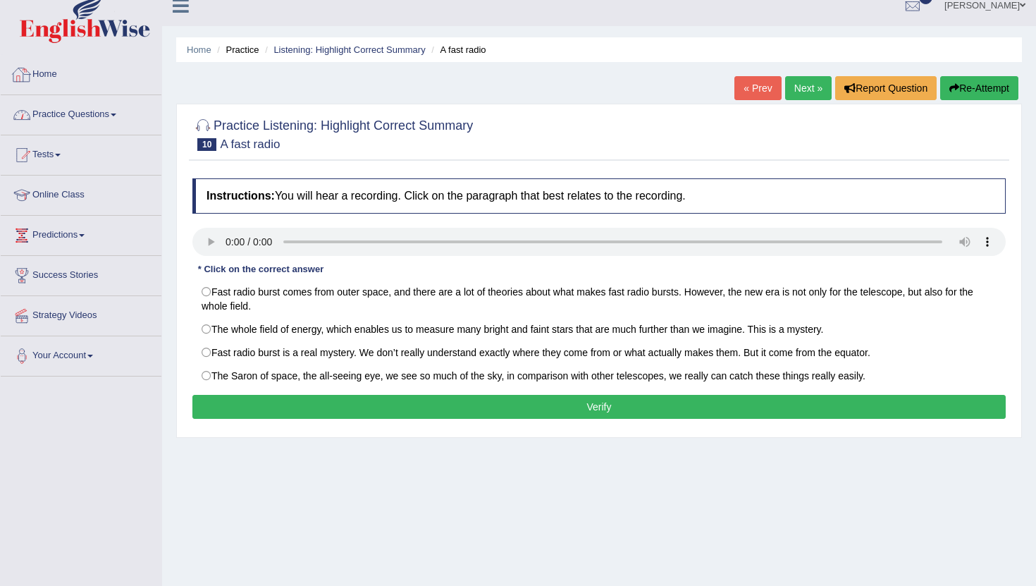
click at [75, 109] on link "Practice Questions" at bounding box center [81, 112] width 161 height 35
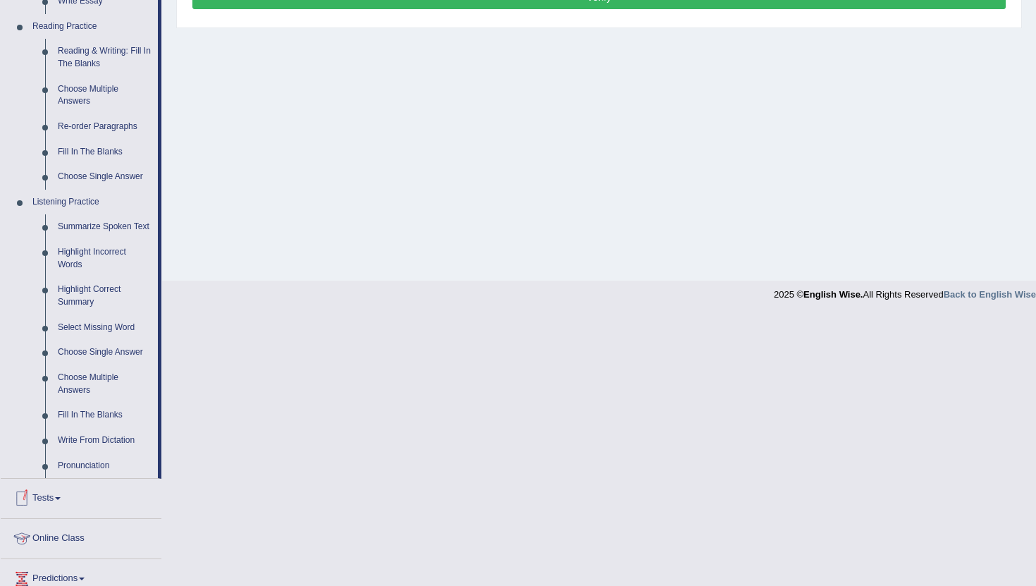
scroll to position [433, 0]
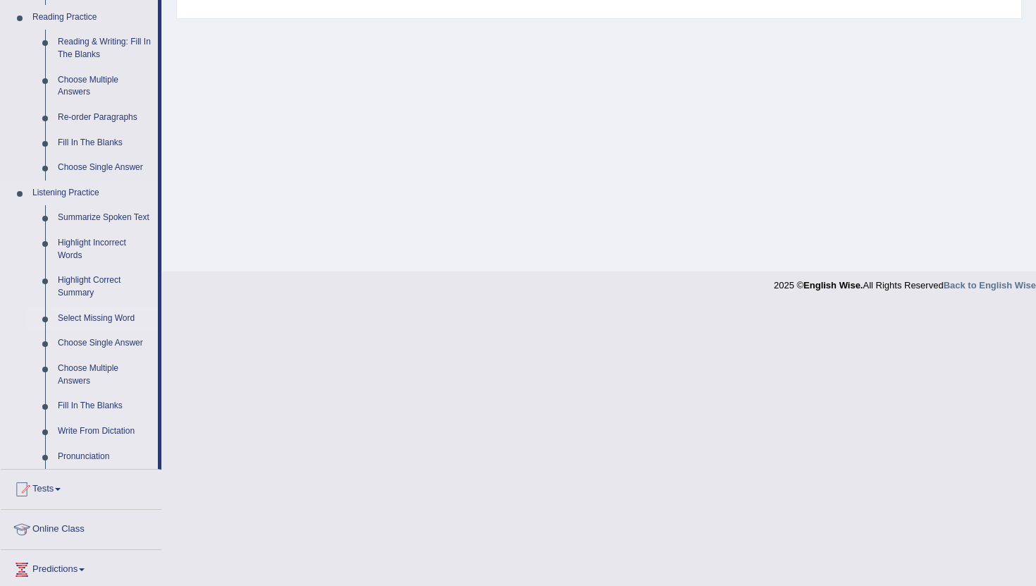
click at [93, 330] on link "Select Missing Word" at bounding box center [104, 318] width 106 height 25
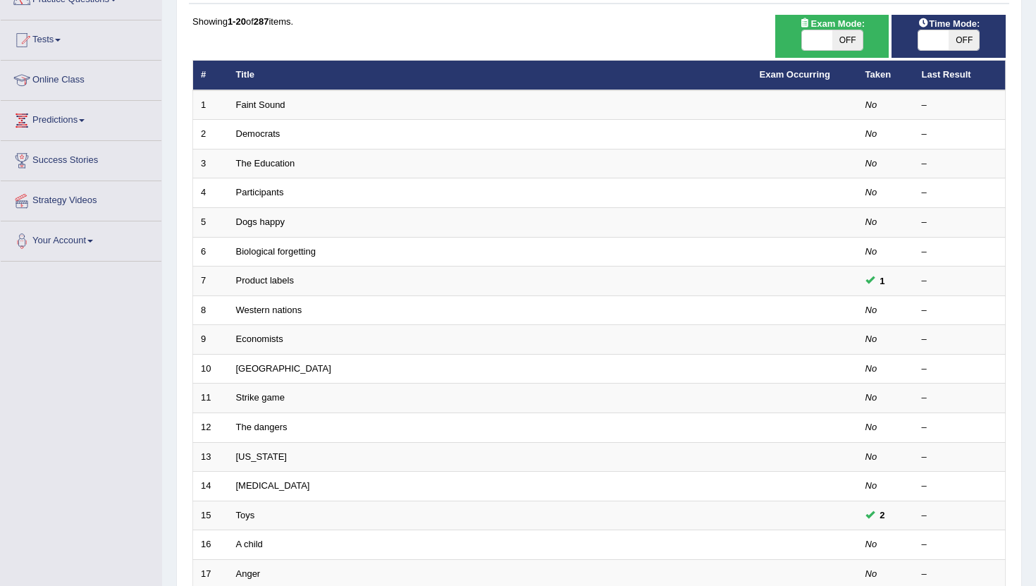
scroll to position [134, 0]
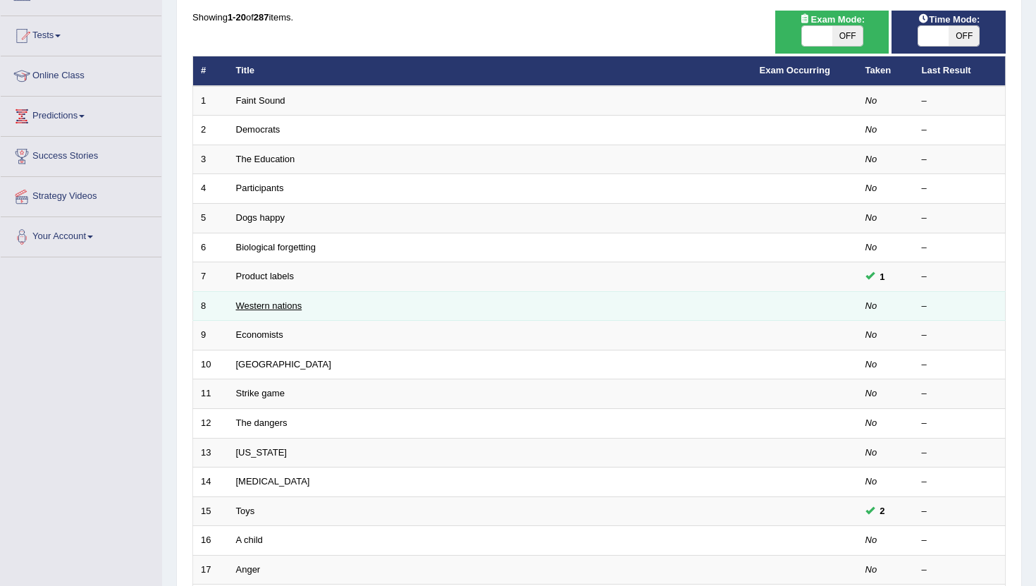
click at [283, 306] on link "Western nations" at bounding box center [269, 305] width 66 height 11
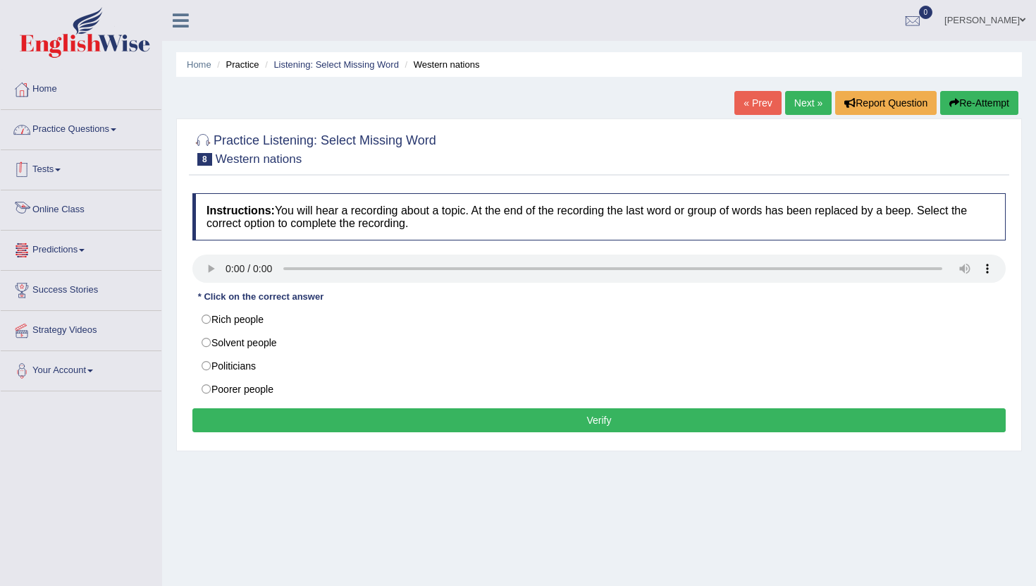
click at [103, 132] on link "Practice Questions" at bounding box center [81, 127] width 161 height 35
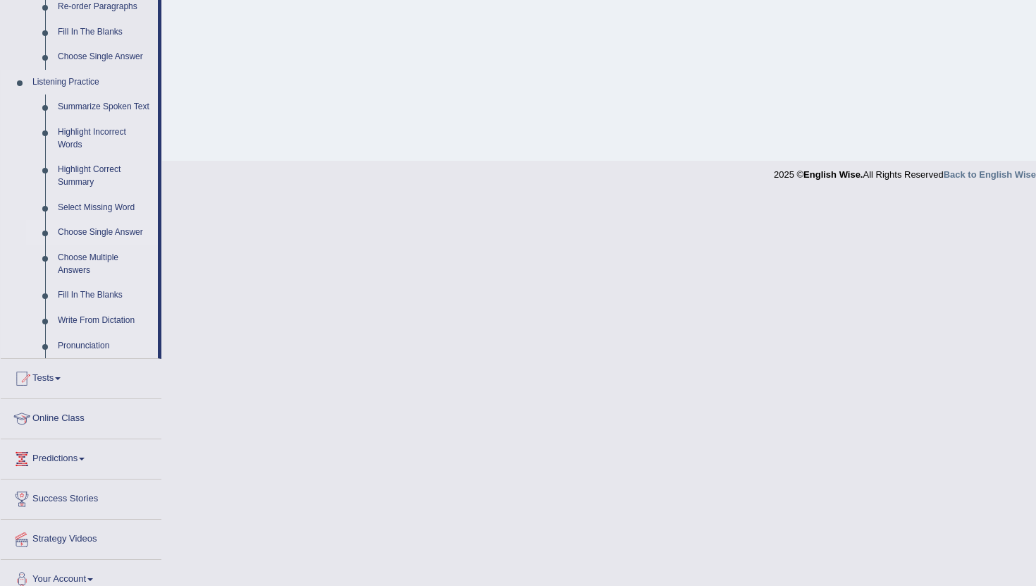
scroll to position [571, 0]
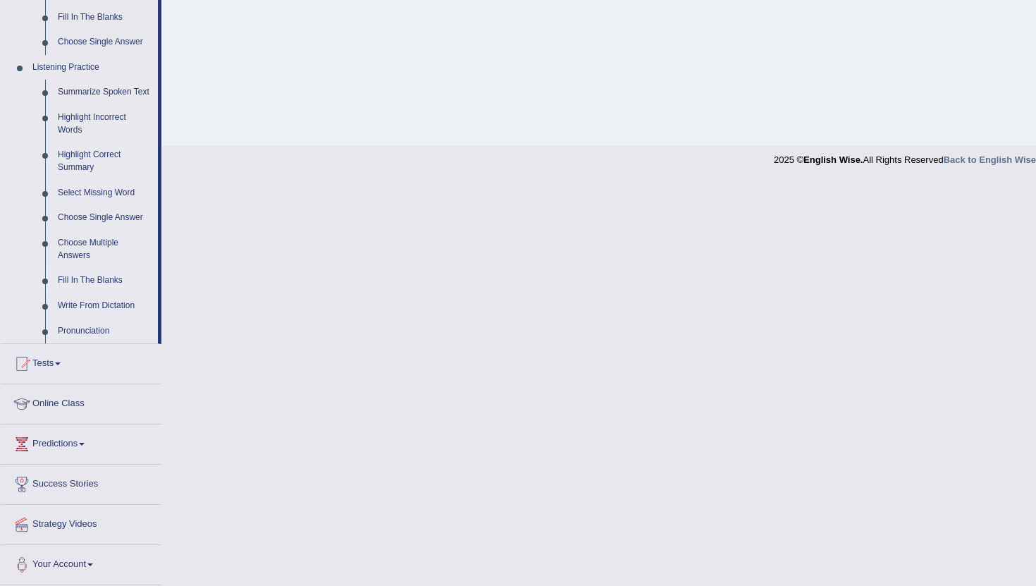
click at [69, 276] on link "Fill In The Blanks" at bounding box center [104, 280] width 106 height 25
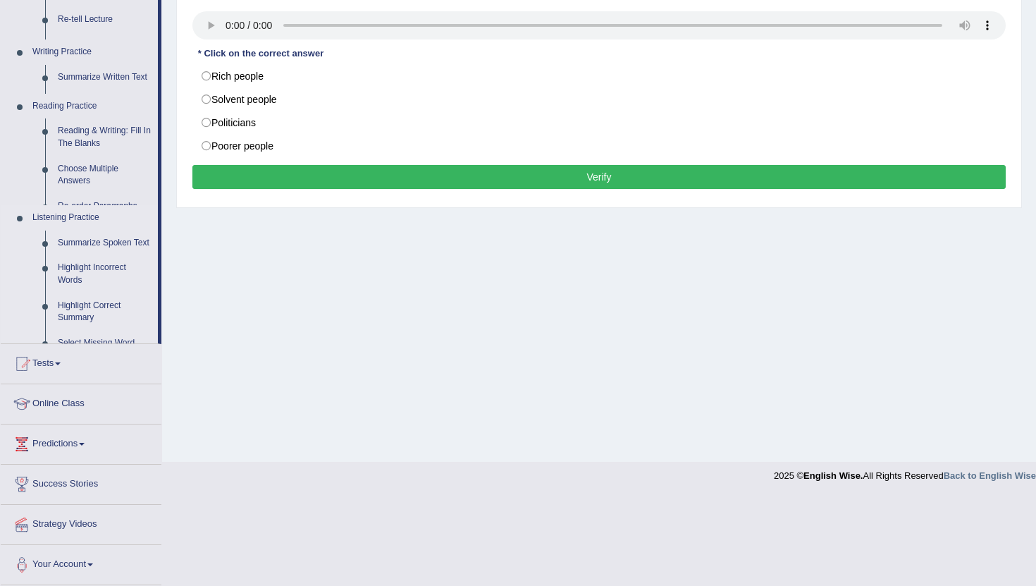
scroll to position [154, 0]
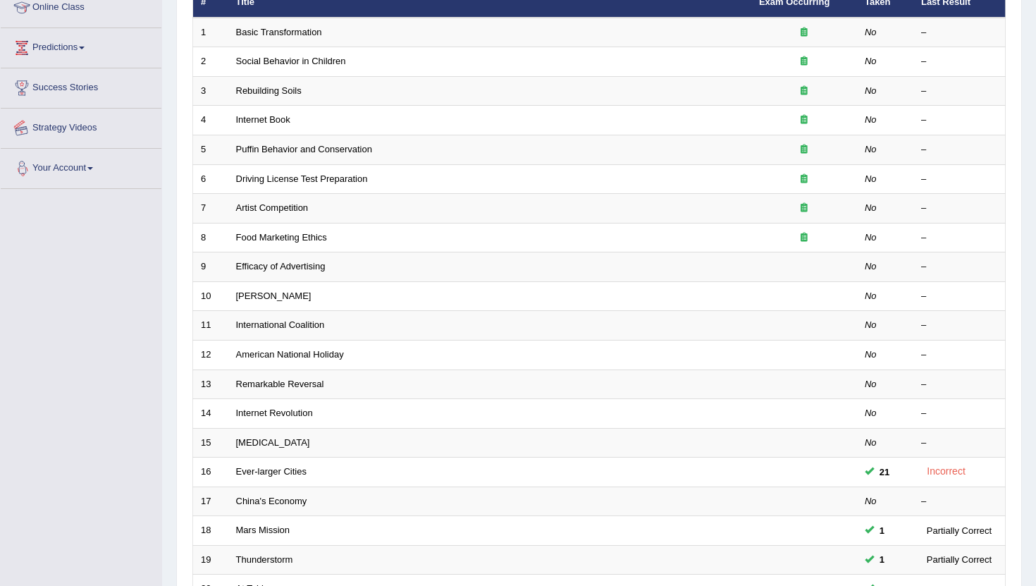
scroll to position [264, 0]
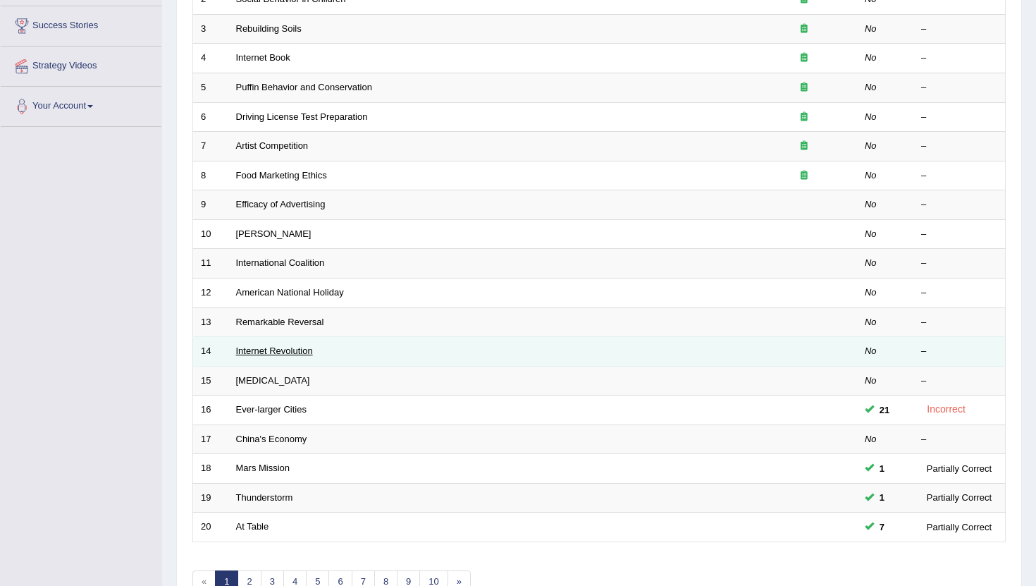
click at [273, 351] on link "Internet Revolution" at bounding box center [274, 350] width 77 height 11
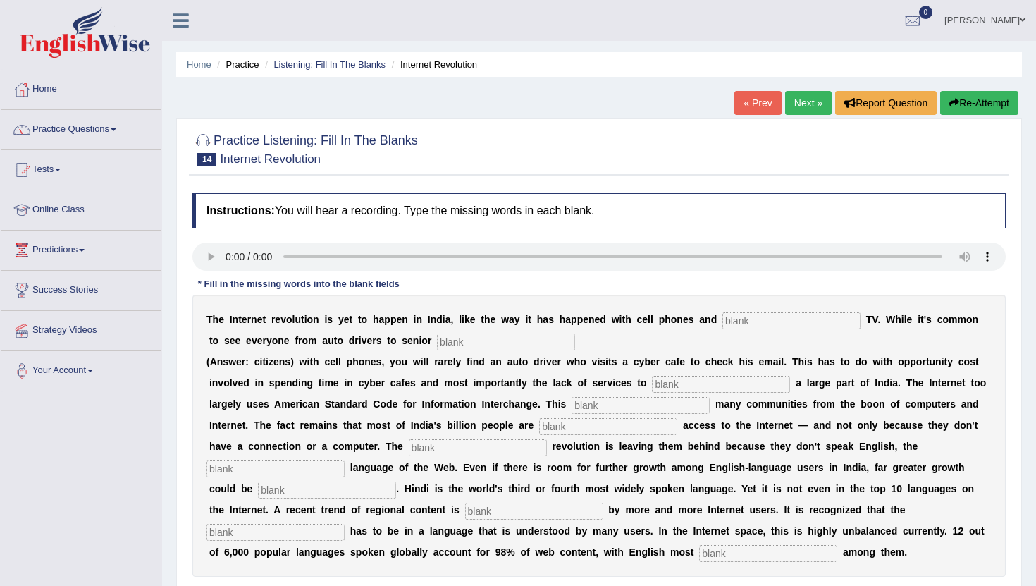
click at [785, 100] on link "Next »" at bounding box center [808, 103] width 47 height 24
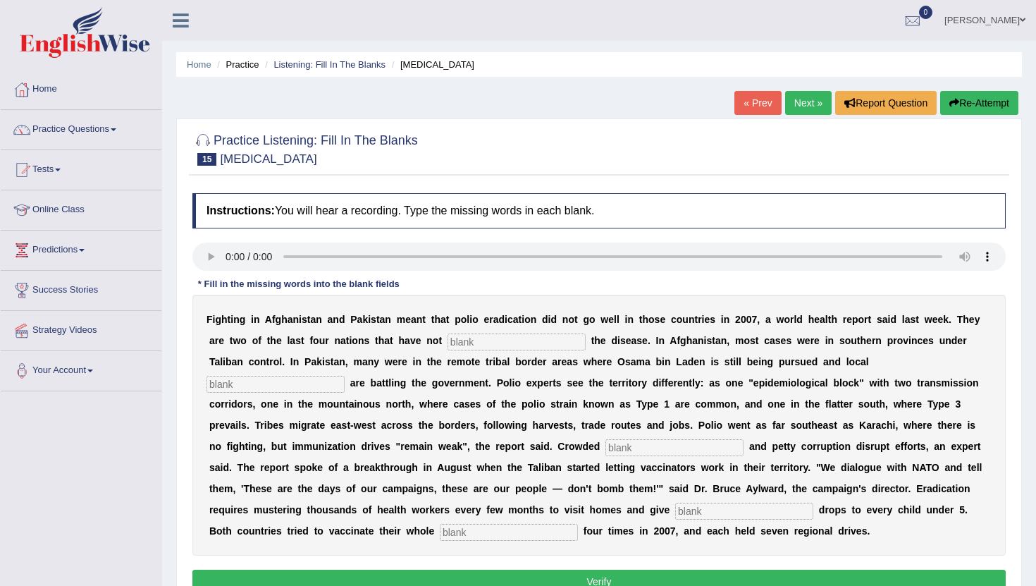
click at [803, 111] on link "Next »" at bounding box center [808, 103] width 47 height 24
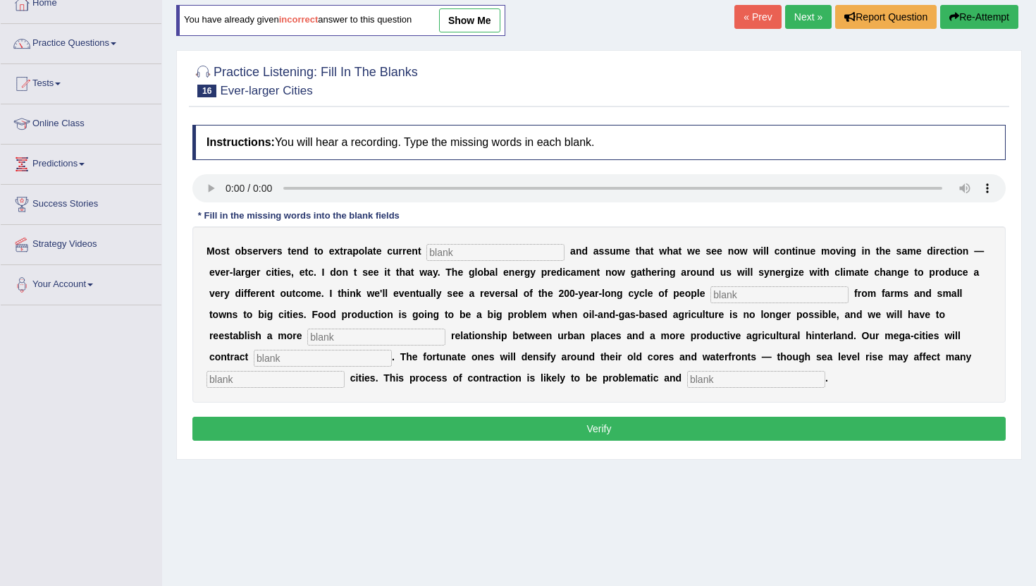
scroll to position [89, 0]
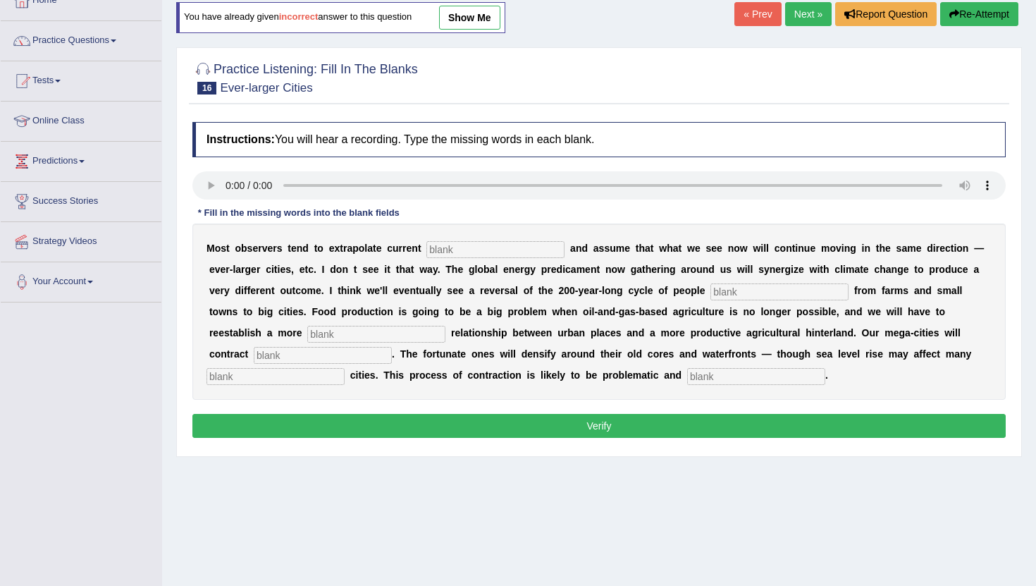
click at [501, 254] on input "text" at bounding box center [495, 249] width 138 height 17
click at [490, 254] on input "text" at bounding box center [495, 249] width 138 height 17
click at [478, 244] on input "text" at bounding box center [495, 249] width 138 height 17
type input "trends"
click at [733, 295] on input "text" at bounding box center [779, 291] width 138 height 17
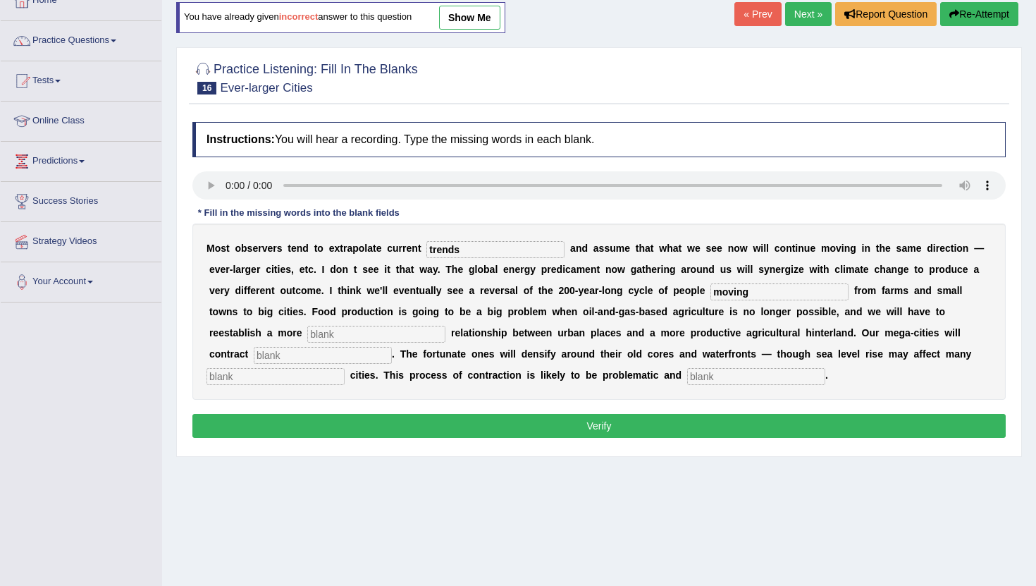
type input "moving"
click at [345, 325] on div "M o s t o b s e r v e r s t e n d t o e x t r a p o l a t e c u r r e n t trend…" at bounding box center [598, 311] width 813 height 176
click at [274, 346] on div "M o s t o b s e r v e r s t e n d t o e x t r a p o l a t e c u r r e n t trend…" at bounding box center [598, 311] width 813 height 176
click at [307, 326] on input "text" at bounding box center [376, 334] width 138 height 17
type input "meaningful"
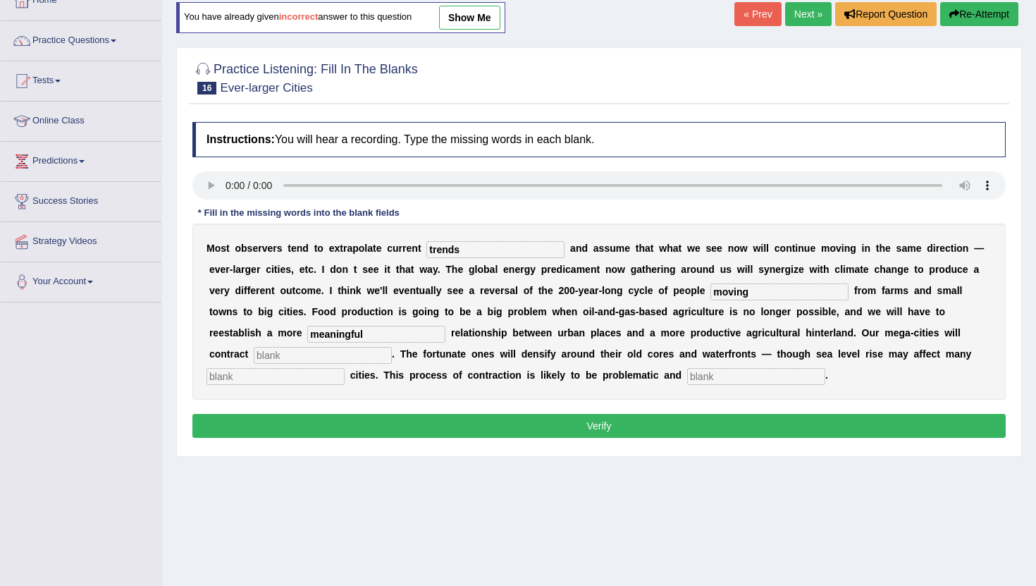
click at [268, 352] on input "text" at bounding box center [323, 355] width 138 height 17
type input "substantiatlly"
click at [268, 383] on input "text" at bounding box center [275, 376] width 138 height 17
type input "harbor"
type input "disorderly"
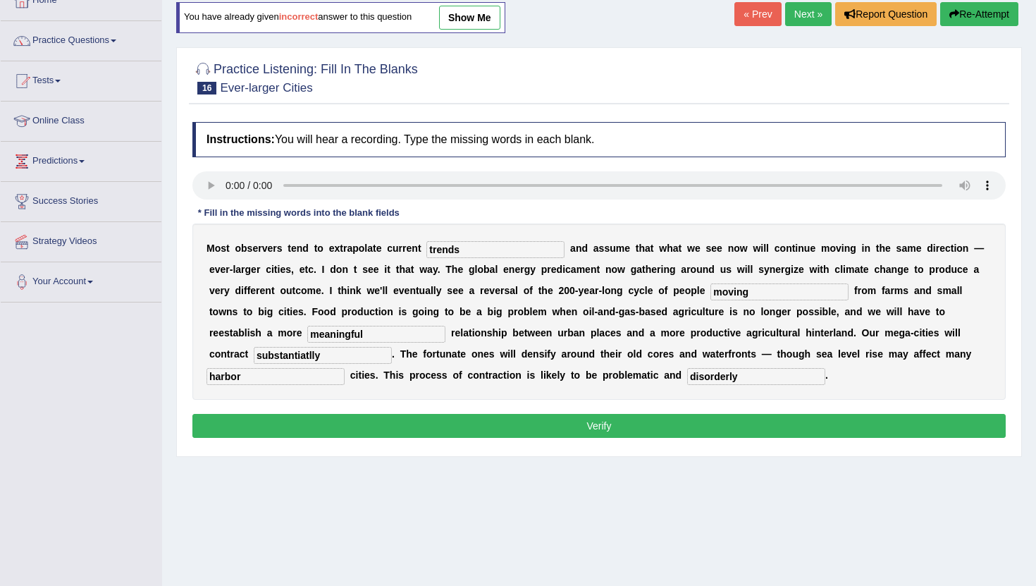
click at [264, 355] on input "substantiatlly" at bounding box center [323, 355] width 138 height 17
type input "substantially"
click at [518, 495] on div "Home Practice Listening: Fill In The Blanks Ever-larger Cities You have already…" at bounding box center [599, 263] width 874 height 705
drag, startPoint x: 850, startPoint y: 582, endPoint x: 442, endPoint y: 421, distance: 438.7
click at [442, 421] on button "Verify" at bounding box center [598, 426] width 813 height 24
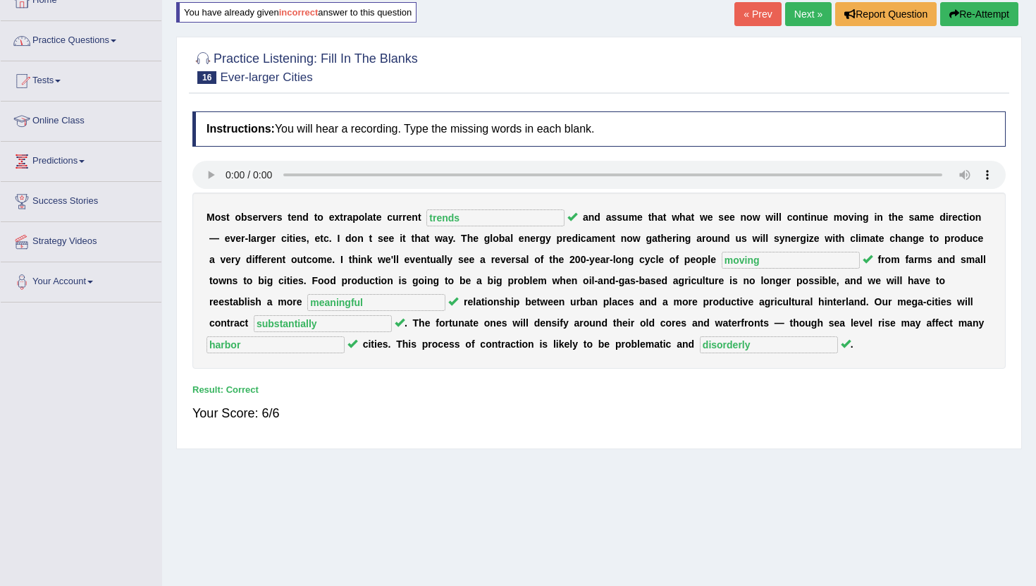
click at [99, 41] on link "Practice Questions" at bounding box center [81, 38] width 161 height 35
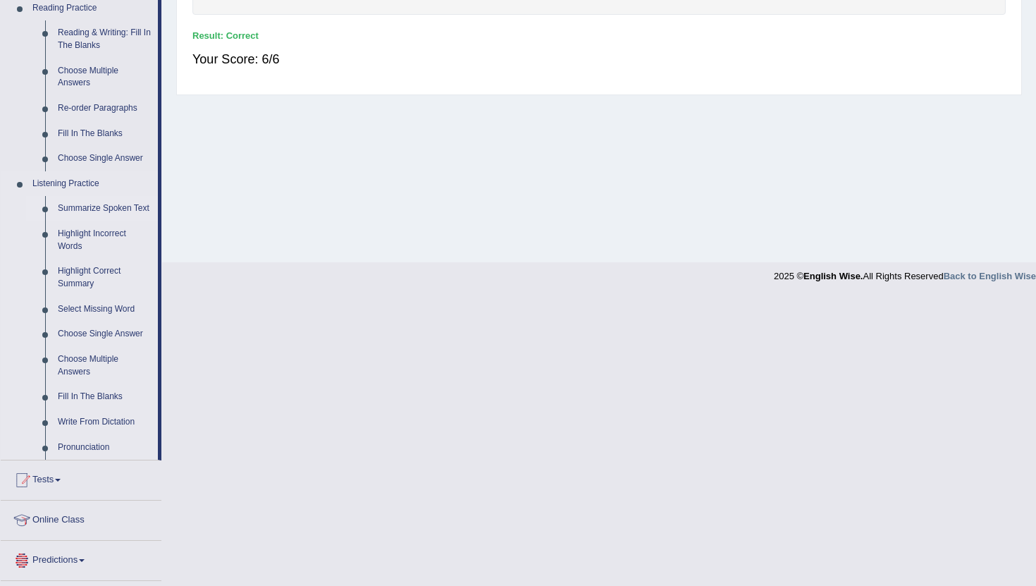
scroll to position [571, 0]
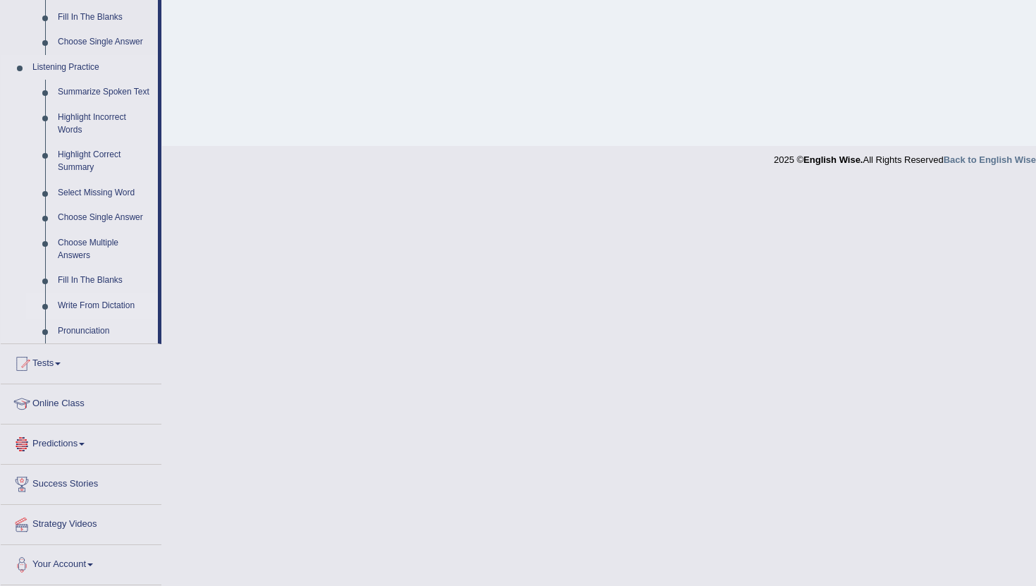
click at [91, 300] on link "Write From Dictation" at bounding box center [104, 305] width 106 height 25
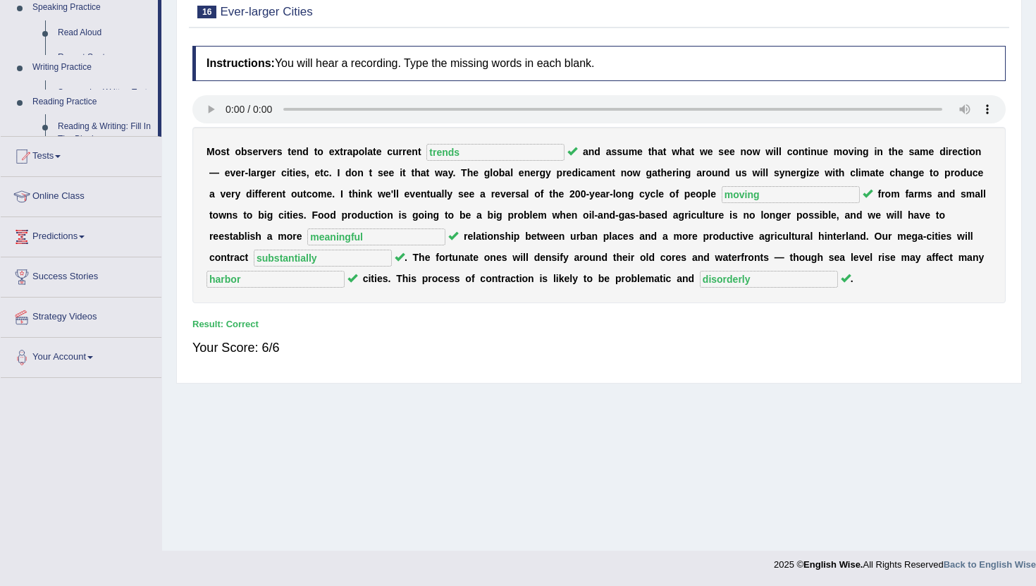
scroll to position [154, 0]
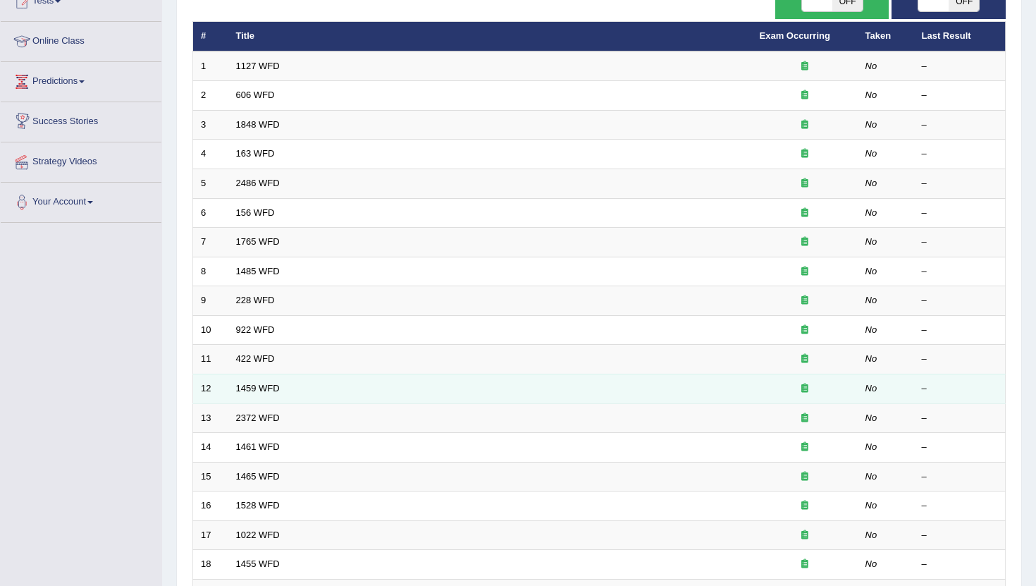
scroll to position [182, 0]
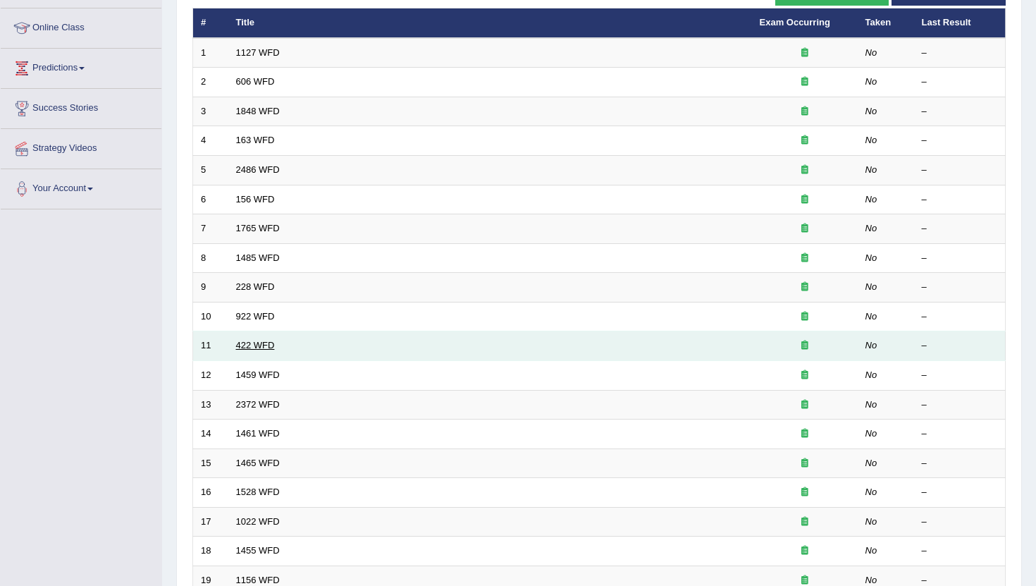
click at [269, 347] on link "422 WFD" at bounding box center [255, 345] width 39 height 11
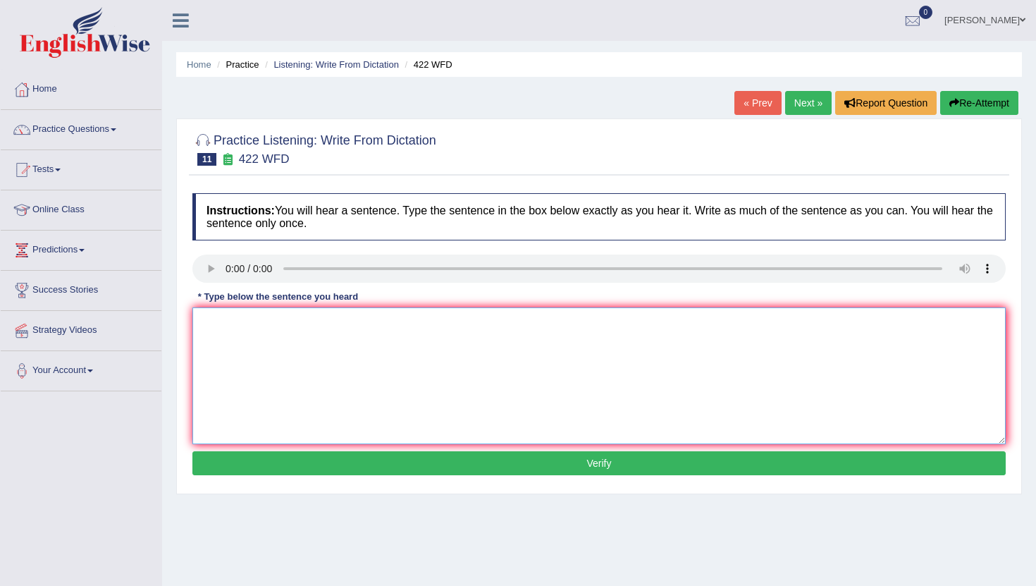
click at [383, 324] on textarea at bounding box center [598, 375] width 813 height 137
click at [452, 352] on textarea at bounding box center [598, 375] width 813 height 137
click at [295, 322] on textarea "The most imporatant thing in this argument is missing." at bounding box center [598, 375] width 813 height 137
type textarea "The most important thing in this argument is missing."
click at [578, 470] on button "Verify" at bounding box center [598, 463] width 813 height 24
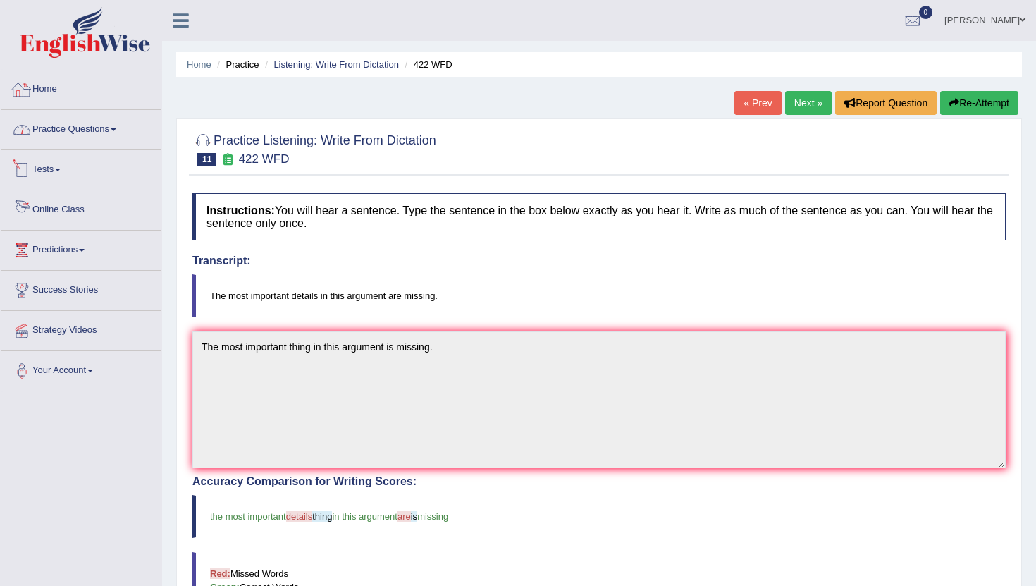
click at [103, 128] on link "Practice Questions" at bounding box center [81, 127] width 161 height 35
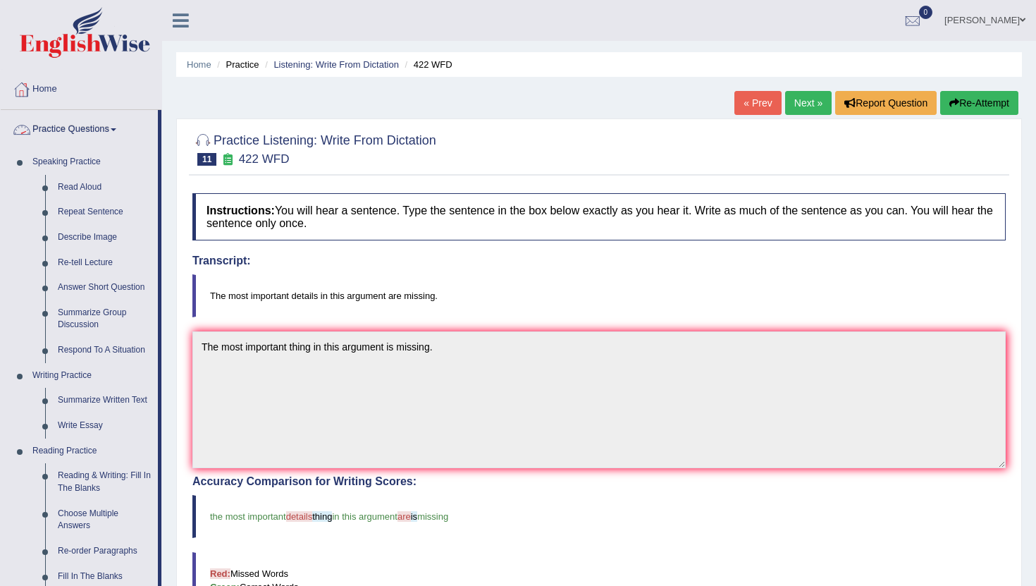
click at [103, 128] on link "Practice Questions" at bounding box center [79, 127] width 157 height 35
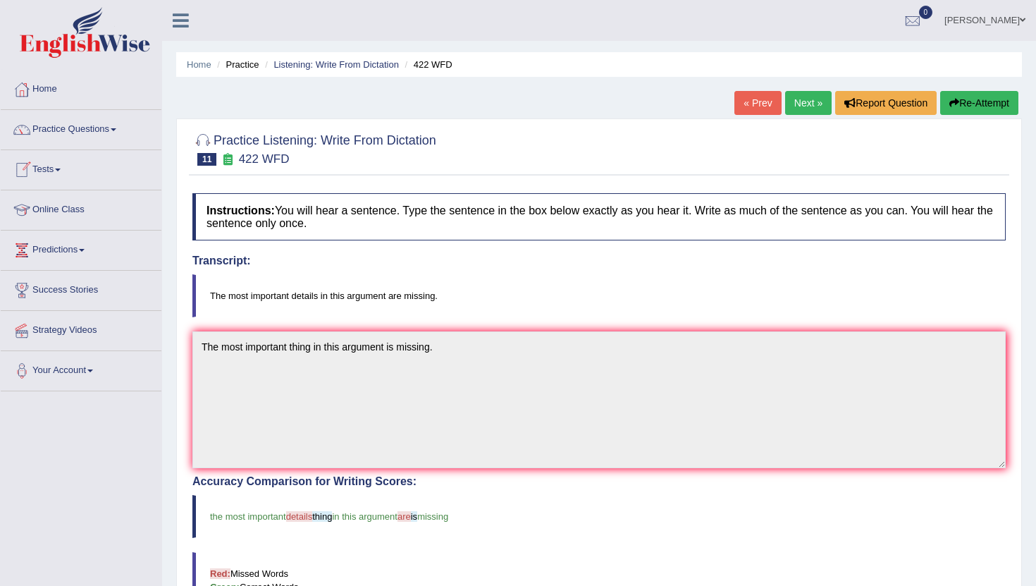
click at [54, 170] on link "Tests" at bounding box center [81, 167] width 161 height 35
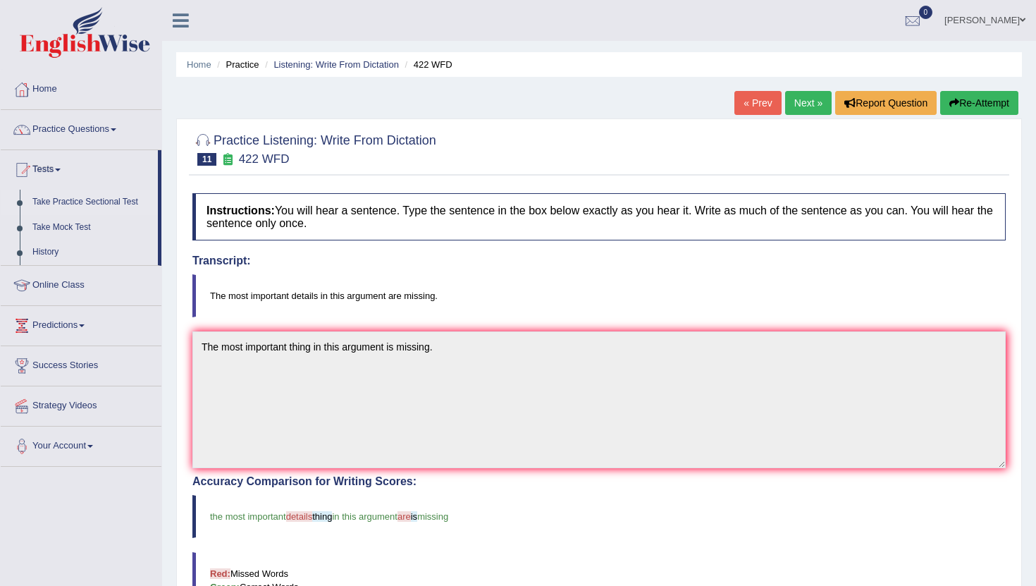
click at [108, 202] on link "Take Practice Sectional Test" at bounding box center [92, 202] width 132 height 25
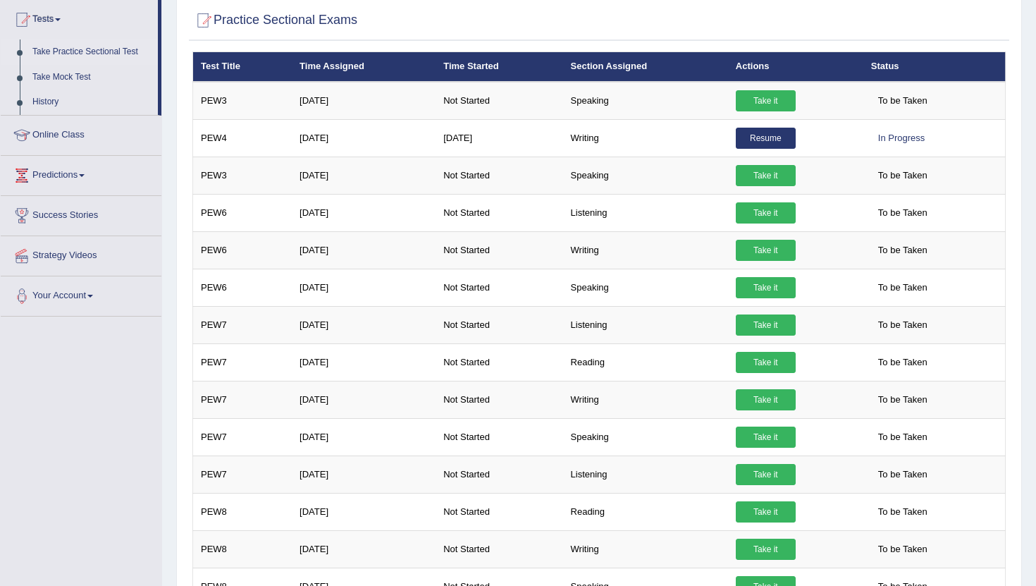
scroll to position [152, 0]
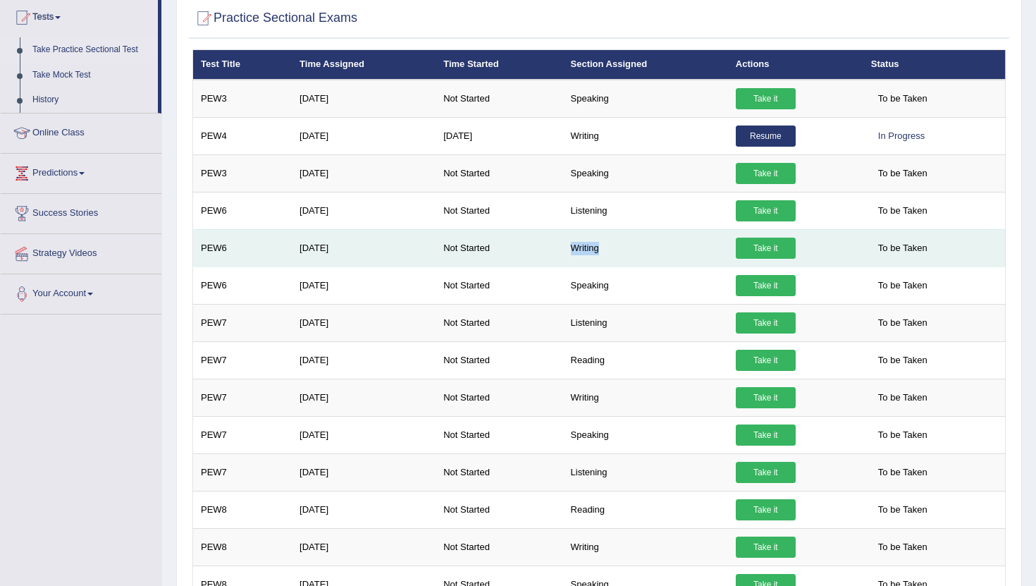
drag, startPoint x: 602, startPoint y: 247, endPoint x: 571, endPoint y: 251, distance: 31.2
click at [571, 251] on td "Writing" at bounding box center [645, 247] width 165 height 37
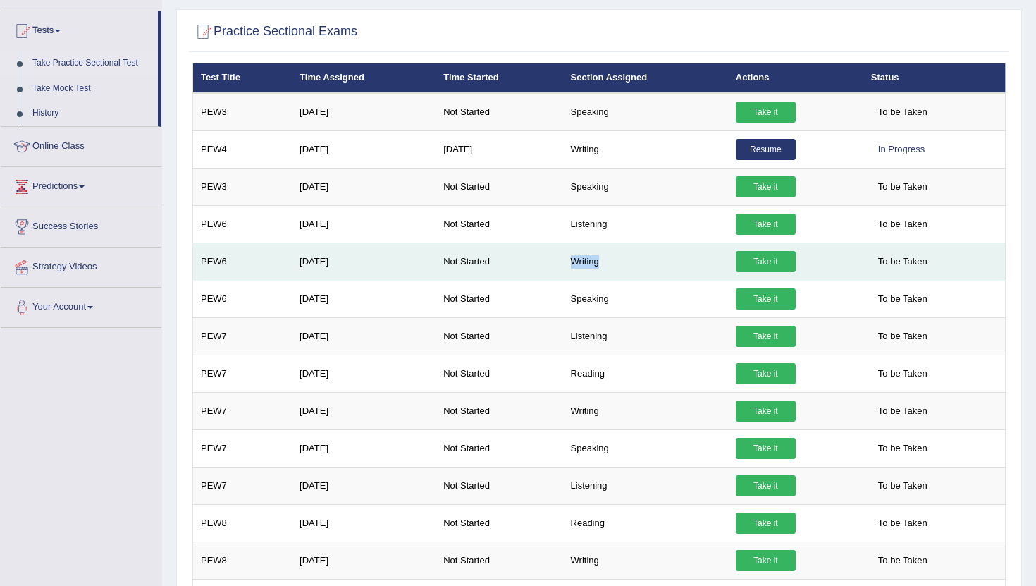
scroll to position [137, 0]
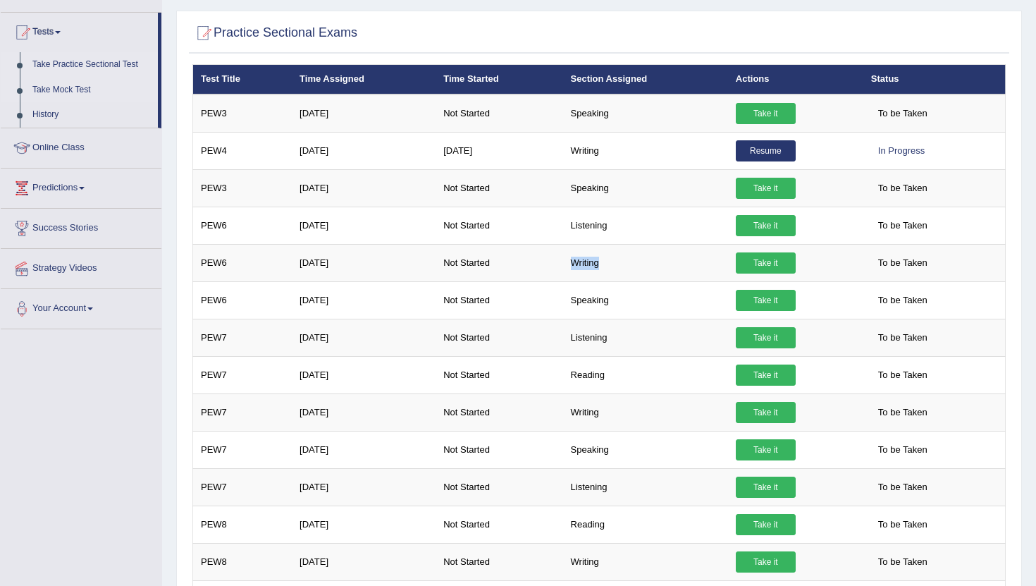
click at [56, 89] on link "Take Mock Test" at bounding box center [92, 90] width 132 height 25
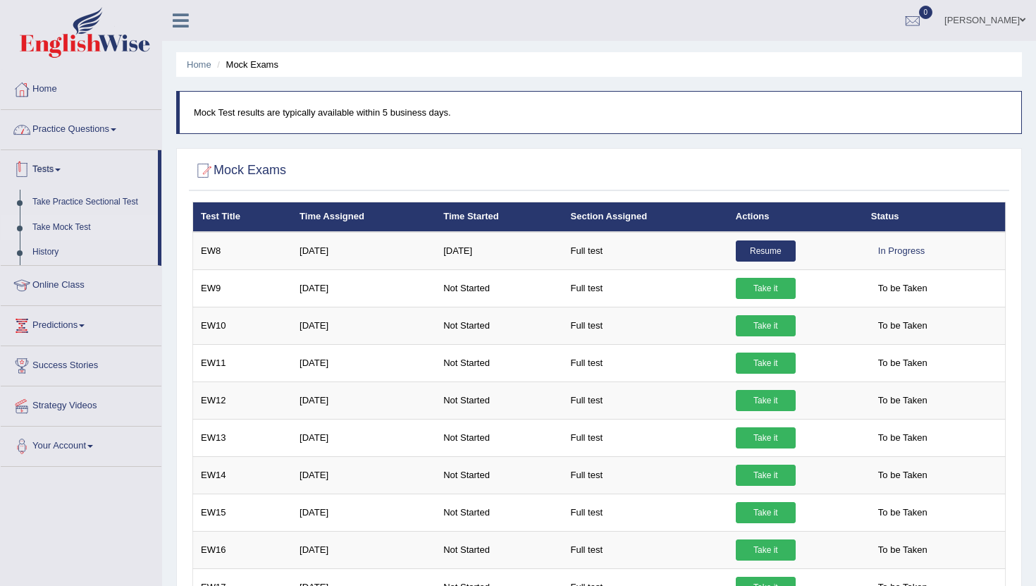
click at [41, 171] on link "Tests" at bounding box center [79, 167] width 157 height 35
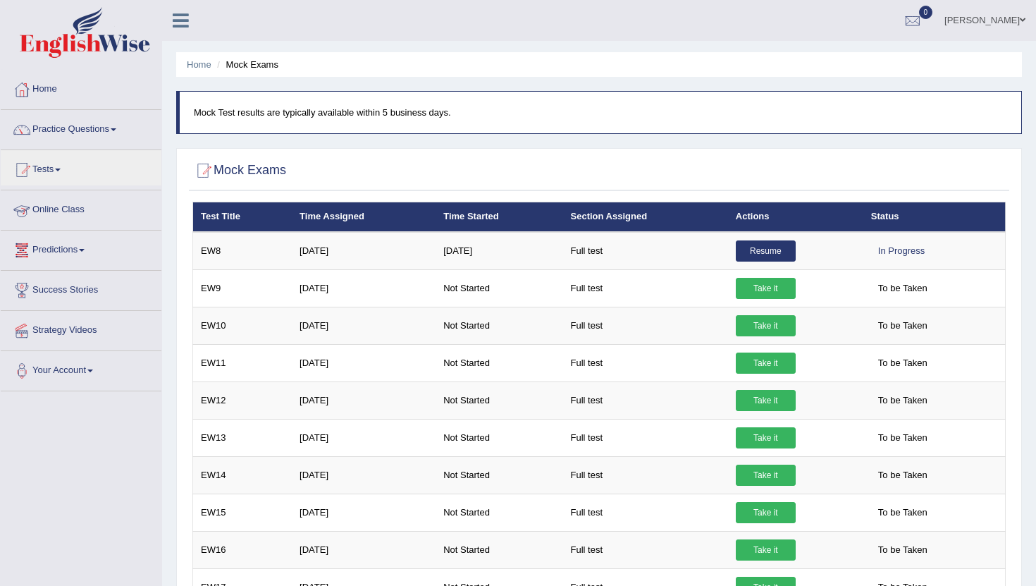
click at [53, 211] on link "Online Class" at bounding box center [81, 207] width 161 height 35
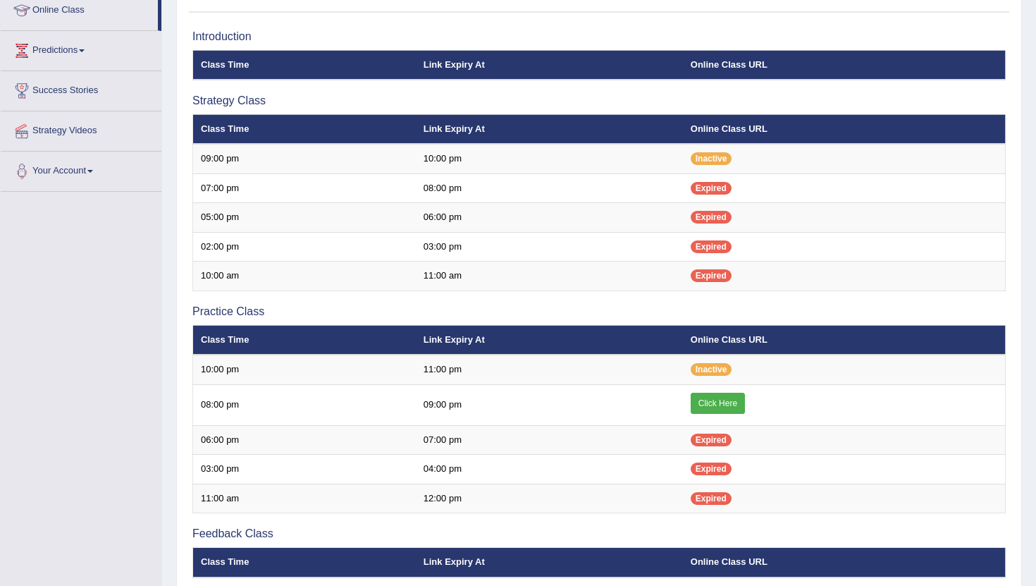
scroll to position [216, 0]
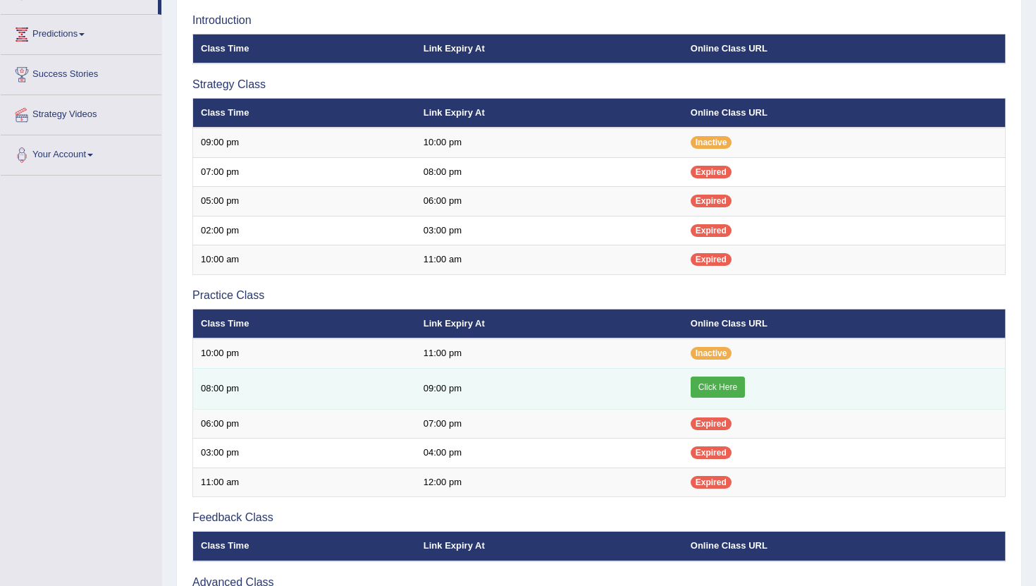
click at [719, 389] on link "Click Here" at bounding box center [718, 386] width 54 height 21
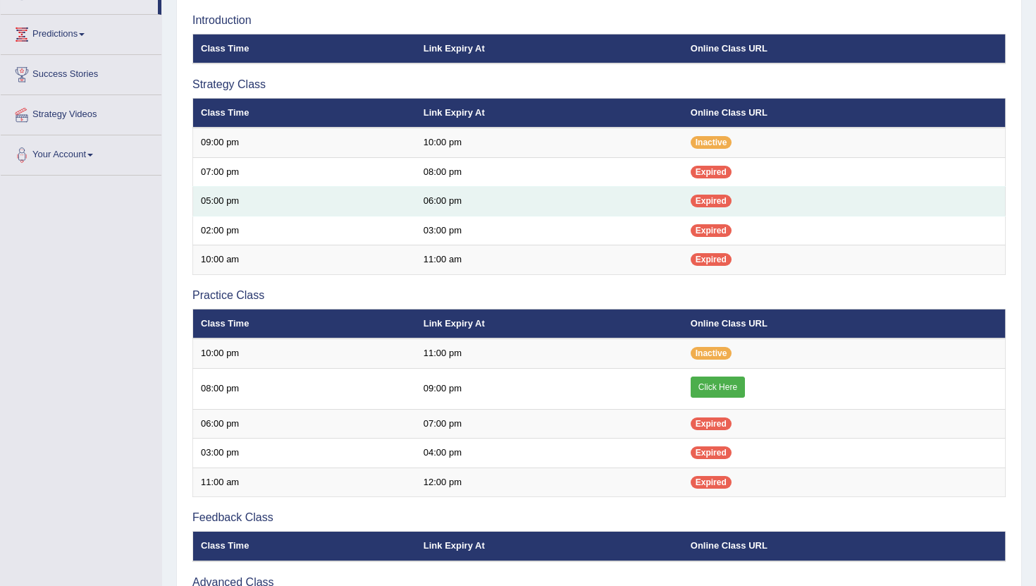
scroll to position [0, 0]
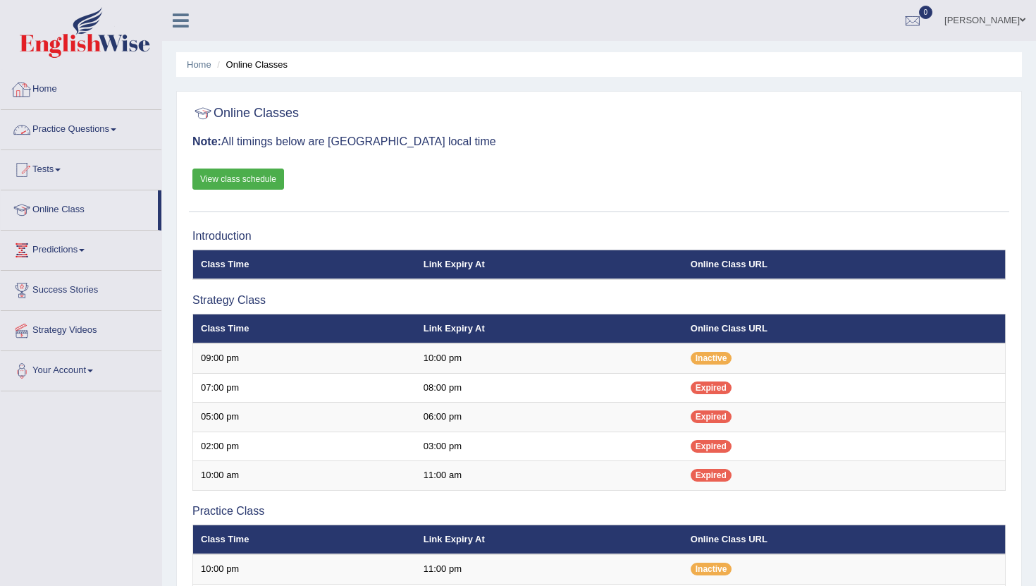
click at [54, 90] on link "Home" at bounding box center [81, 87] width 161 height 35
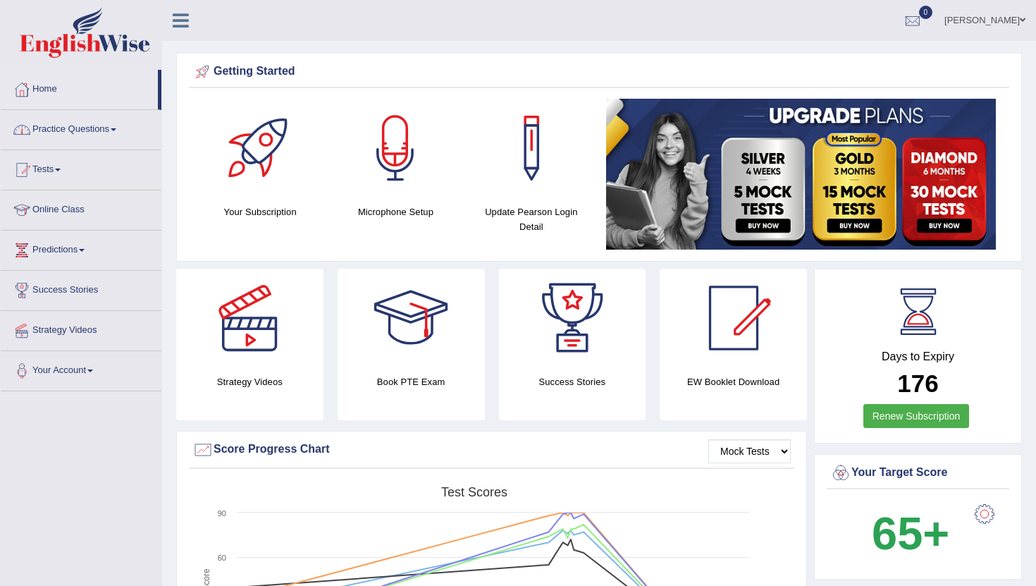
click at [73, 125] on link "Practice Questions" at bounding box center [81, 127] width 161 height 35
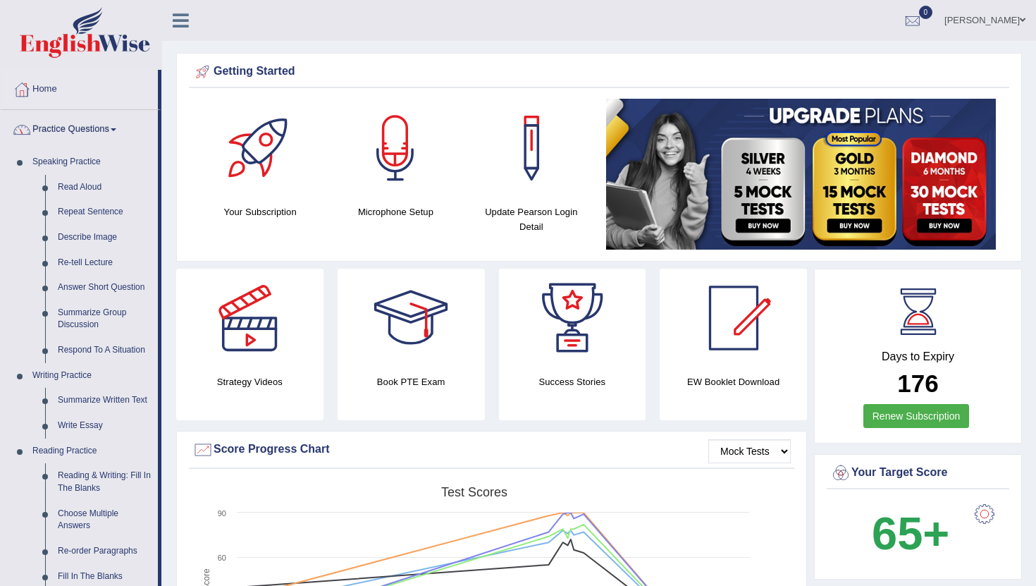
click at [105, 128] on link "Practice Questions" at bounding box center [79, 127] width 157 height 35
